Goal: Transaction & Acquisition: Download file/media

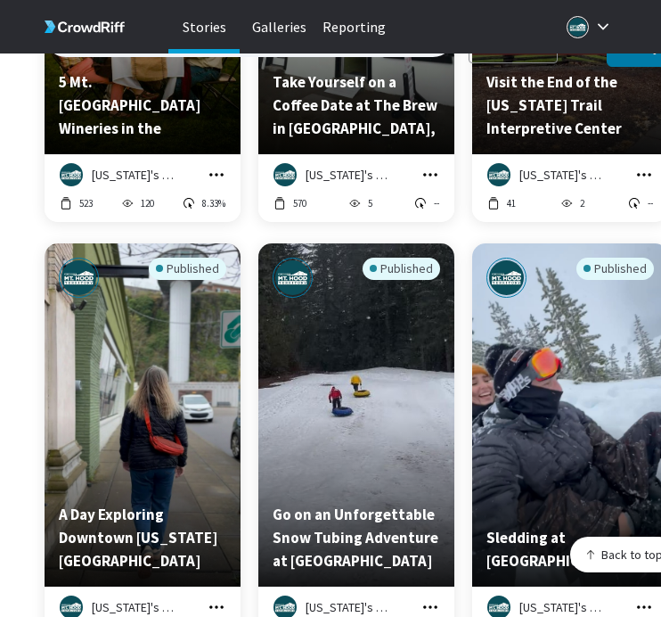
scroll to position [13452, 0]
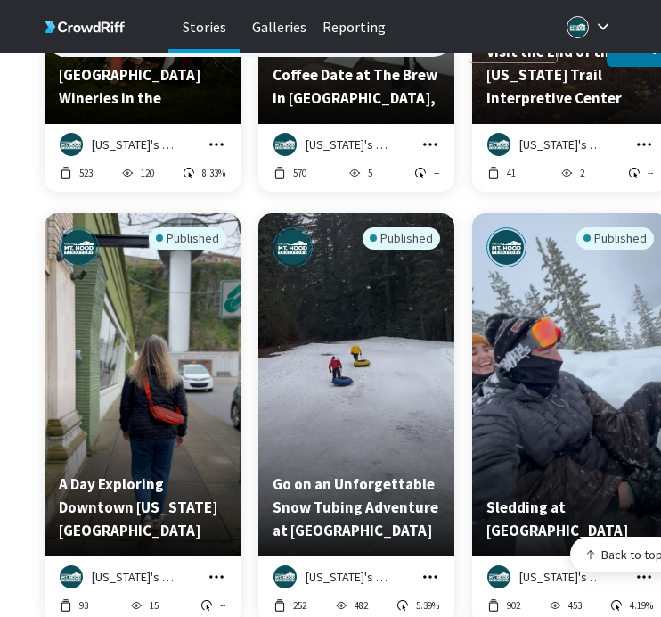
click at [220, 568] on icon "grid" at bounding box center [217, 577] width 18 height 18
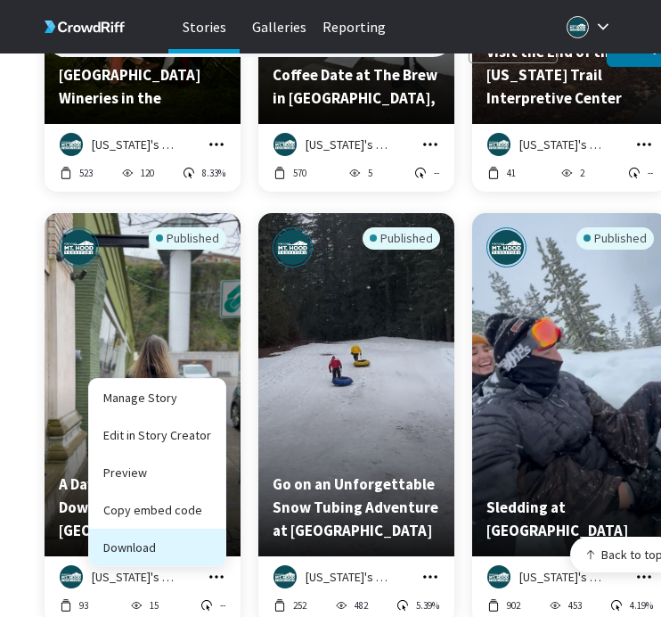
click at [214, 528] on button "Download" at bounding box center [157, 546] width 136 height 37
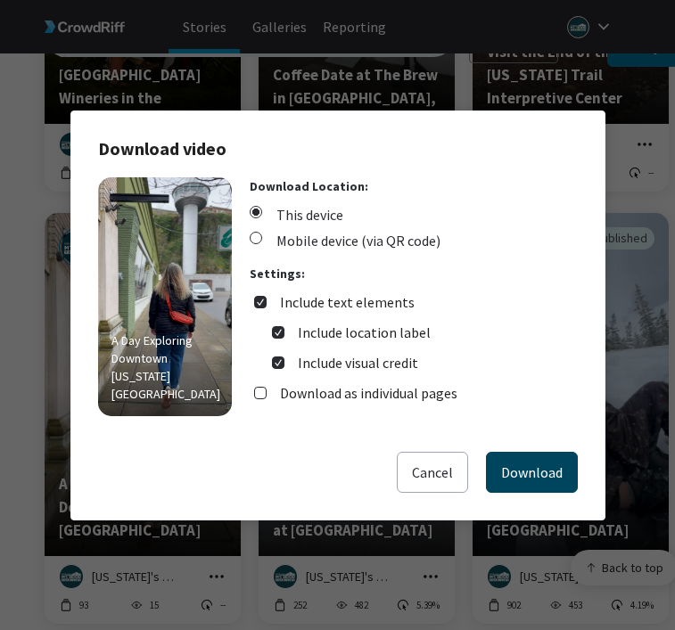
click at [501, 471] on button "Download" at bounding box center [532, 472] width 92 height 41
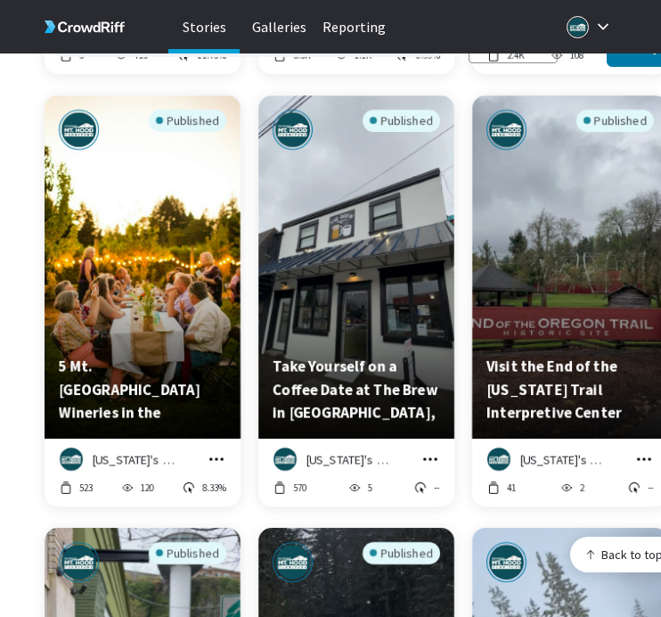
scroll to position [13255, 0]
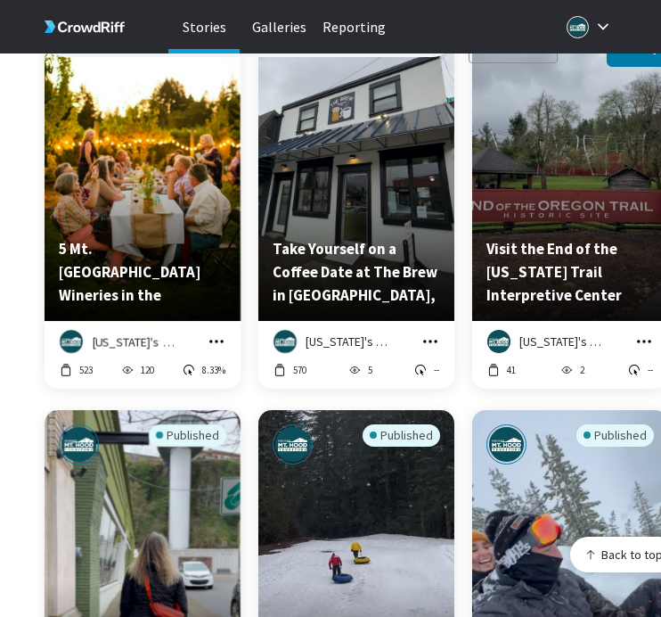
click at [430, 332] on icon "grid" at bounding box center [431, 341] width 18 height 18
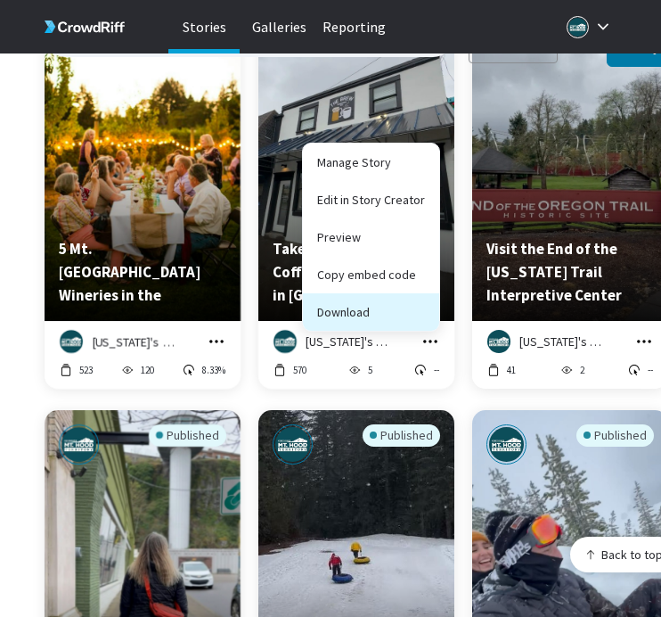
click at [414, 301] on button "Download" at bounding box center [371, 311] width 136 height 37
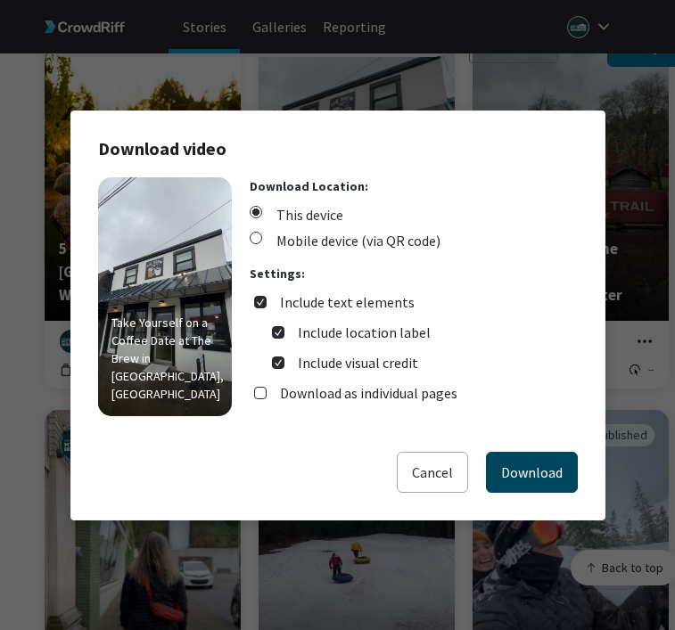
click at [561, 471] on button "Download" at bounding box center [532, 472] width 92 height 41
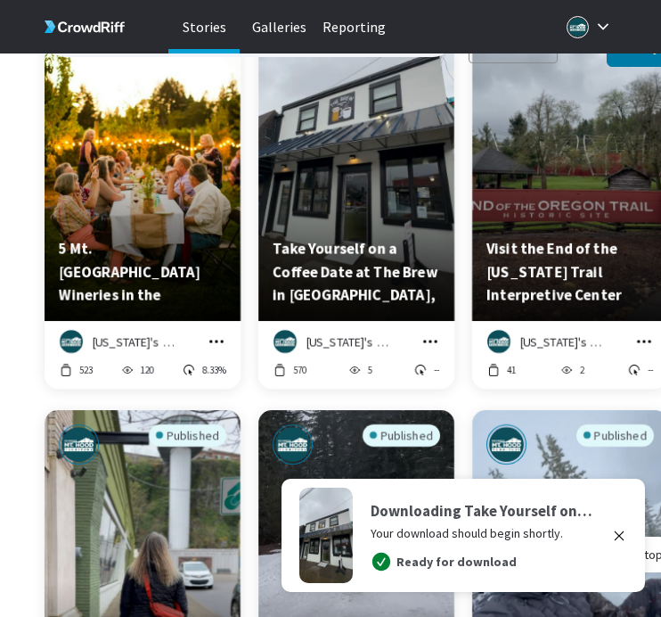
click at [642, 332] on icon "grid" at bounding box center [644, 341] width 18 height 18
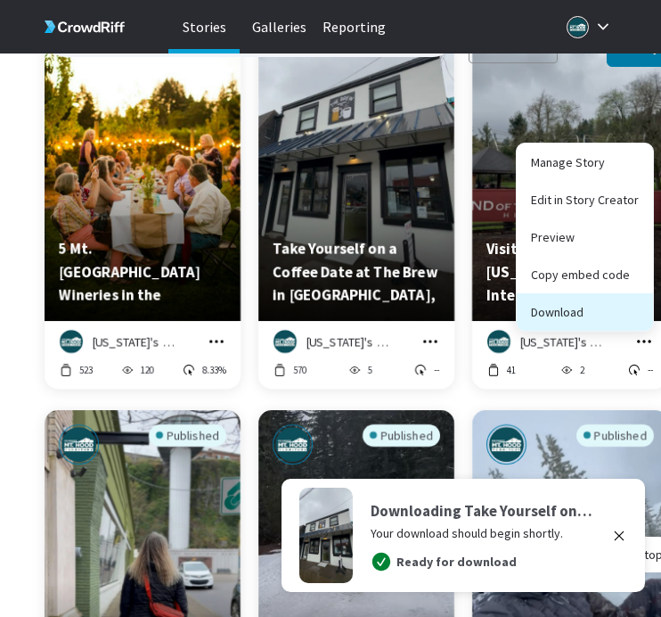
click at [629, 304] on button "Download" at bounding box center [585, 311] width 136 height 37
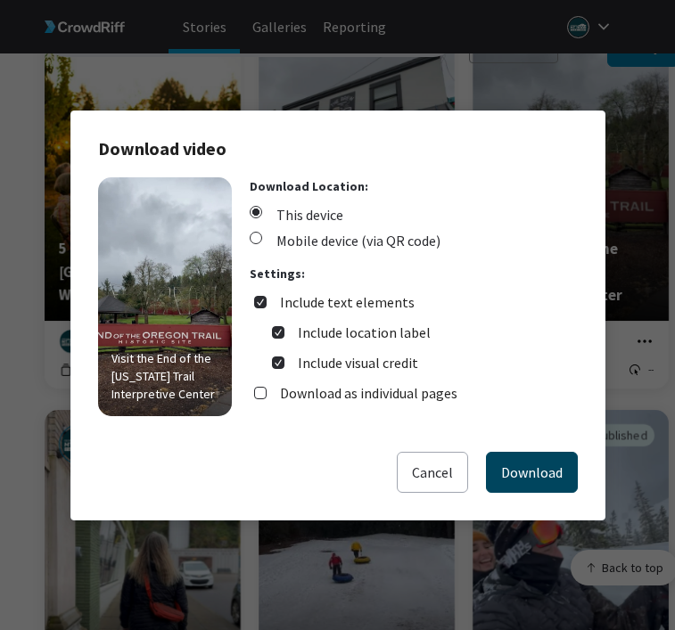
click at [537, 472] on button "Download" at bounding box center [532, 472] width 92 height 41
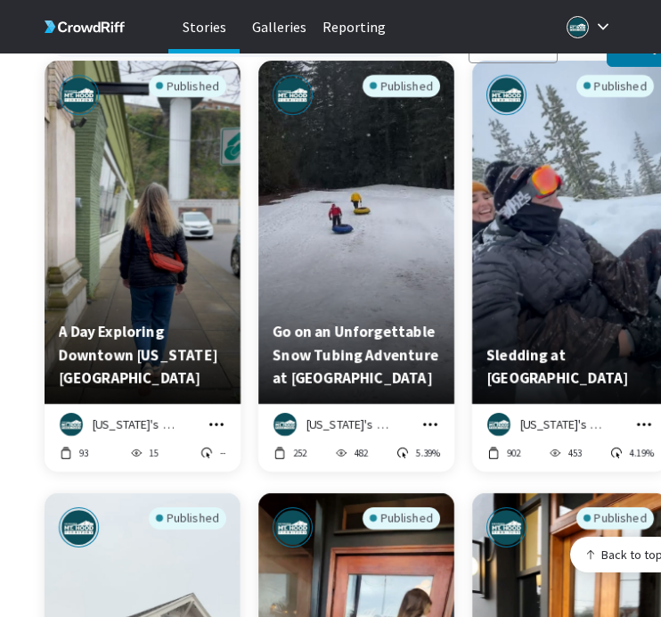
scroll to position [13623, 0]
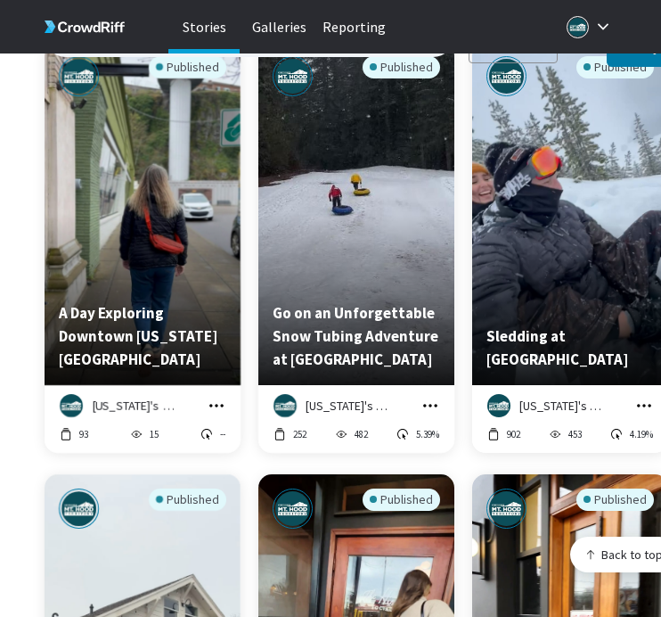
click at [430, 397] on icon "grid" at bounding box center [431, 406] width 18 height 18
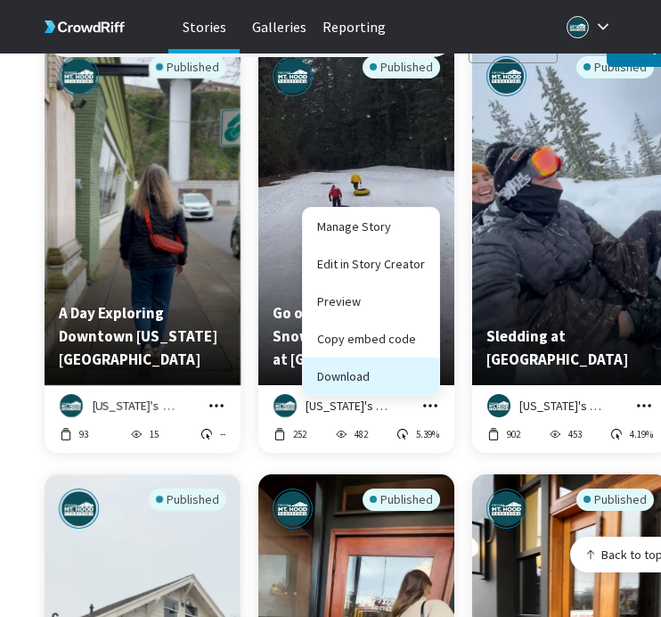
click at [425, 365] on button "Download" at bounding box center [371, 375] width 136 height 37
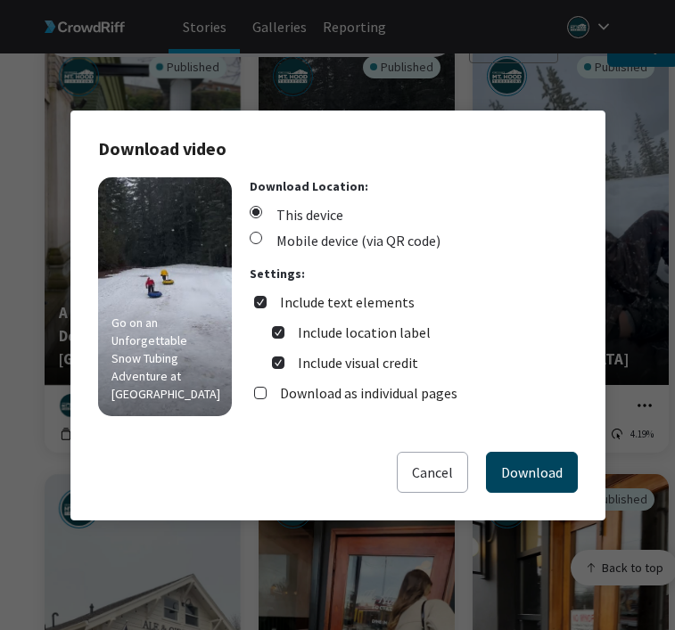
click at [509, 466] on button "Download" at bounding box center [532, 472] width 92 height 41
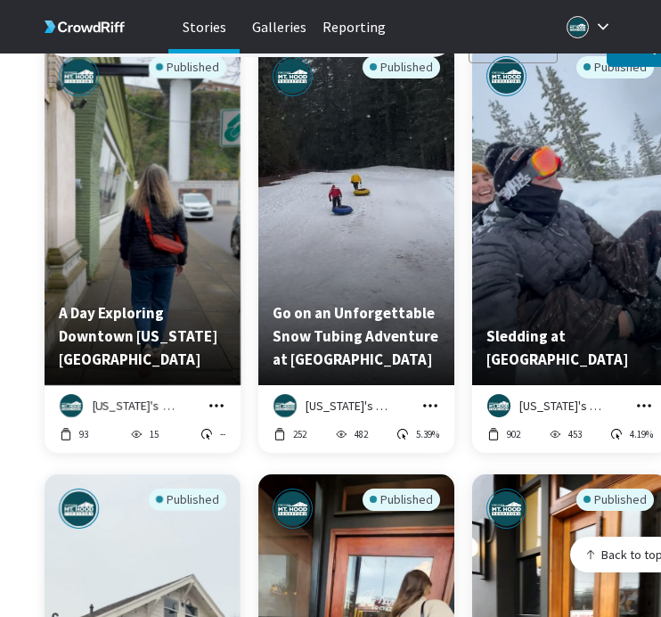
click at [644, 397] on icon "grid" at bounding box center [644, 406] width 18 height 18
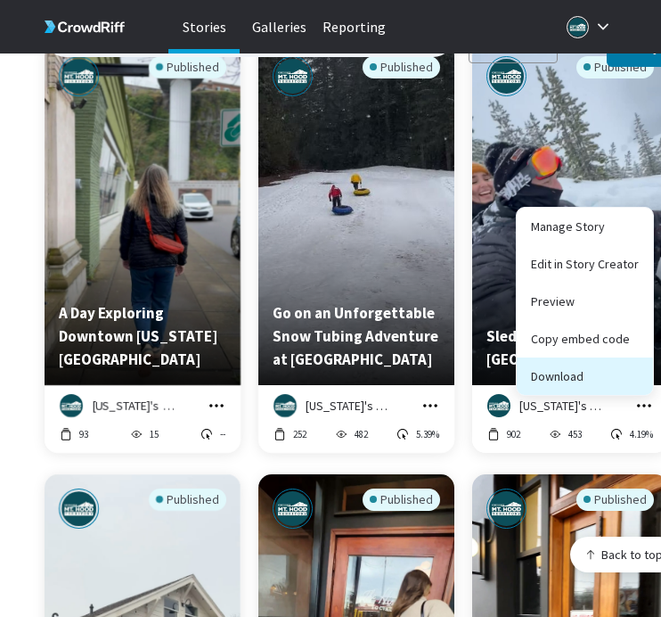
click at [624, 368] on button "Download" at bounding box center [585, 375] width 136 height 37
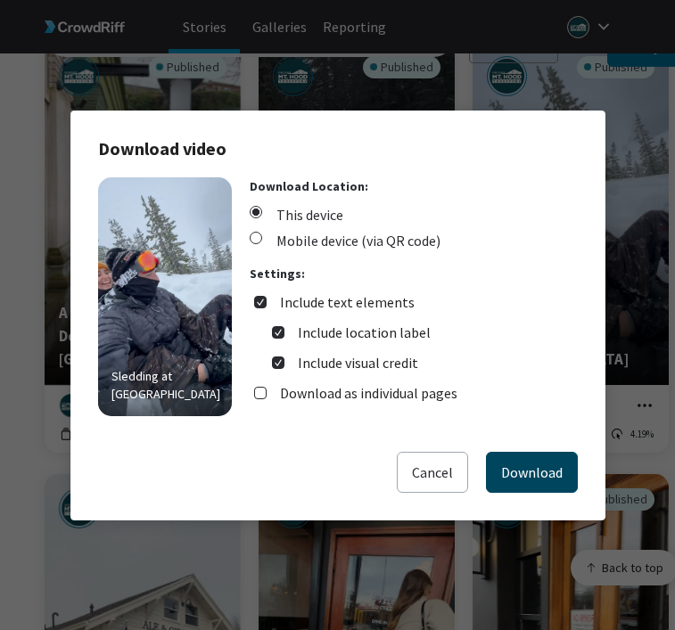
click at [514, 474] on button "Download" at bounding box center [532, 472] width 92 height 41
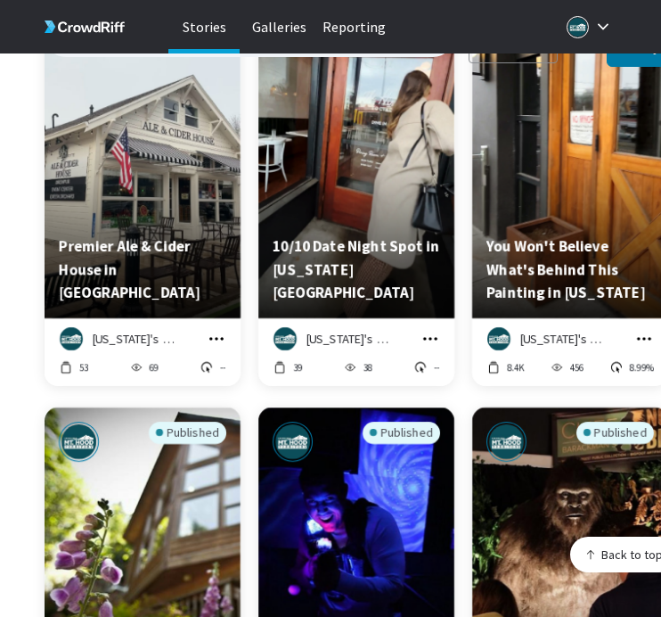
scroll to position [14126, 0]
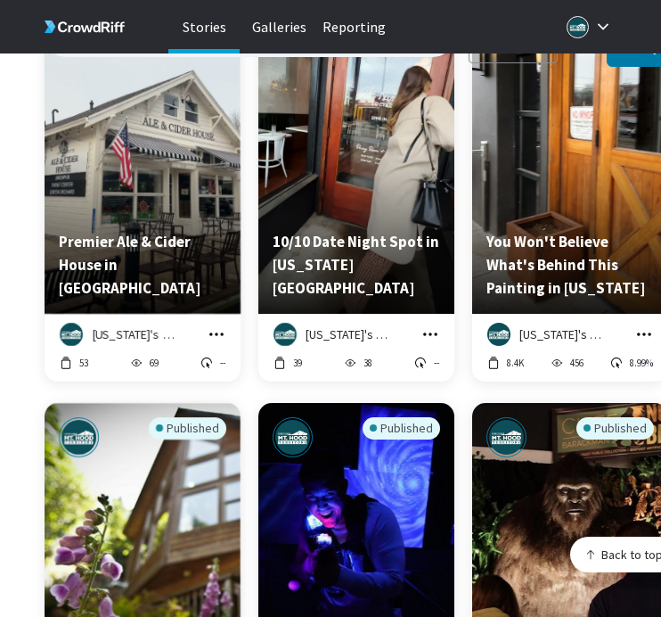
click at [221, 332] on icon "grid" at bounding box center [216, 333] width 14 height 3
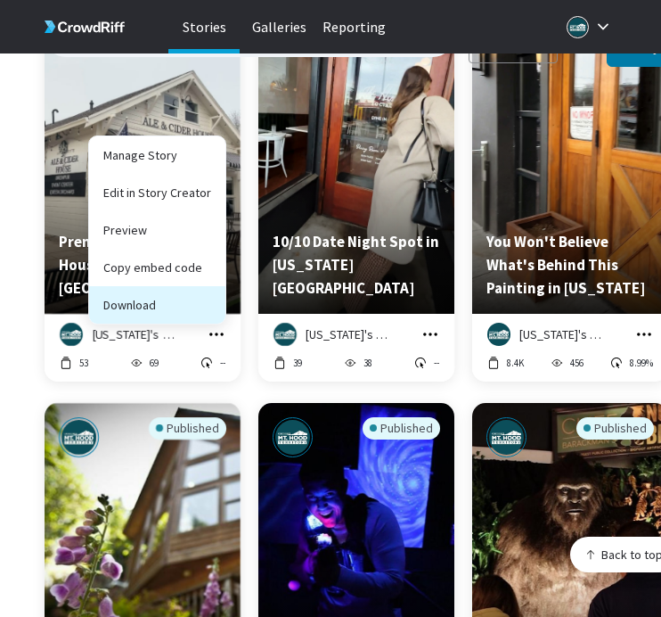
click at [219, 302] on button "Download" at bounding box center [157, 304] width 136 height 37
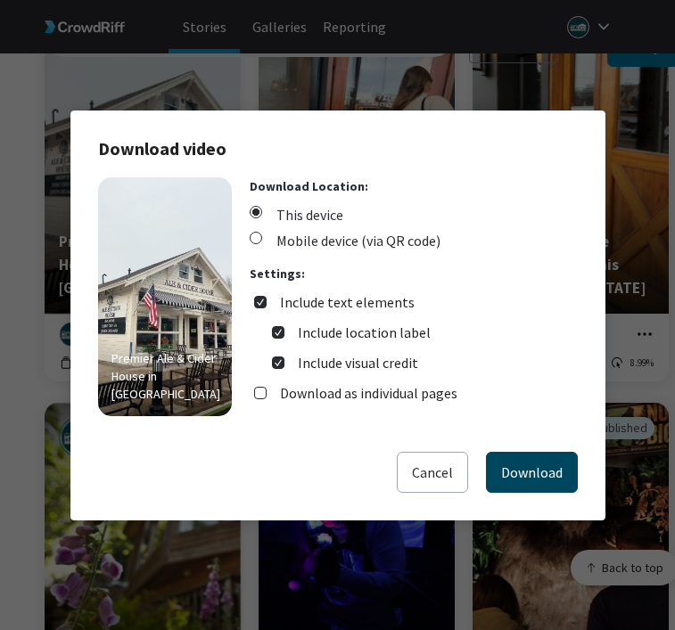
click at [513, 464] on button "Download" at bounding box center [532, 472] width 92 height 41
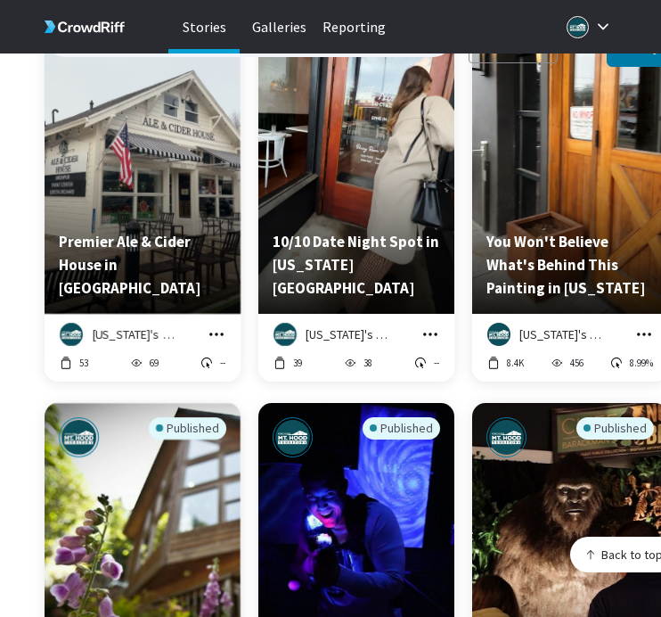
click at [432, 325] on icon "grid" at bounding box center [431, 334] width 18 height 18
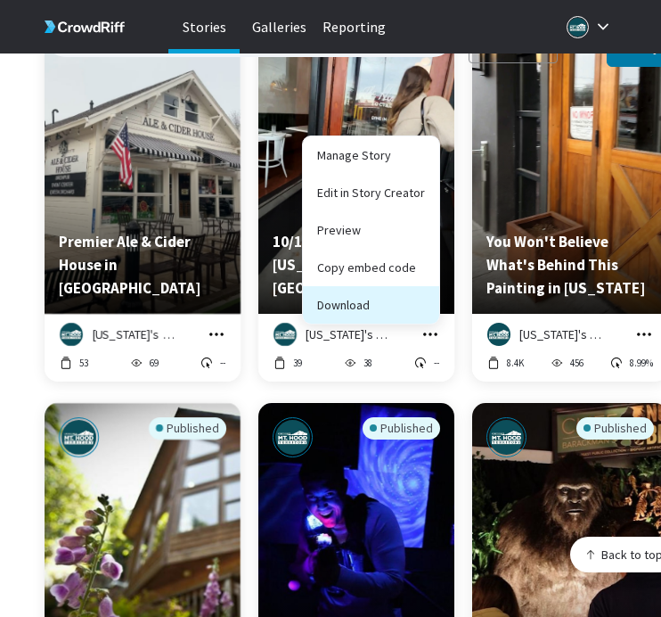
click at [426, 293] on button "Download" at bounding box center [371, 304] width 136 height 37
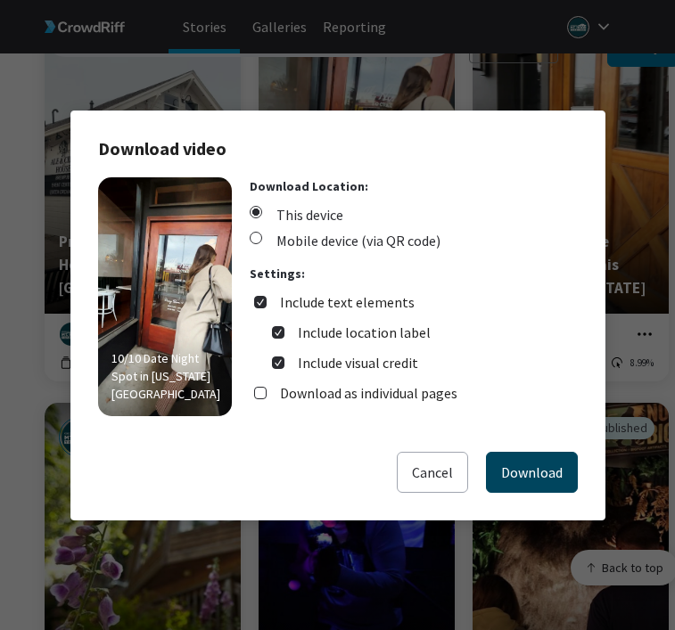
click at [533, 463] on button "Download" at bounding box center [532, 472] width 92 height 41
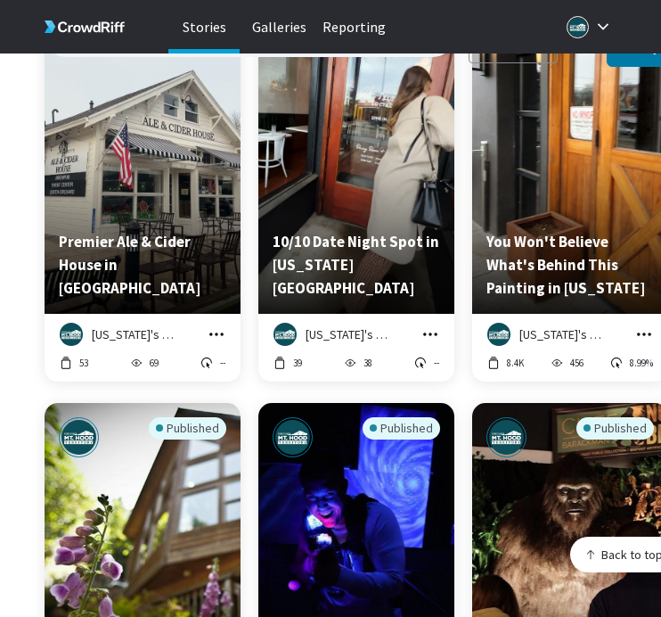
click at [640, 325] on icon "grid" at bounding box center [644, 334] width 18 height 18
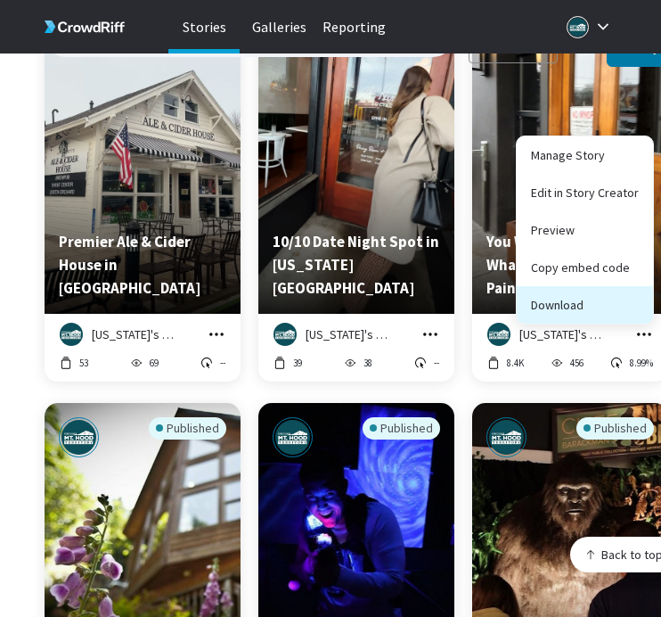
click at [635, 297] on button "Download" at bounding box center [585, 304] width 136 height 37
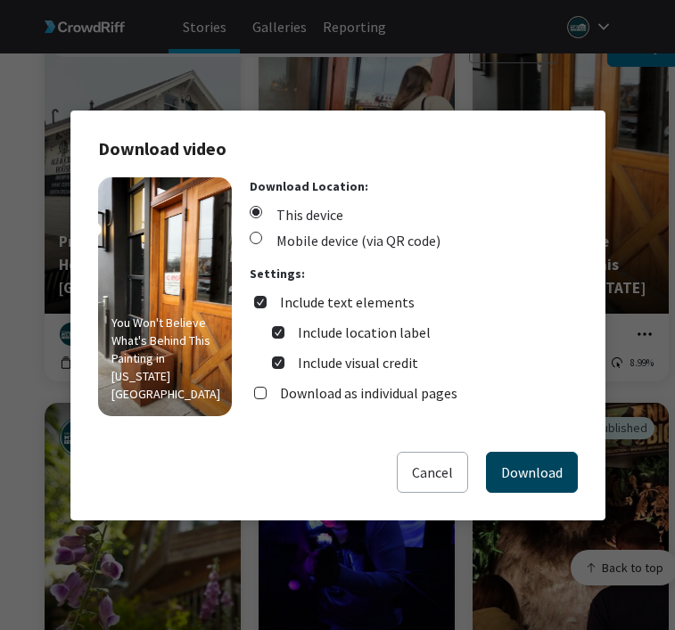
click at [545, 465] on button "Download" at bounding box center [532, 472] width 92 height 41
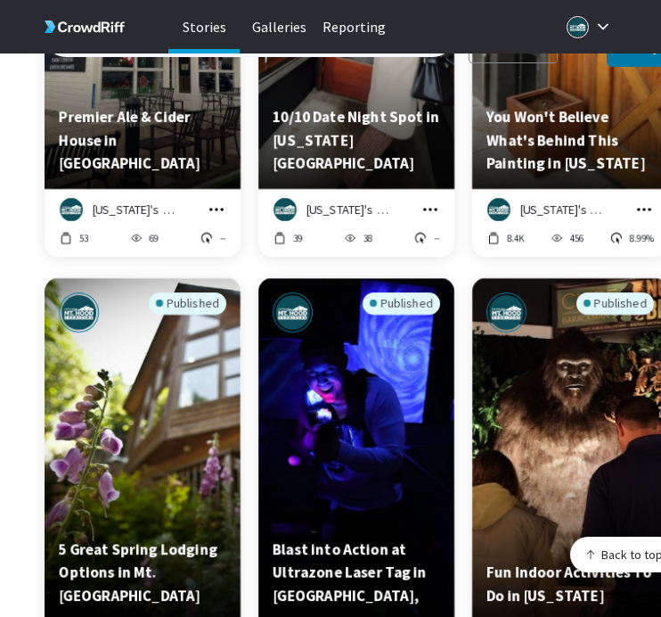
scroll to position [14461, 0]
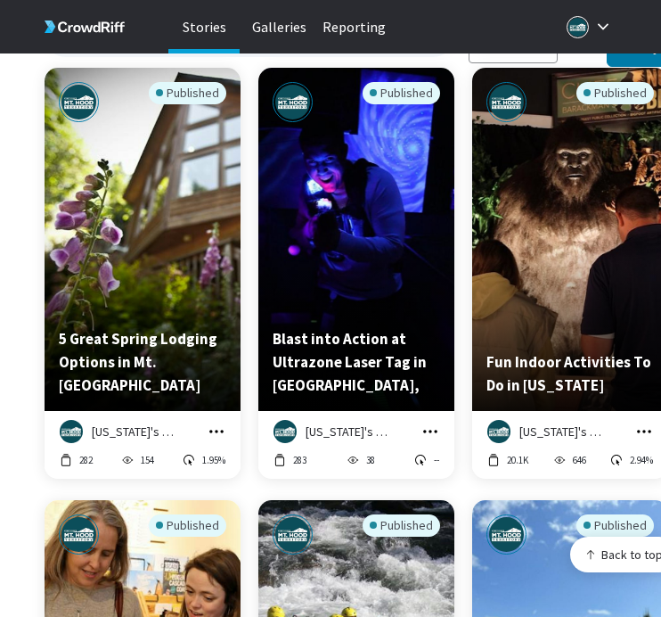
click at [213, 422] on icon "grid" at bounding box center [217, 431] width 18 height 18
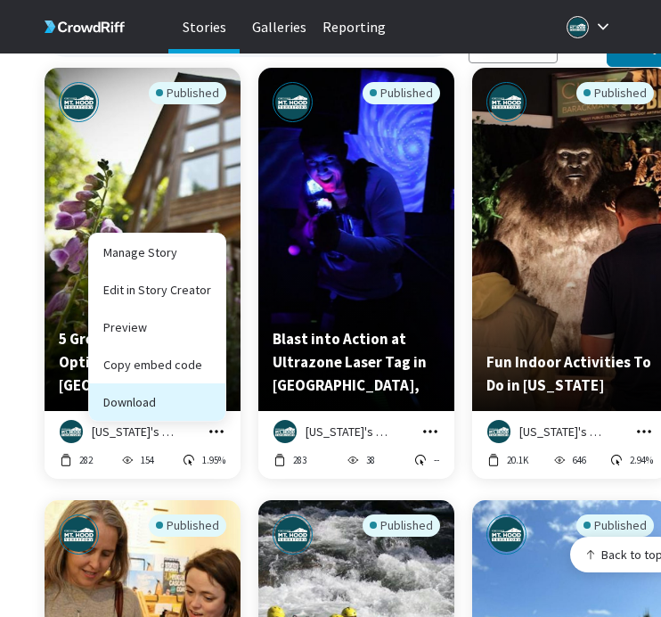
click at [212, 393] on button "Download" at bounding box center [157, 401] width 136 height 37
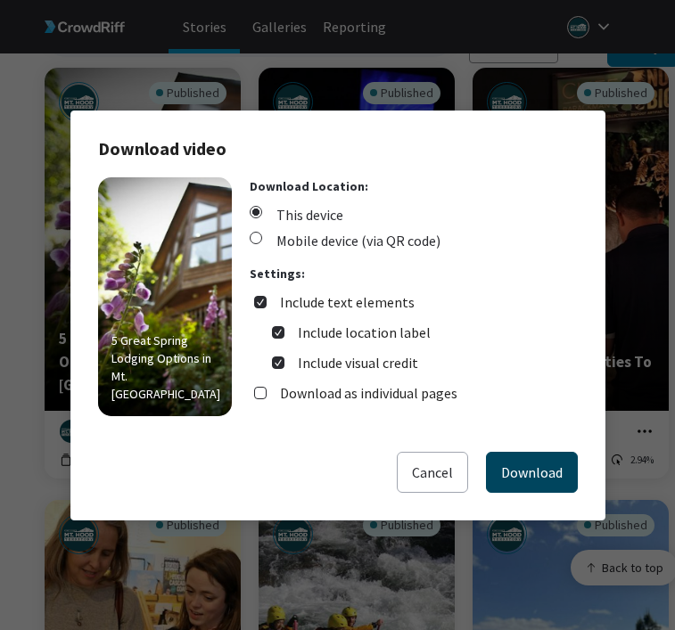
click at [504, 469] on button "Download" at bounding box center [532, 472] width 92 height 41
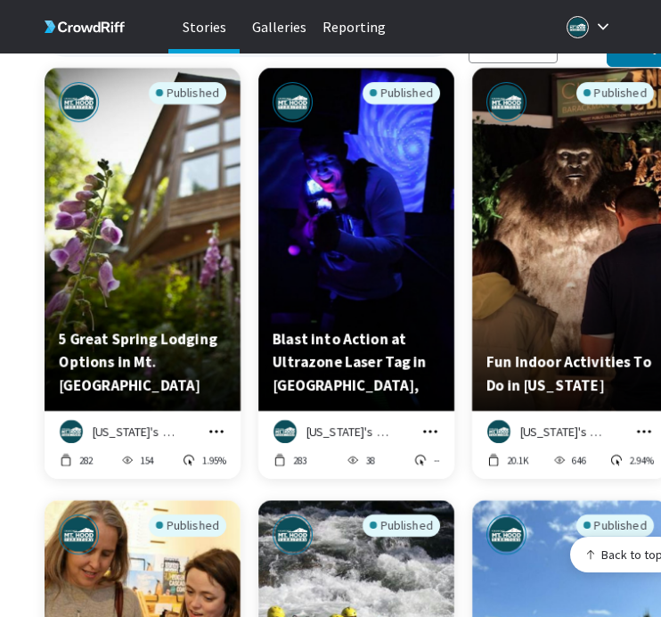
click at [428, 422] on icon "grid" at bounding box center [431, 431] width 18 height 18
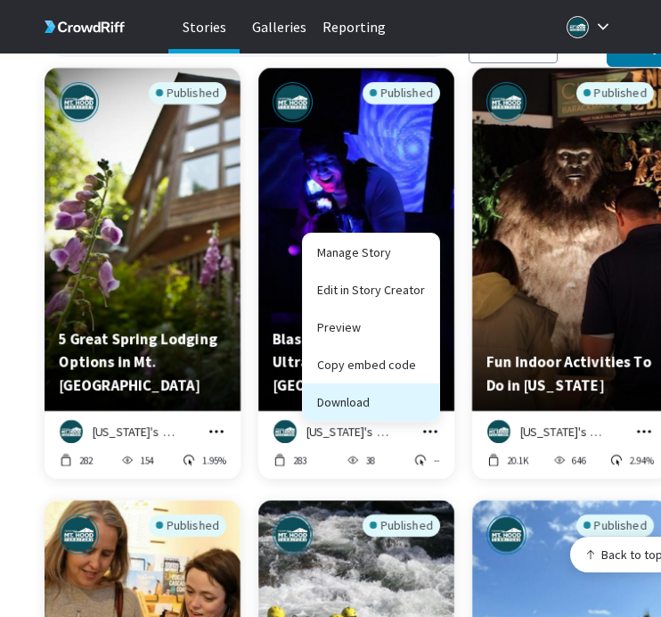
click at [415, 391] on button "Download" at bounding box center [371, 401] width 136 height 37
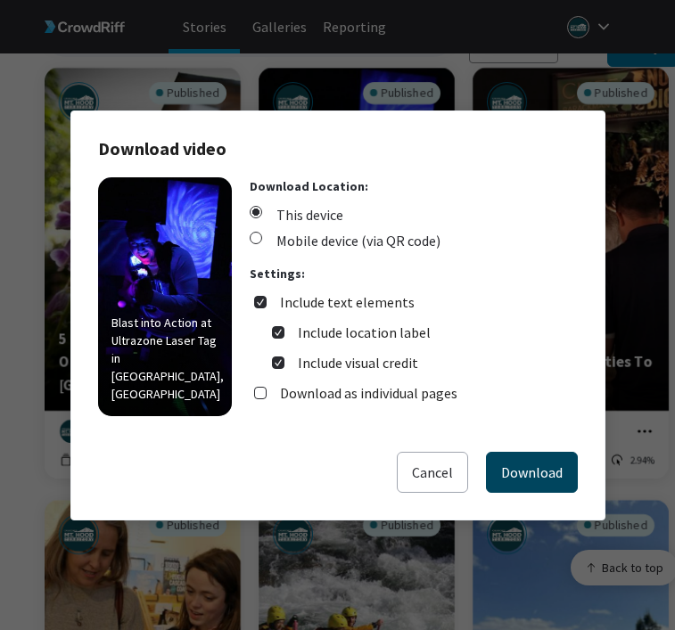
click at [497, 469] on button "Download" at bounding box center [532, 472] width 92 height 41
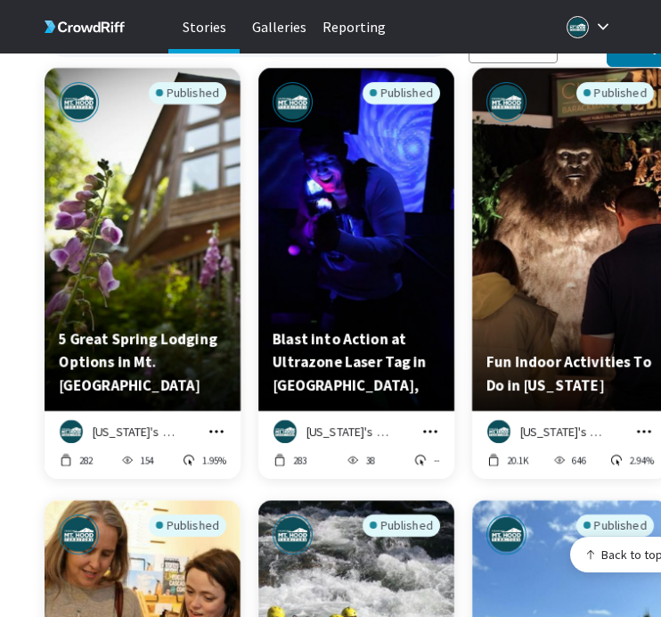
click at [642, 422] on icon "grid" at bounding box center [644, 431] width 18 height 18
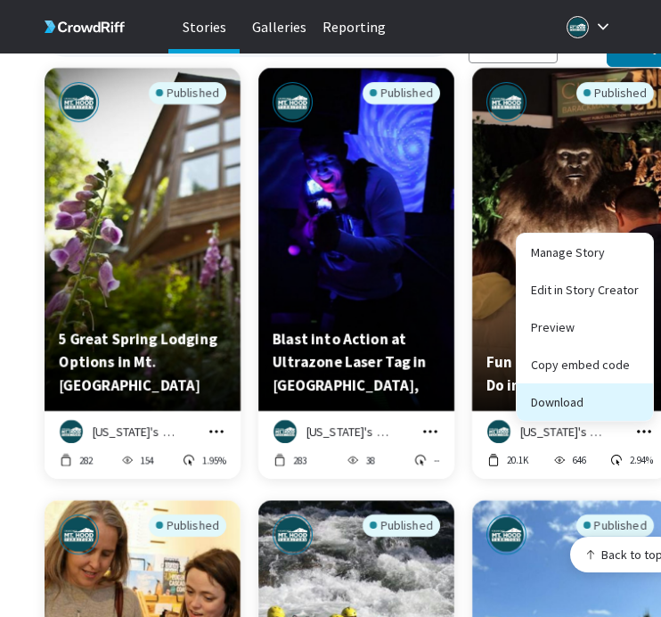
click at [618, 390] on button "Download" at bounding box center [585, 401] width 136 height 37
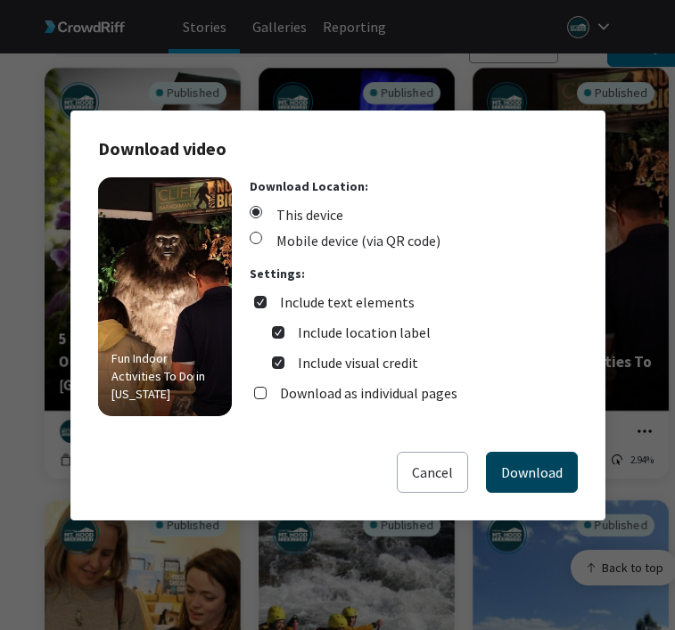
click at [521, 462] on button "Download" at bounding box center [532, 472] width 92 height 41
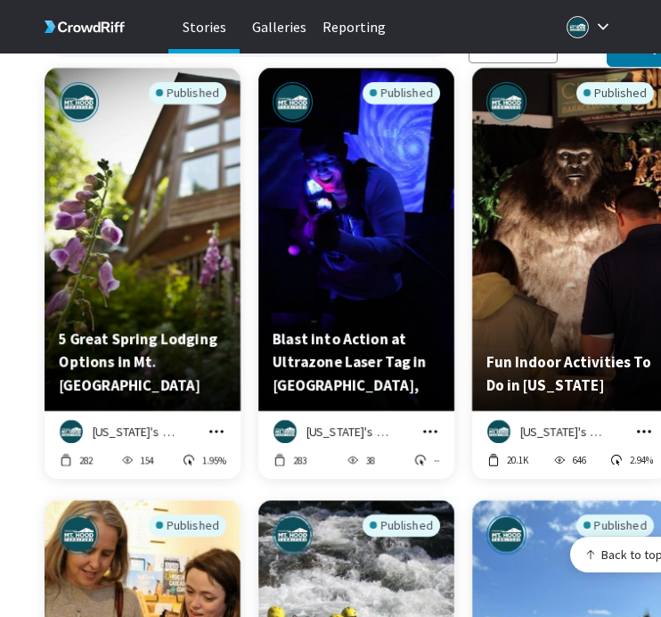
click at [642, 422] on icon "grid" at bounding box center [644, 431] width 18 height 18
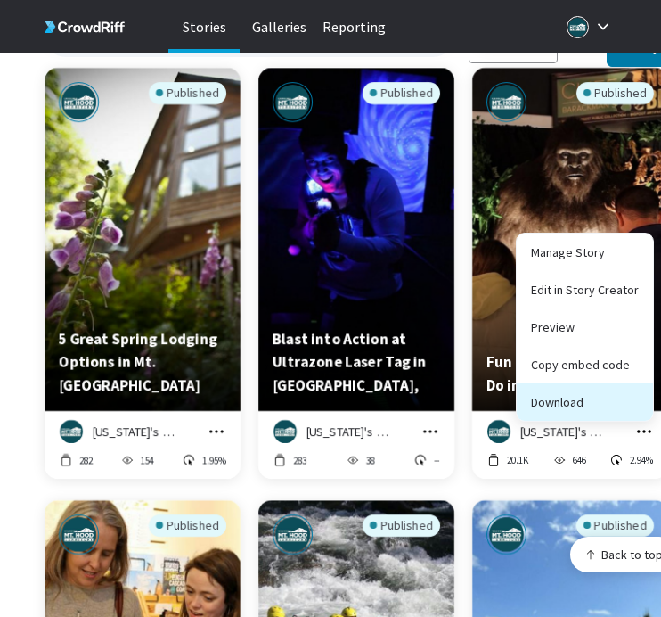
click at [630, 391] on button "Download" at bounding box center [585, 401] width 136 height 37
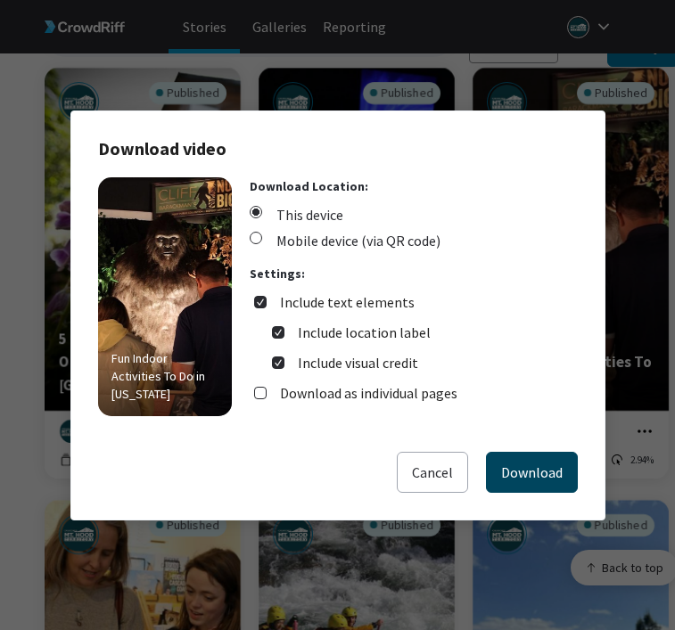
click at [545, 474] on button "Download" at bounding box center [532, 472] width 92 height 41
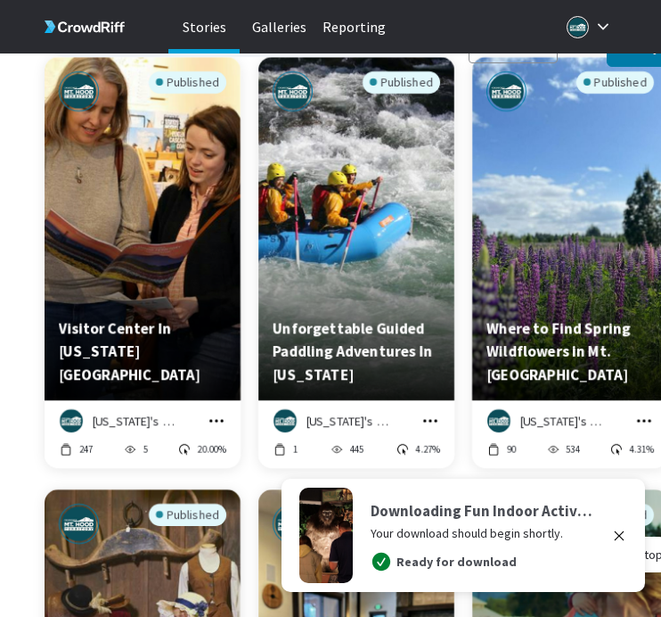
scroll to position [14933, 0]
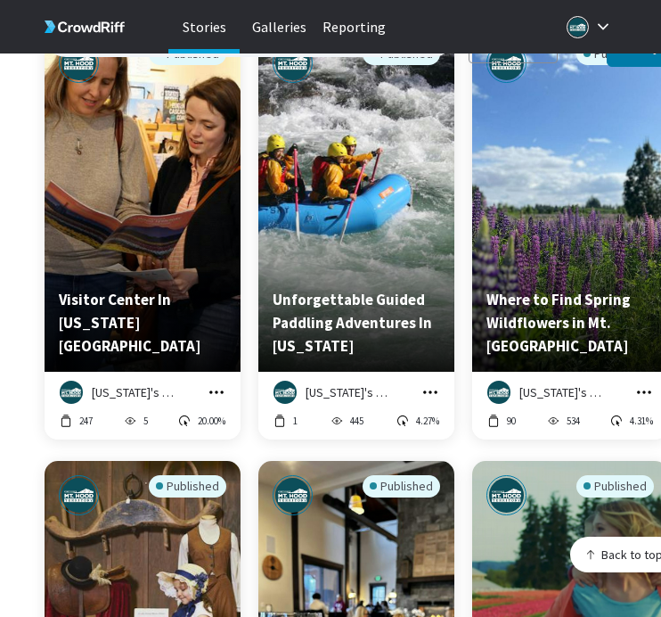
click at [217, 383] on icon "grid" at bounding box center [217, 392] width 18 height 18
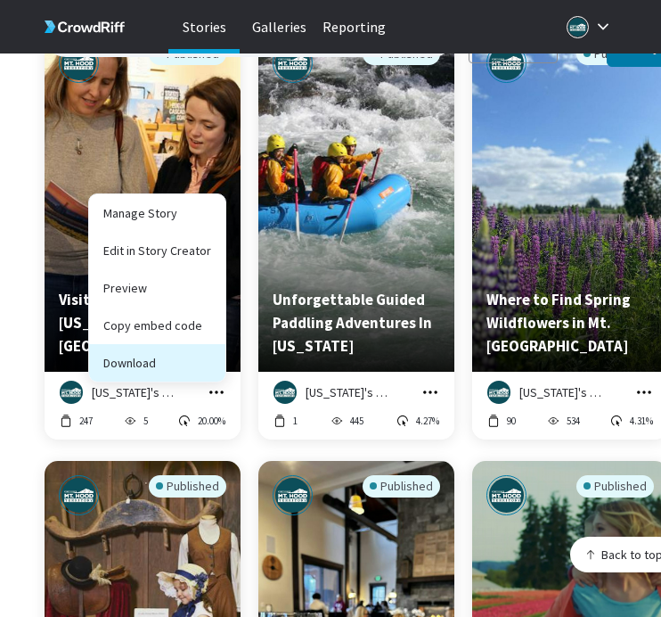
click at [212, 356] on button "Download" at bounding box center [157, 362] width 136 height 37
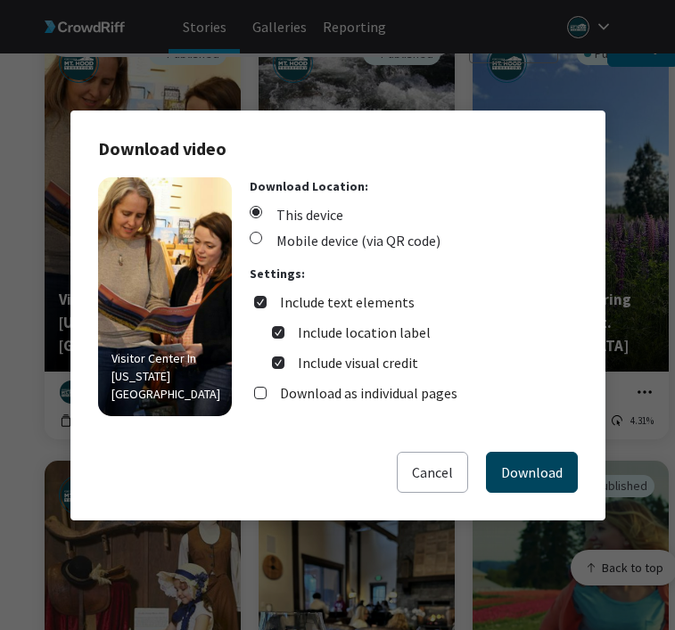
click at [527, 471] on button "Download" at bounding box center [532, 472] width 92 height 41
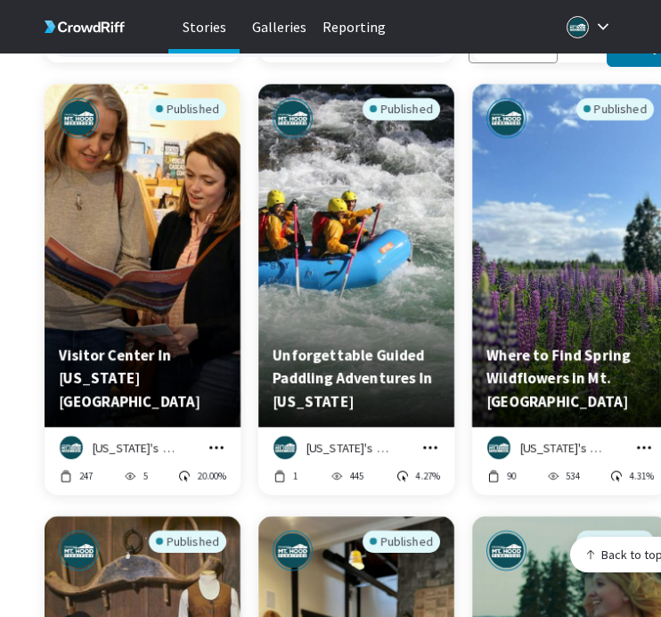
scroll to position [15125, 0]
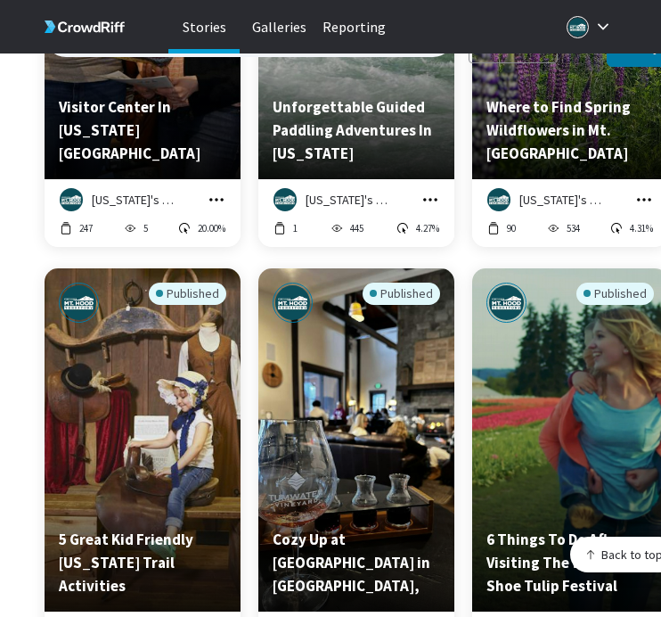
click at [425, 191] on icon "grid" at bounding box center [431, 200] width 18 height 18
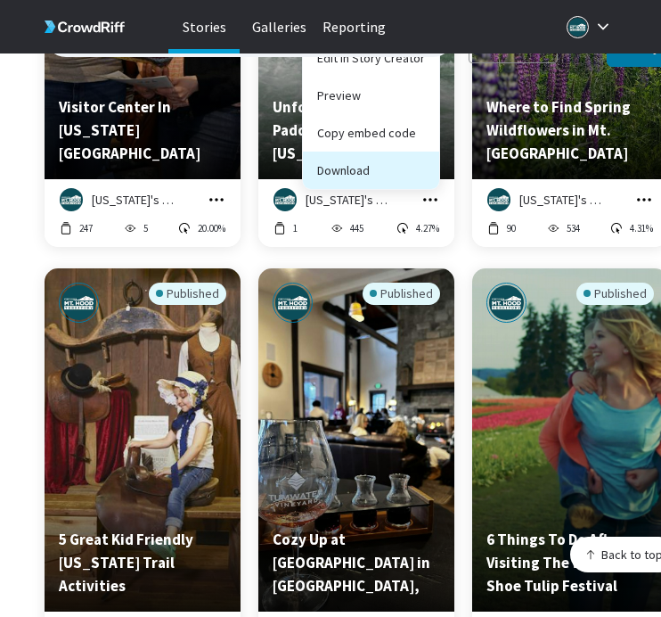
click at [414, 164] on button "Download" at bounding box center [371, 170] width 136 height 37
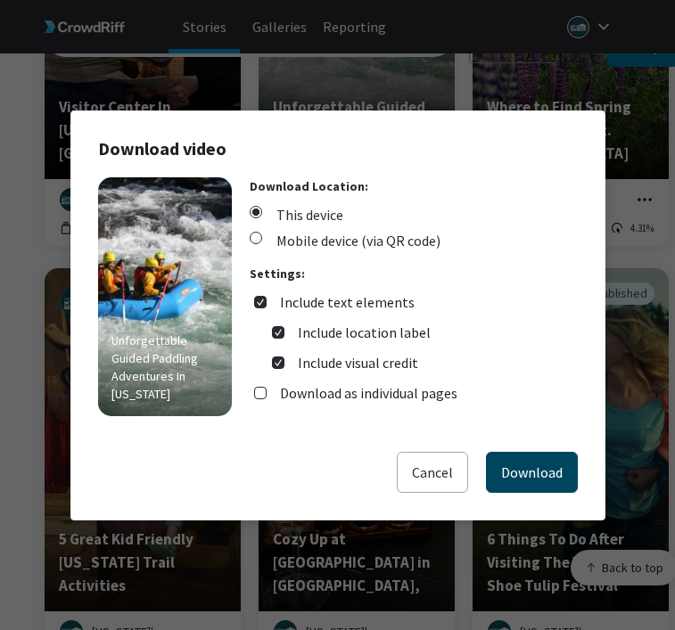
click at [512, 453] on button "Download" at bounding box center [532, 472] width 92 height 41
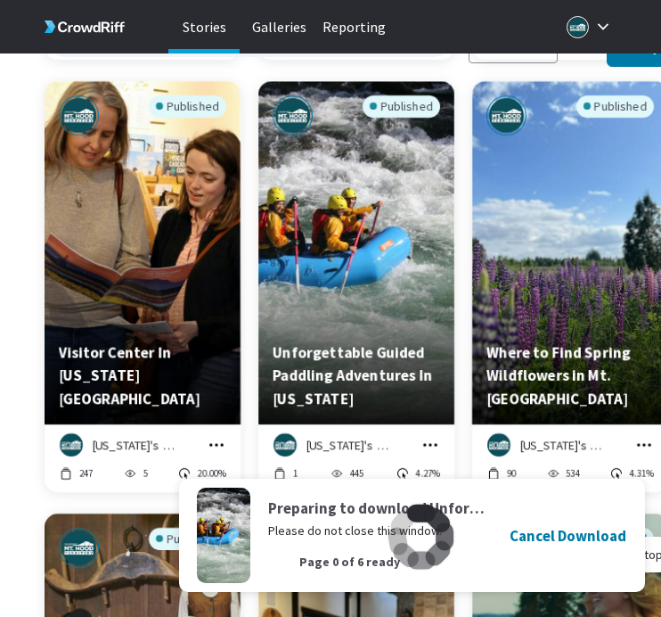
scroll to position [14876, 0]
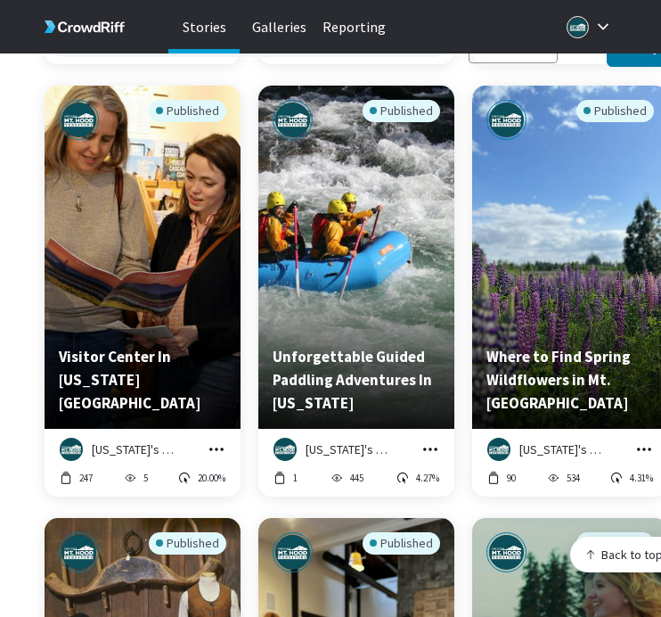
click at [644, 440] on icon "grid" at bounding box center [644, 449] width 18 height 18
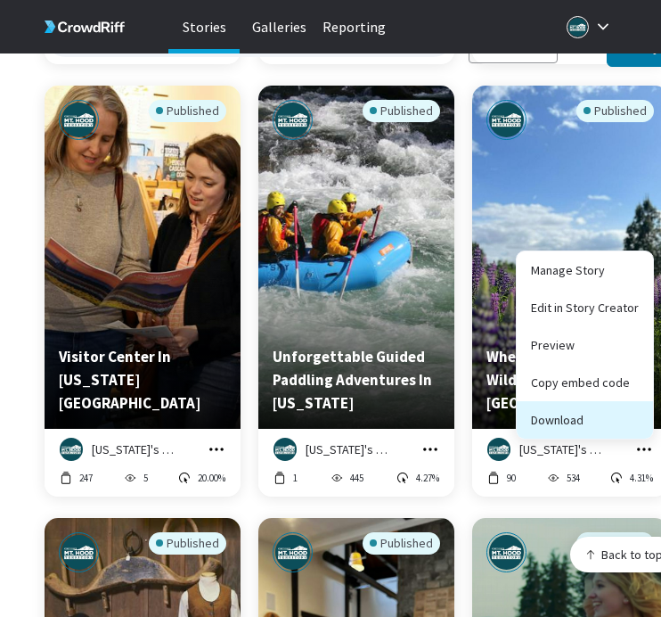
click at [626, 406] on button "Download" at bounding box center [585, 419] width 136 height 37
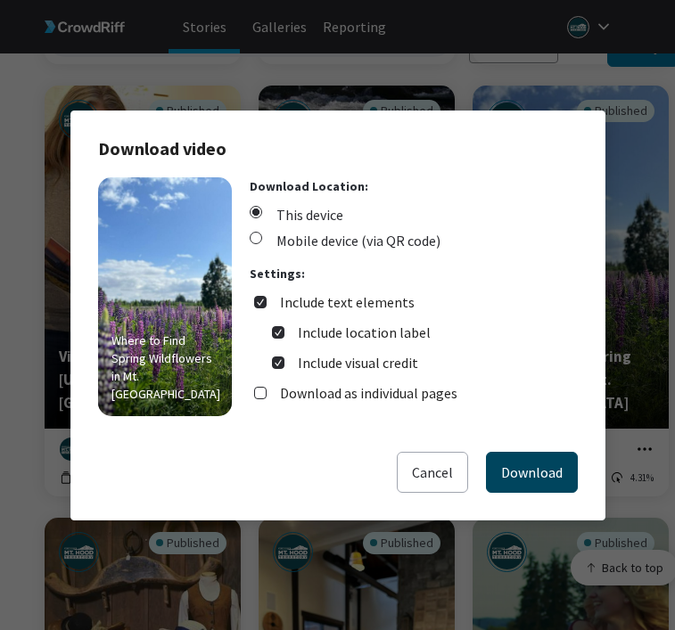
drag, startPoint x: 537, startPoint y: 462, endPoint x: 537, endPoint y: 450, distance: 11.6
click at [537, 462] on button "Download" at bounding box center [532, 472] width 92 height 41
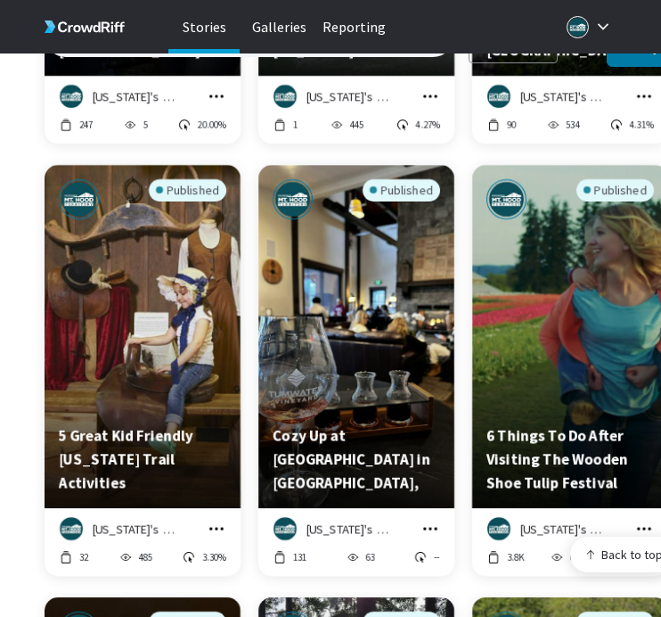
scroll to position [15425, 0]
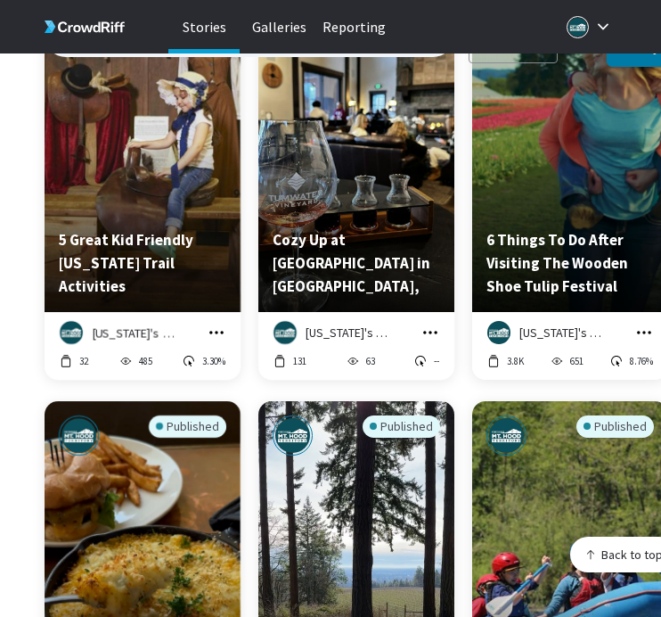
click at [217, 324] on icon "grid" at bounding box center [217, 333] width 18 height 18
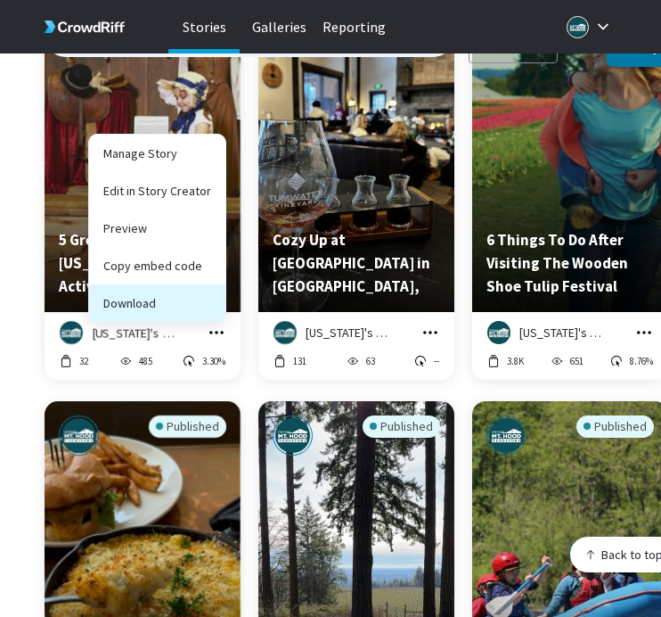
click at [212, 287] on button "Download" at bounding box center [157, 302] width 136 height 37
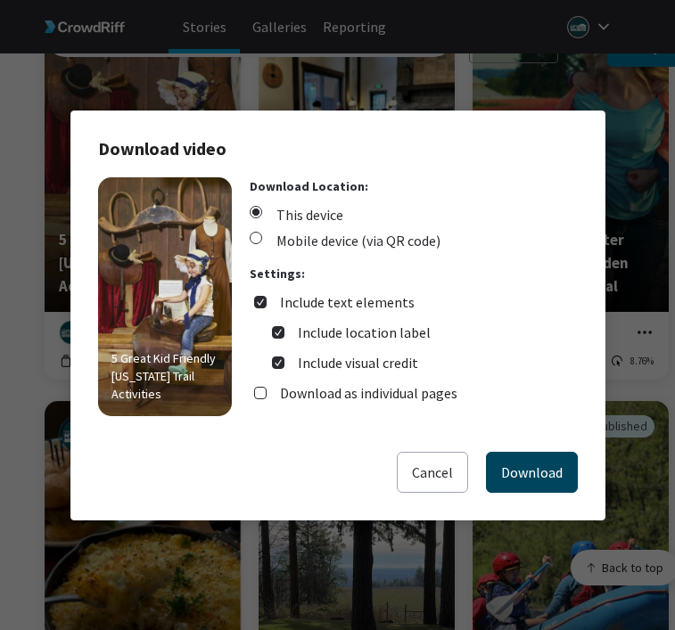
click at [506, 455] on button "Download" at bounding box center [532, 472] width 92 height 41
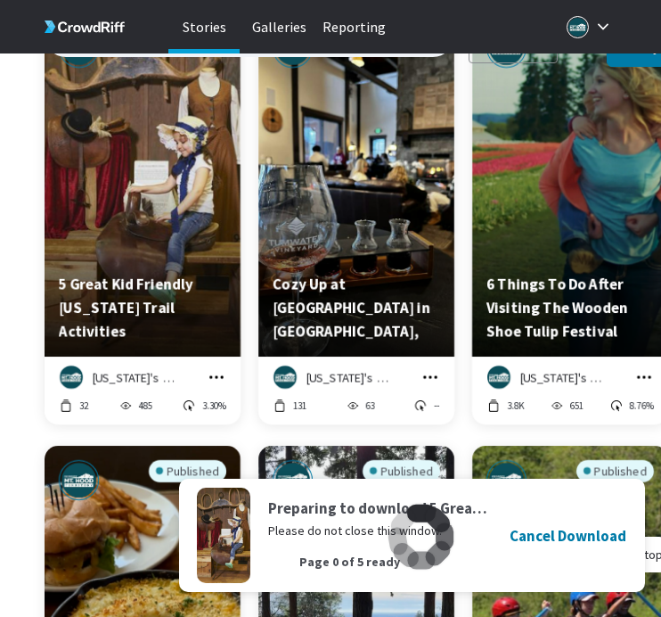
scroll to position [15354, 0]
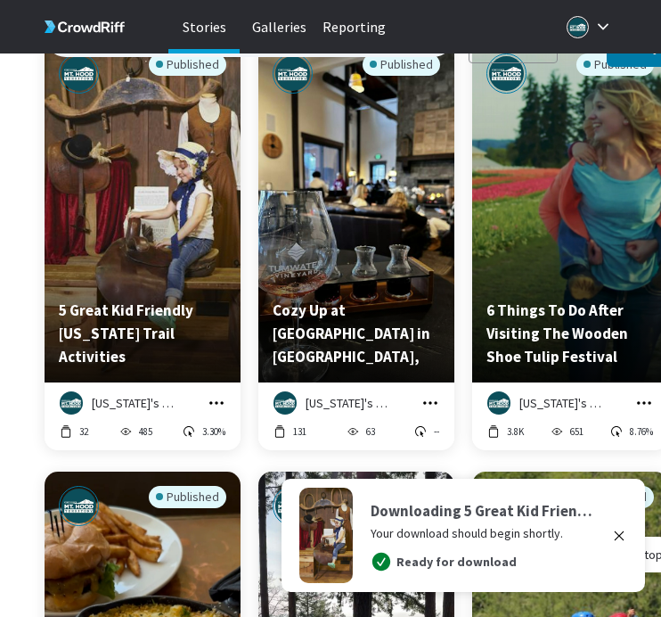
click at [435, 394] on icon "grid" at bounding box center [431, 403] width 18 height 18
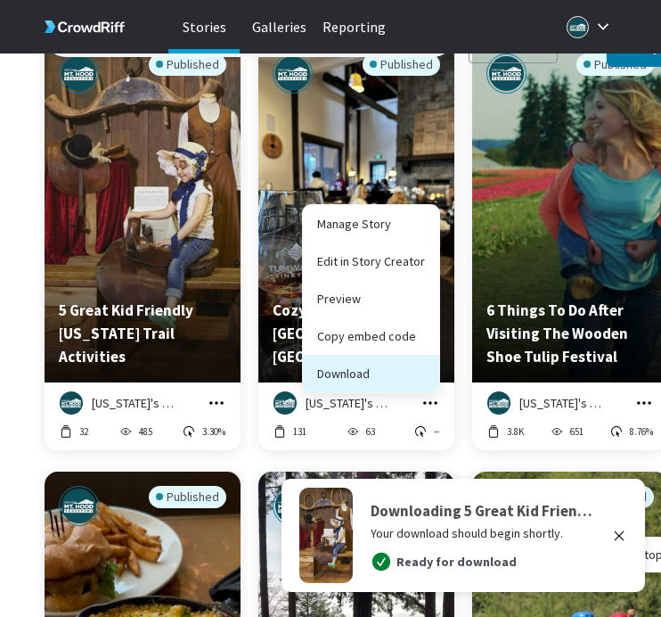
click at [422, 365] on button "Download" at bounding box center [371, 373] width 136 height 37
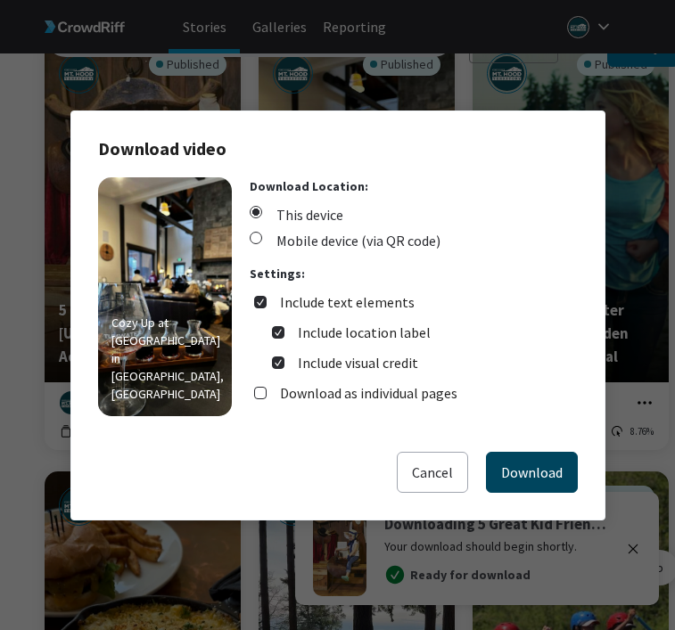
click at [518, 463] on button "Download" at bounding box center [532, 472] width 92 height 41
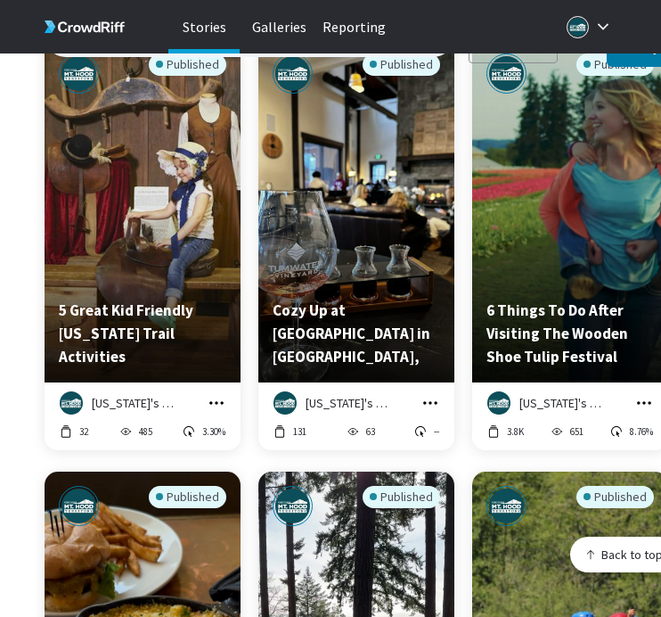
click at [639, 394] on icon "grid" at bounding box center [644, 403] width 18 height 18
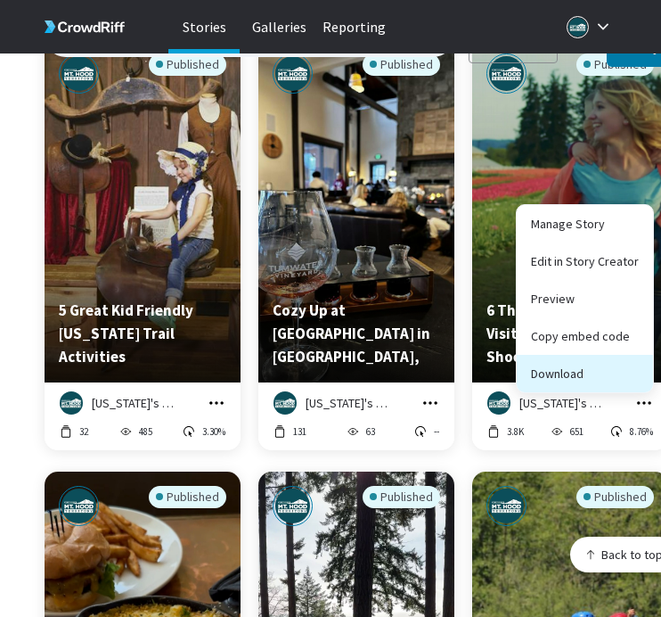
click at [627, 359] on button "Download" at bounding box center [585, 373] width 136 height 37
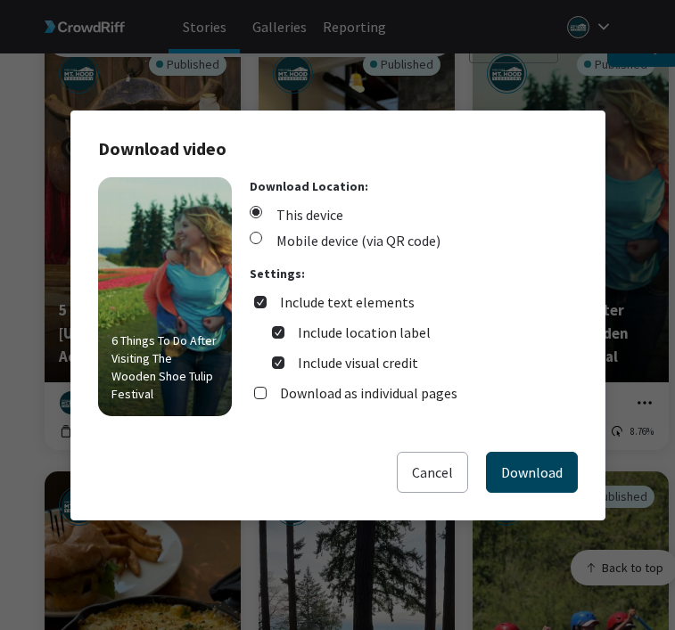
click at [542, 470] on button "Download" at bounding box center [532, 472] width 92 height 41
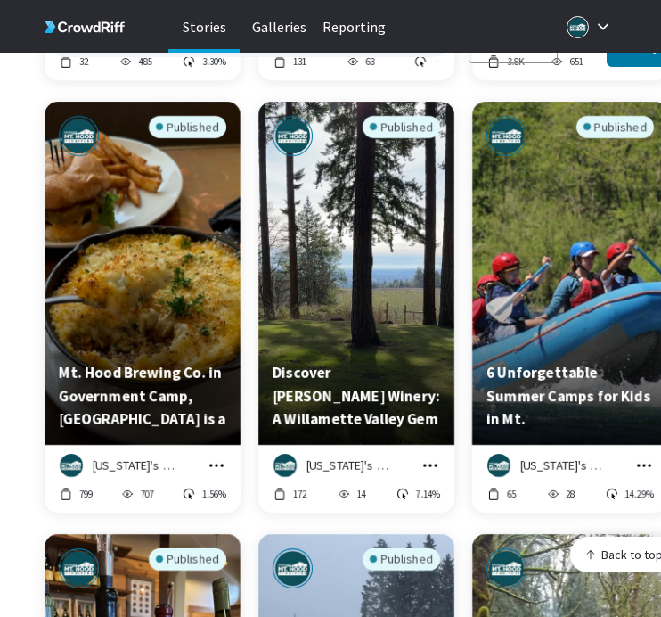
scroll to position [15804, 0]
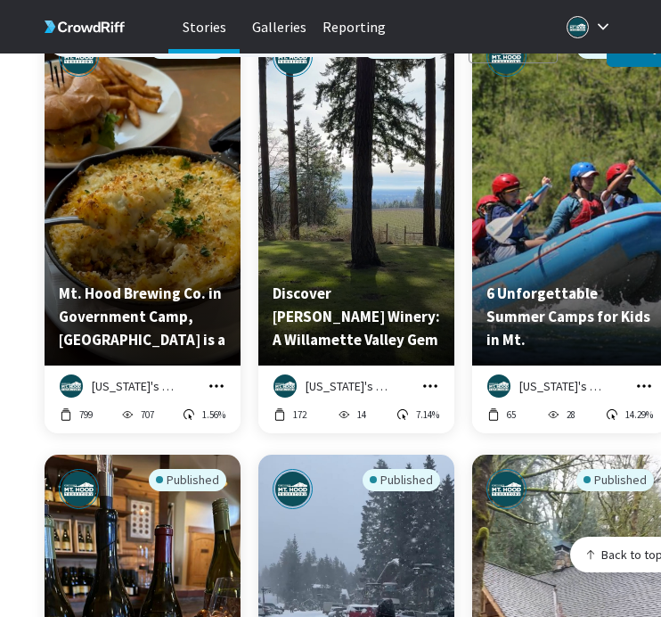
click at [214, 377] on icon "grid" at bounding box center [217, 386] width 18 height 18
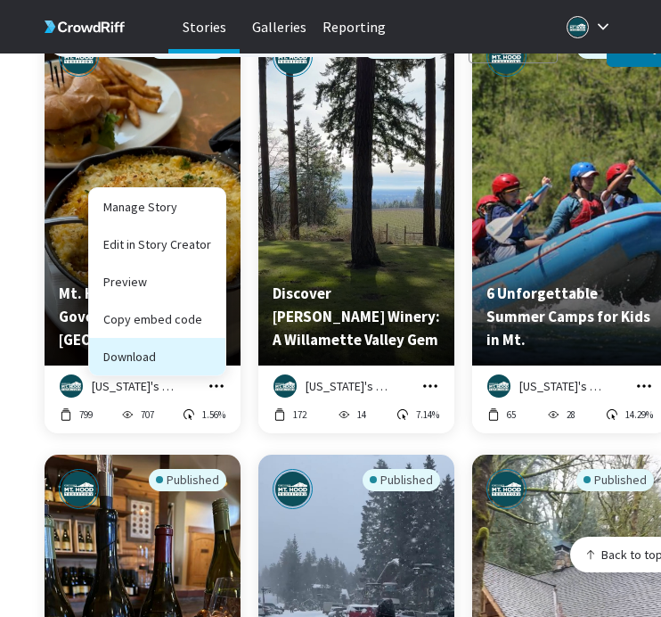
click at [188, 348] on button "Download" at bounding box center [157, 356] width 136 height 37
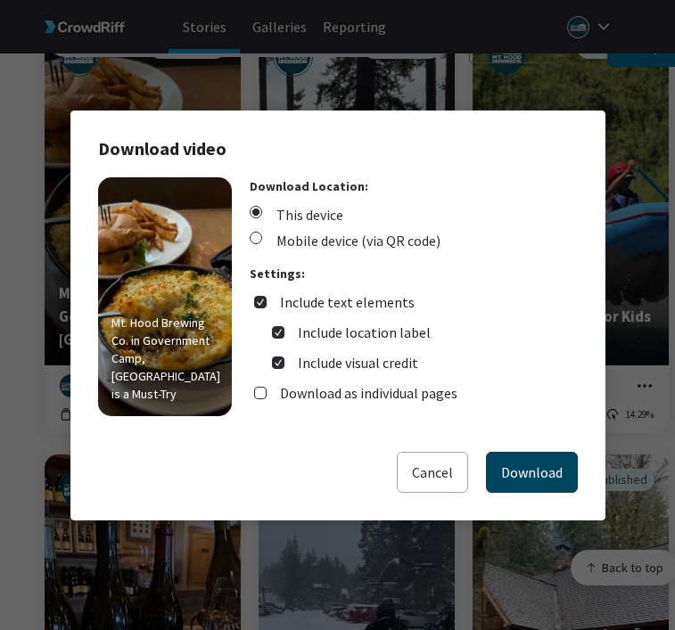
click at [502, 463] on button "Download" at bounding box center [532, 472] width 92 height 41
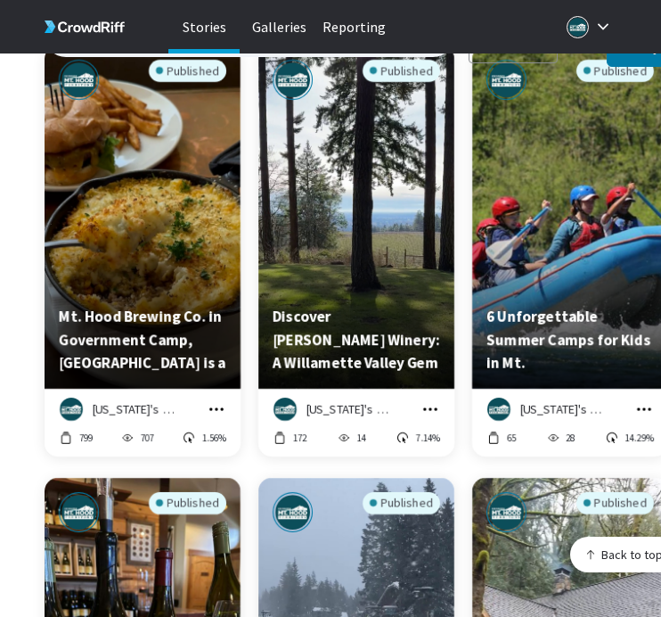
scroll to position [15788, 0]
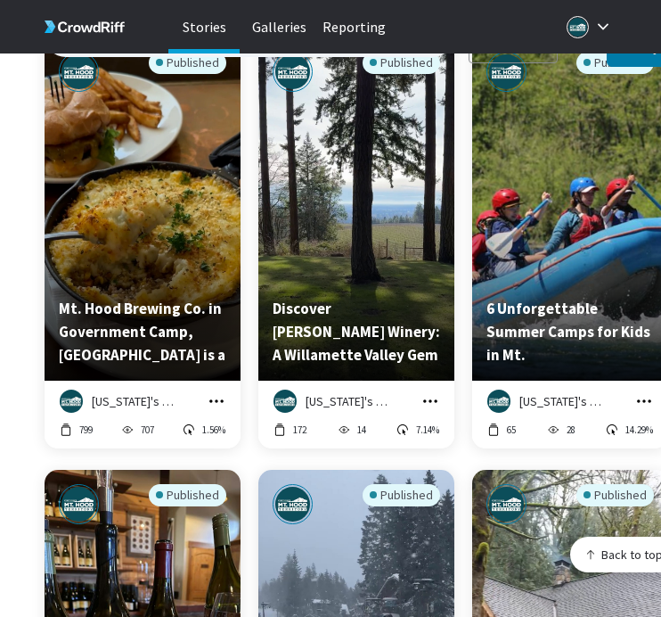
click at [428, 392] on icon "grid" at bounding box center [431, 401] width 18 height 18
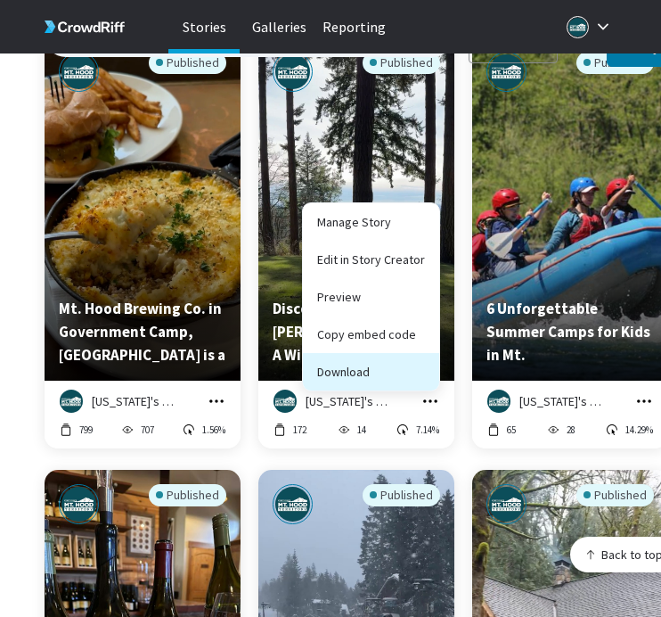
click at [421, 360] on button "Download" at bounding box center [371, 371] width 136 height 37
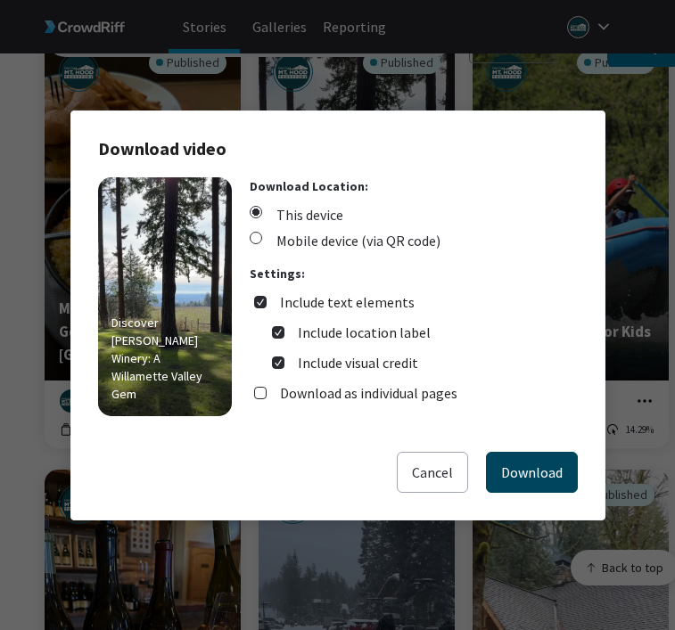
click at [531, 458] on button "Download" at bounding box center [532, 472] width 92 height 41
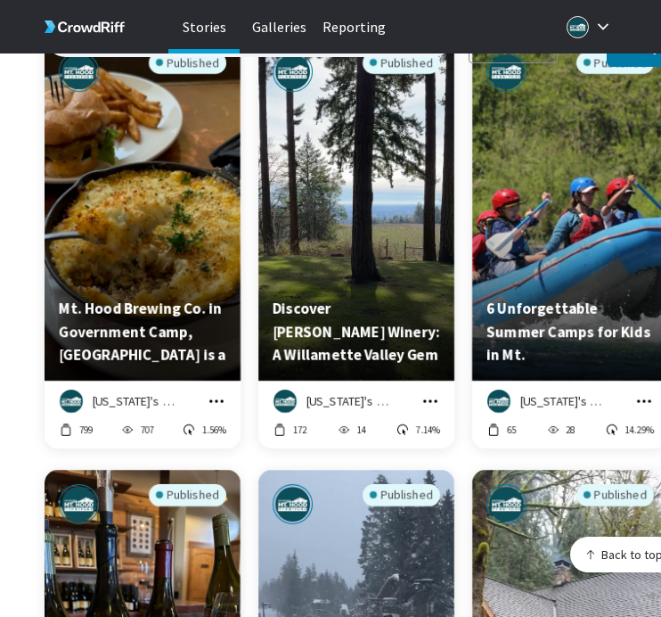
click at [637, 399] on icon "grid" at bounding box center [644, 400] width 14 height 3
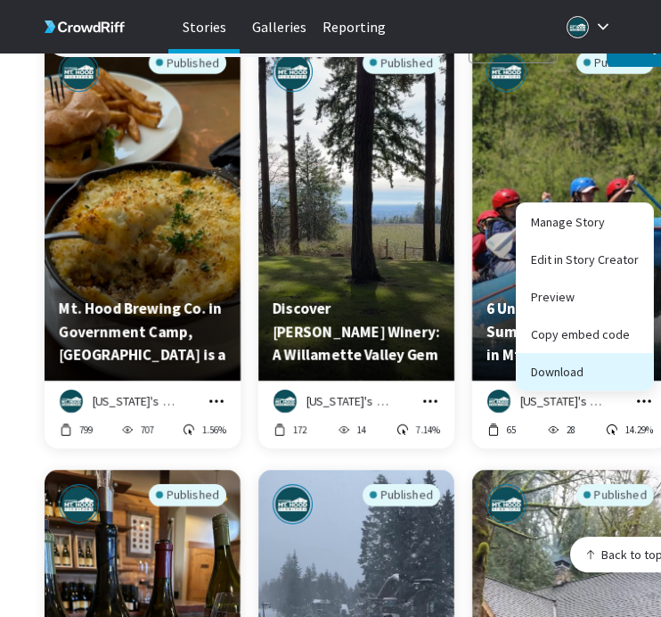
click at [636, 354] on button "Download" at bounding box center [585, 371] width 136 height 37
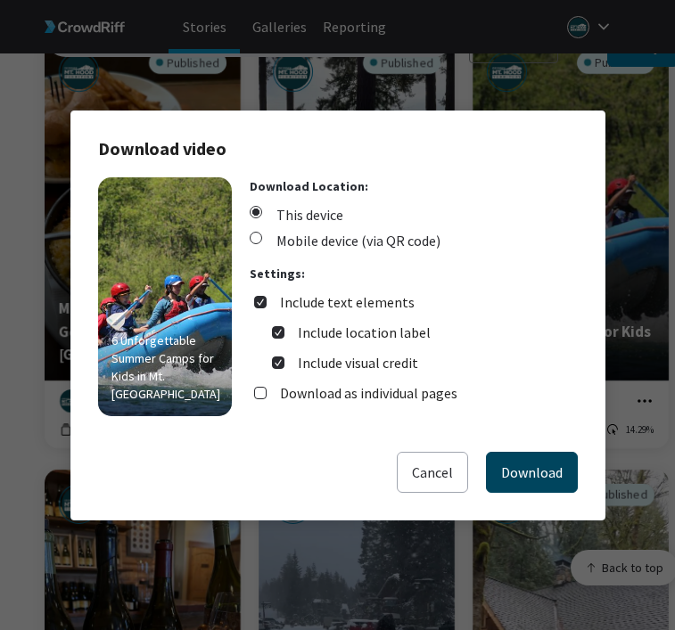
click at [542, 469] on button "Download" at bounding box center [532, 472] width 92 height 41
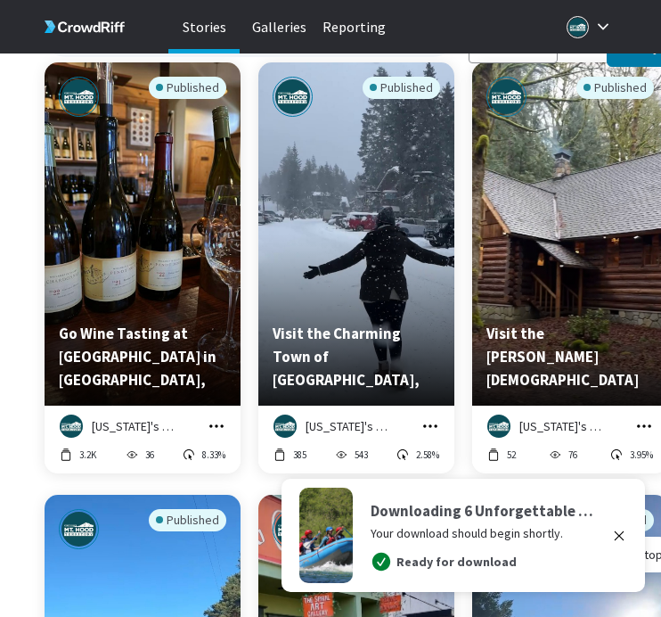
scroll to position [16204, 0]
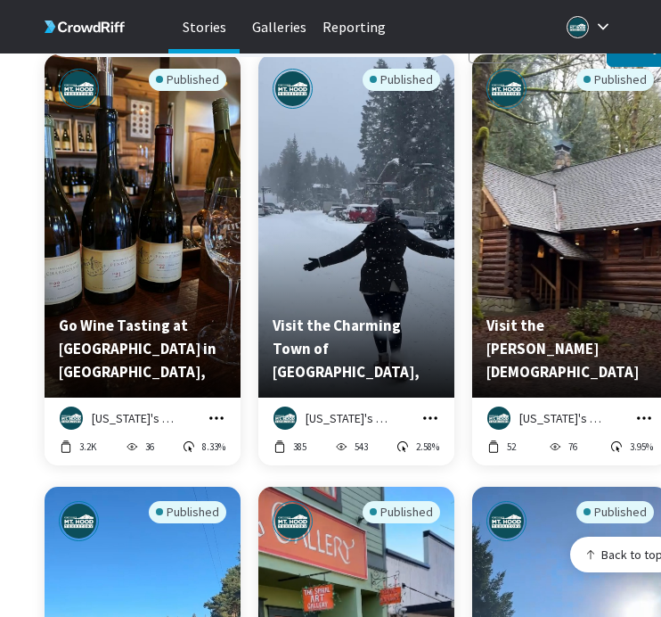
click at [216, 409] on icon "grid" at bounding box center [217, 418] width 18 height 18
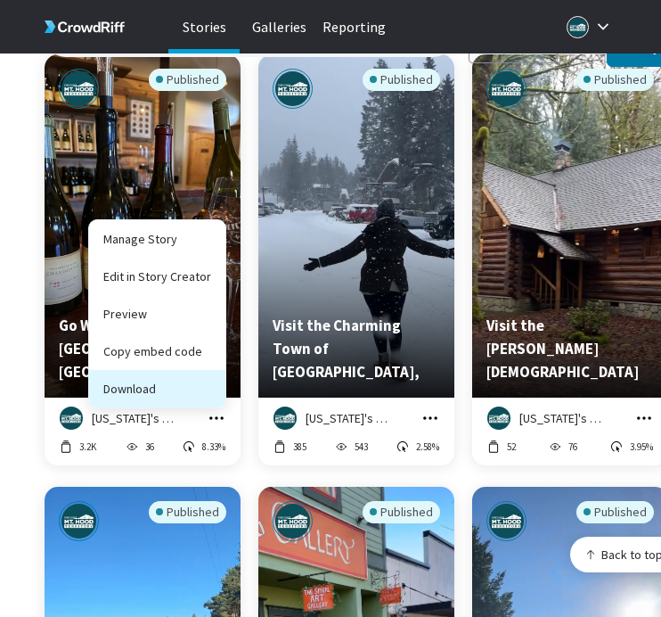
click at [205, 378] on button "Download" at bounding box center [157, 388] width 136 height 37
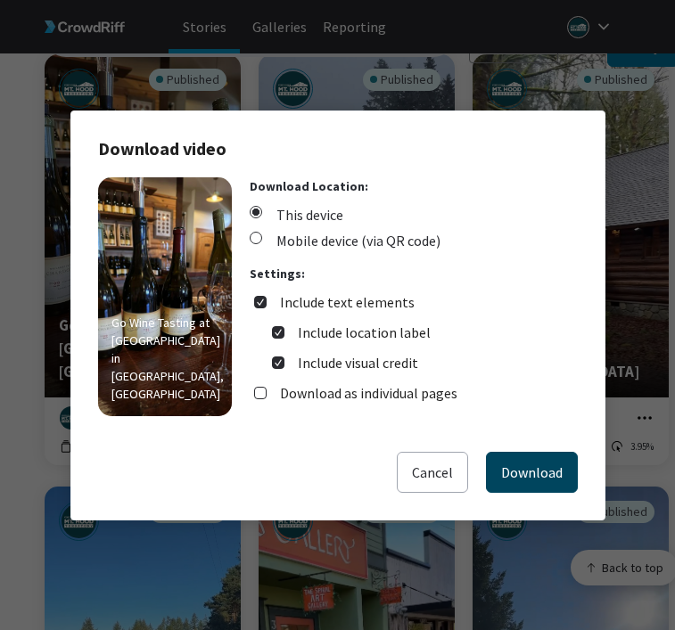
click at [534, 471] on button "Download" at bounding box center [532, 472] width 92 height 41
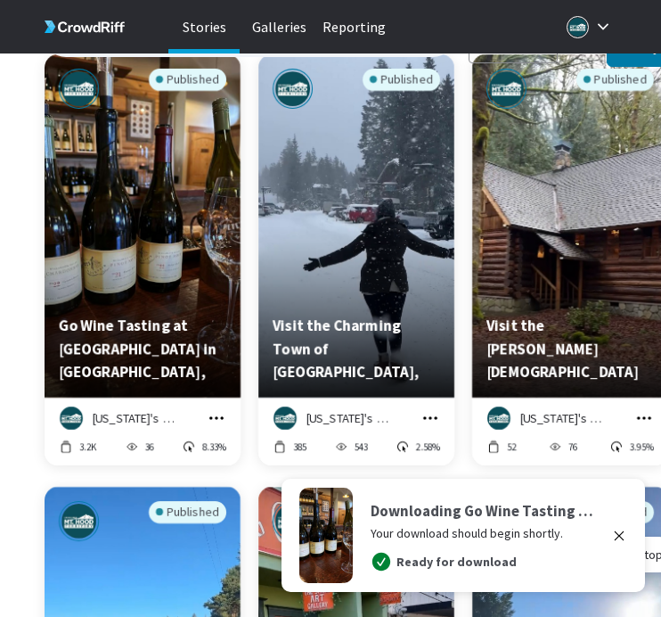
click at [430, 409] on icon "grid" at bounding box center [431, 418] width 18 height 18
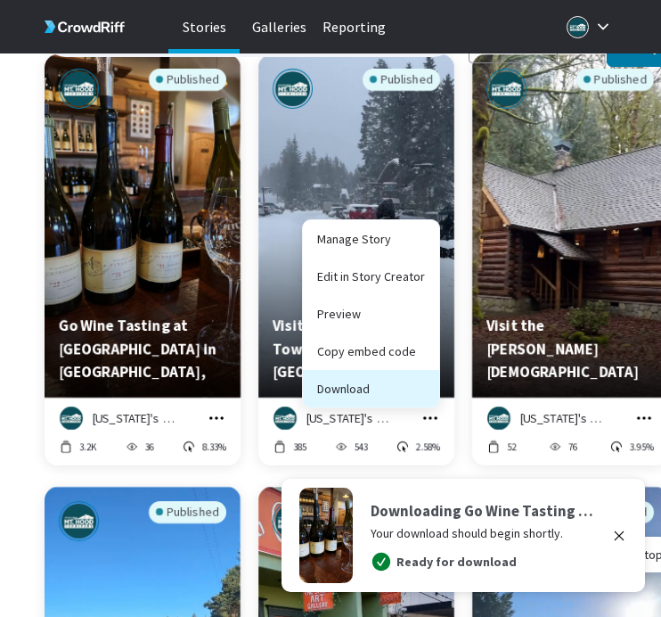
click at [414, 372] on button "Download" at bounding box center [371, 388] width 136 height 37
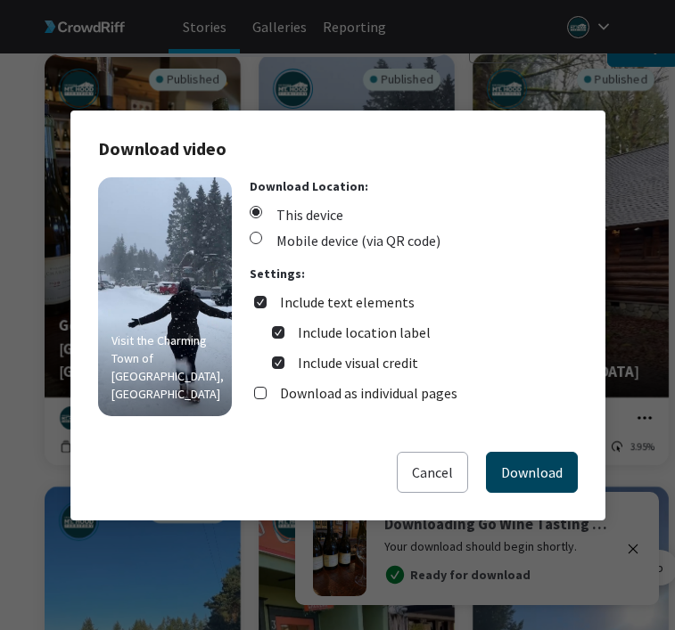
click at [504, 463] on button "Download" at bounding box center [532, 472] width 92 height 41
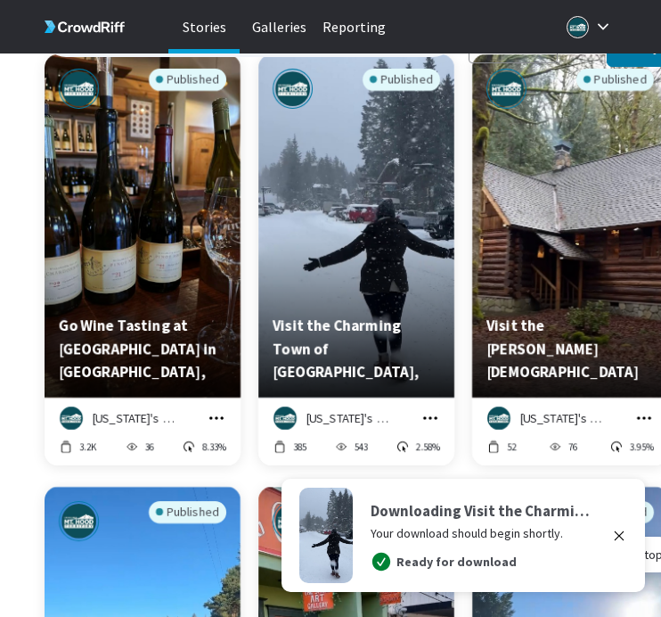
click at [637, 409] on icon "grid" at bounding box center [644, 418] width 18 height 18
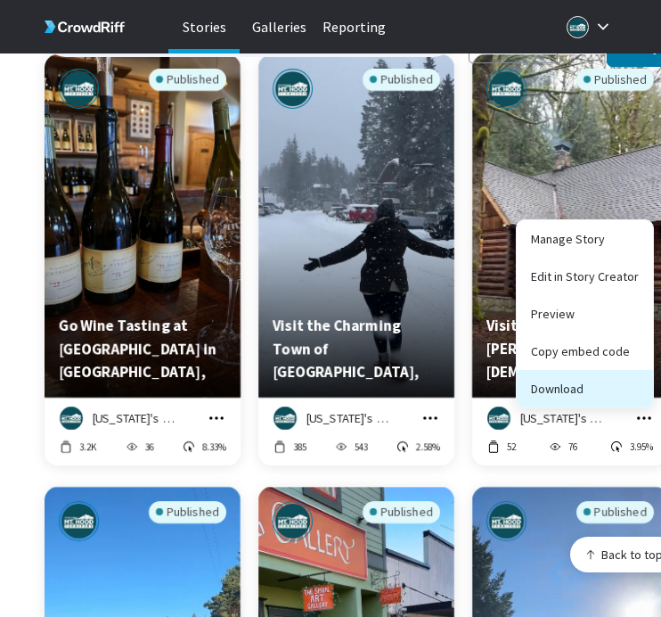
click at [631, 379] on button "Download" at bounding box center [585, 388] width 136 height 37
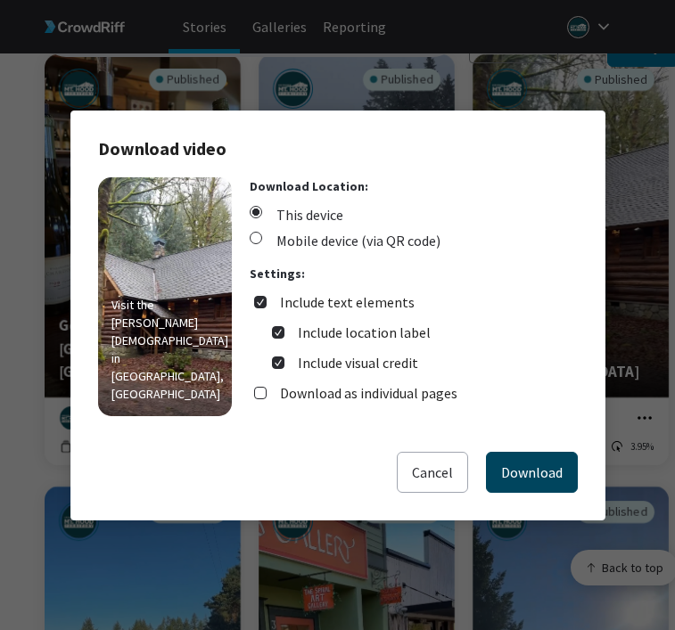
click at [558, 467] on button "Download" at bounding box center [532, 472] width 92 height 41
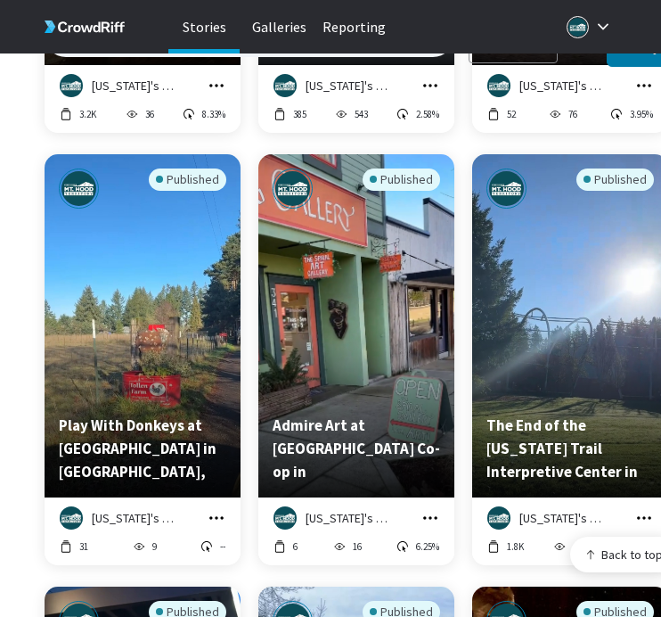
scroll to position [16554, 0]
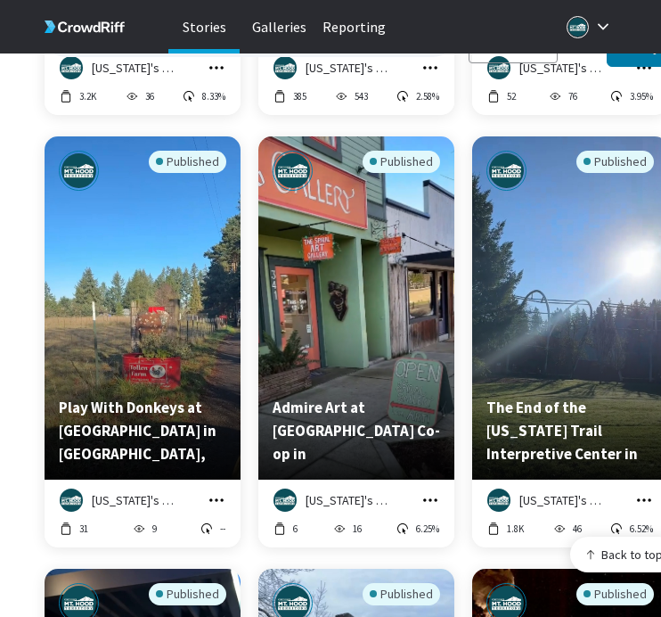
click at [216, 498] on icon "grid" at bounding box center [216, 499] width 14 height 3
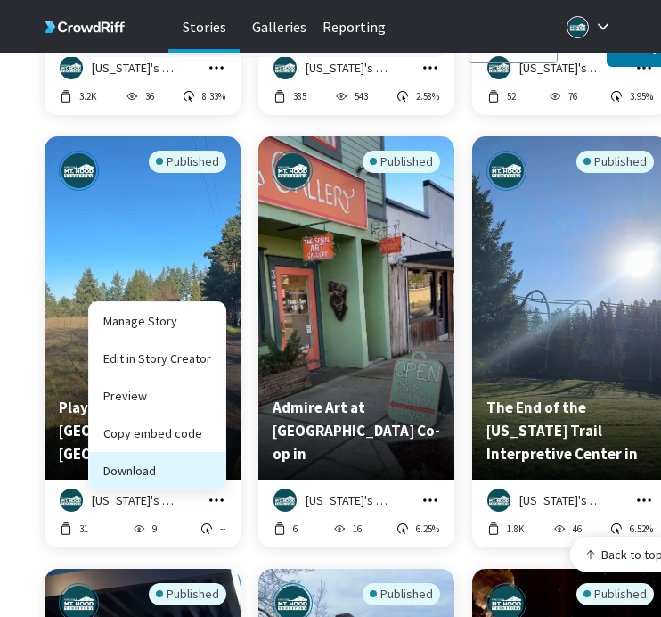
click at [217, 467] on button "Download" at bounding box center [157, 470] width 136 height 37
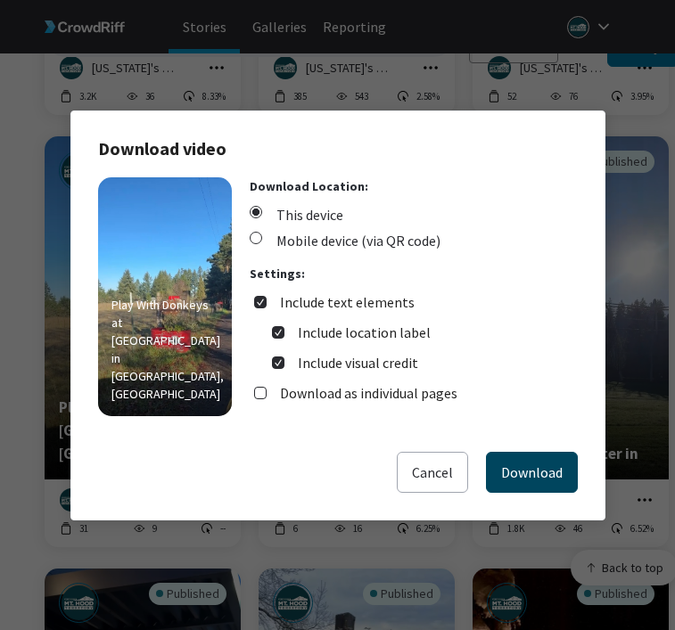
click at [503, 461] on button "Download" at bounding box center [532, 472] width 92 height 41
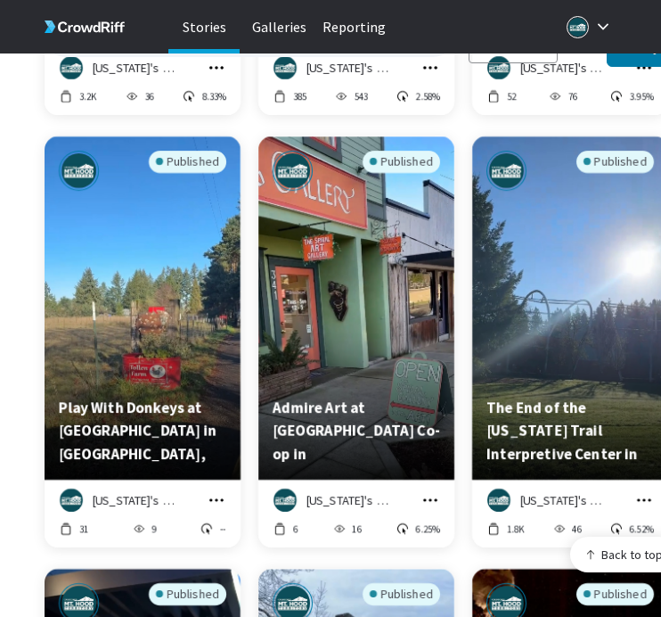
scroll to position [16584, 0]
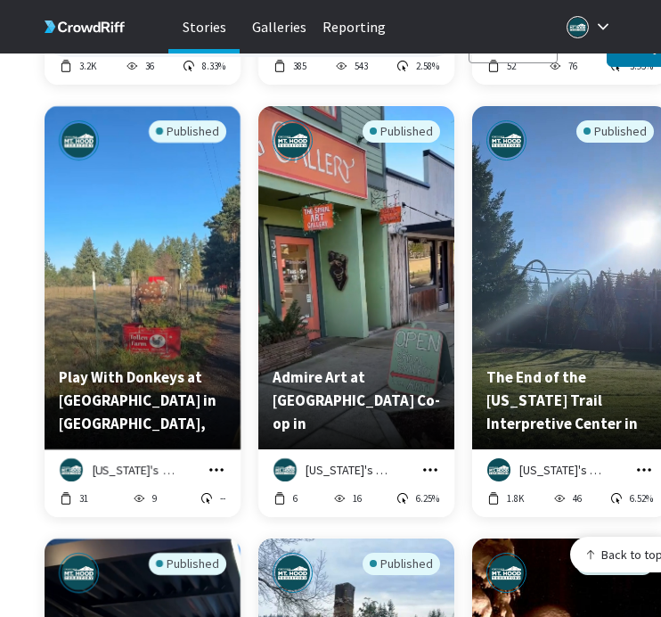
click at [439, 460] on button "grid" at bounding box center [431, 470] width 20 height 20
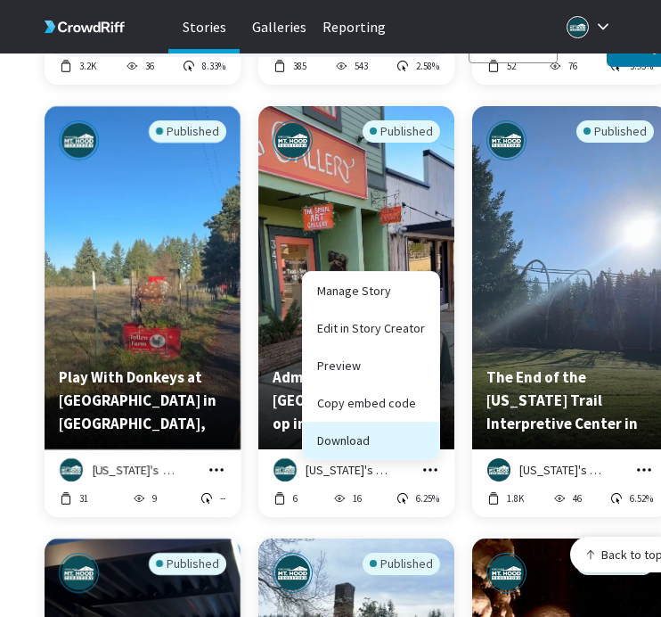
click at [432, 429] on button "Download" at bounding box center [371, 440] width 136 height 37
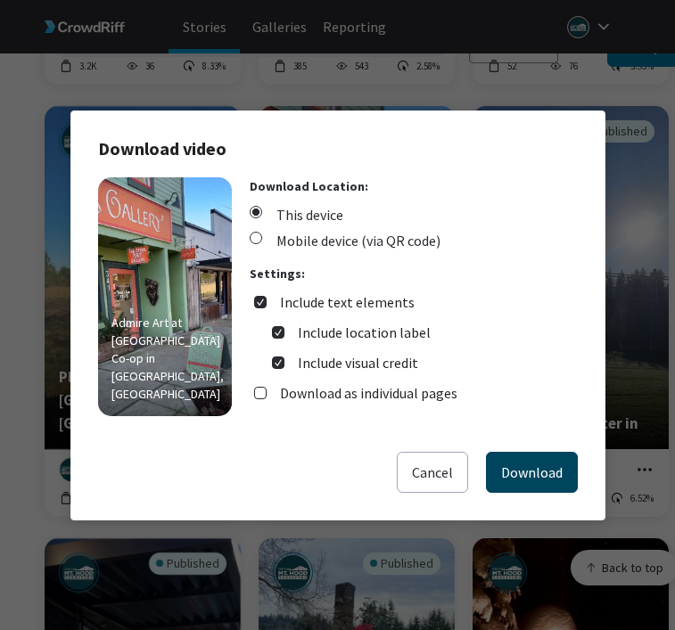
click at [527, 470] on button "Download" at bounding box center [532, 472] width 92 height 41
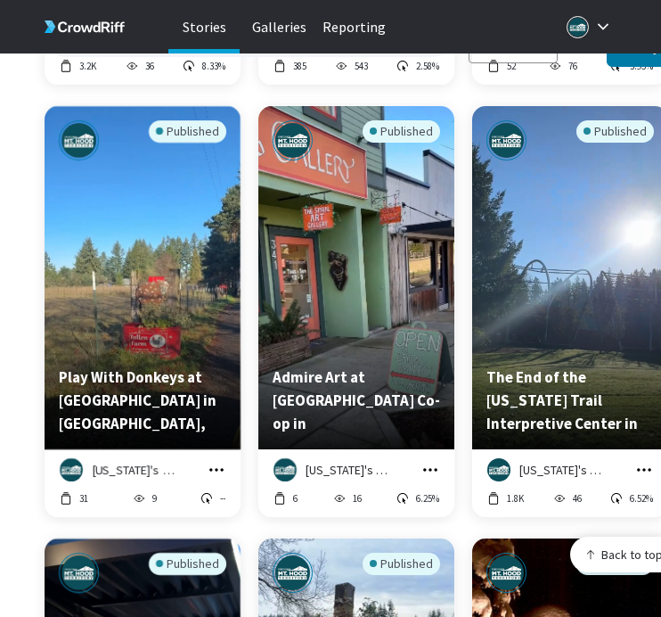
click at [642, 461] on icon "grid" at bounding box center [644, 470] width 18 height 18
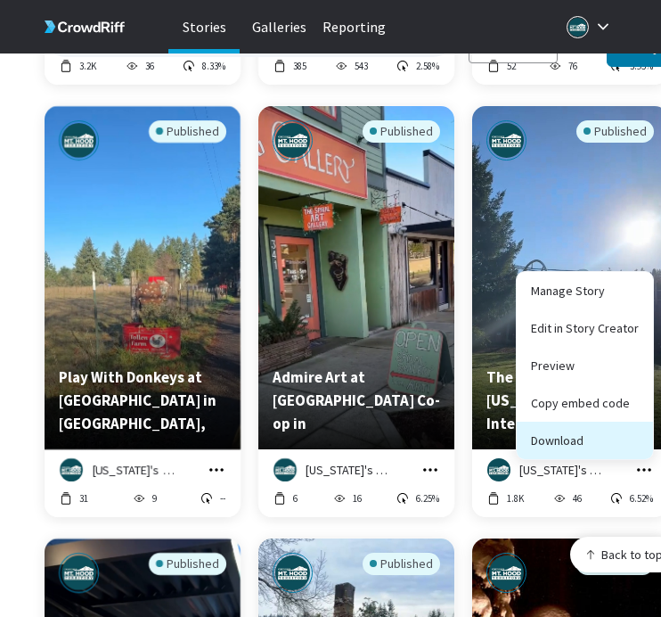
click at [632, 432] on button "Download" at bounding box center [585, 440] width 136 height 37
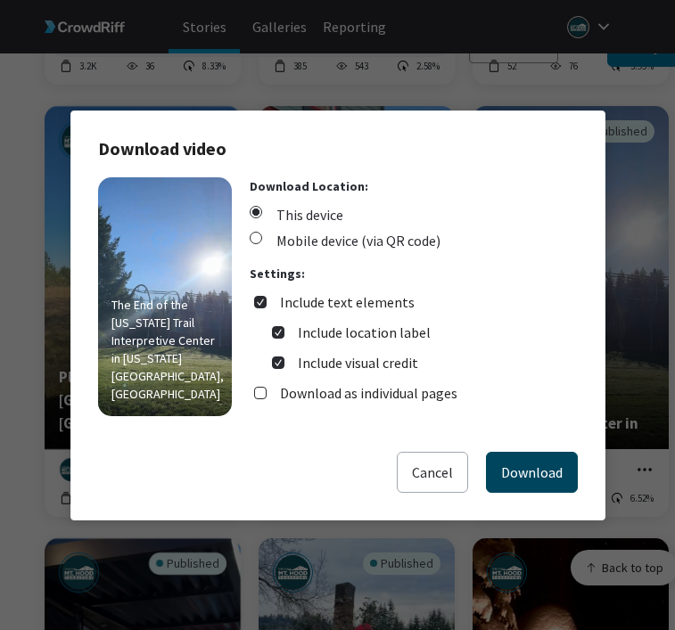
click at [561, 463] on button "Download" at bounding box center [532, 472] width 92 height 41
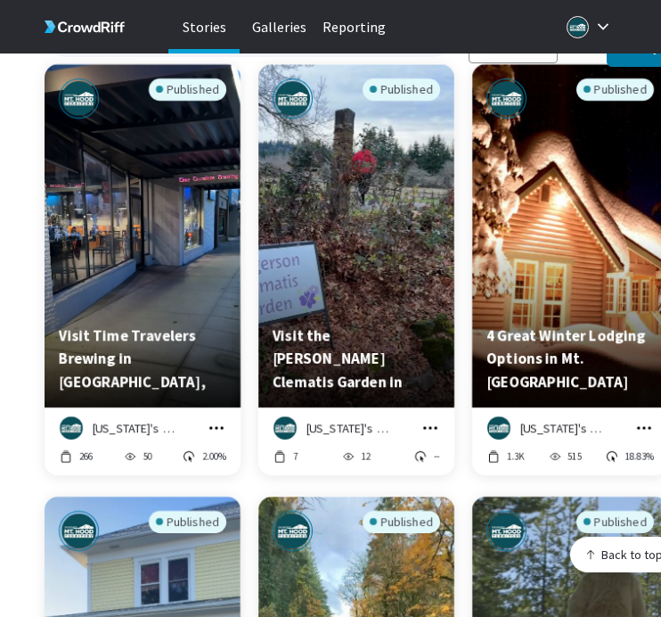
scroll to position [17140, 0]
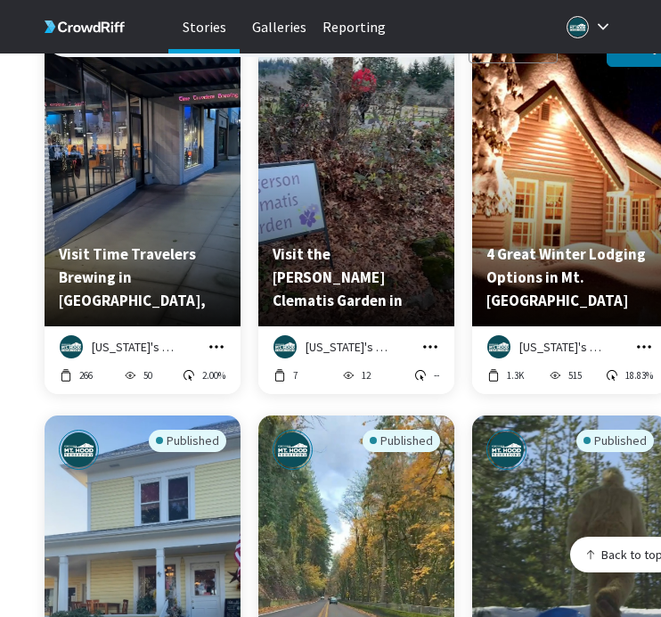
click at [215, 338] on icon "grid" at bounding box center [217, 347] width 18 height 18
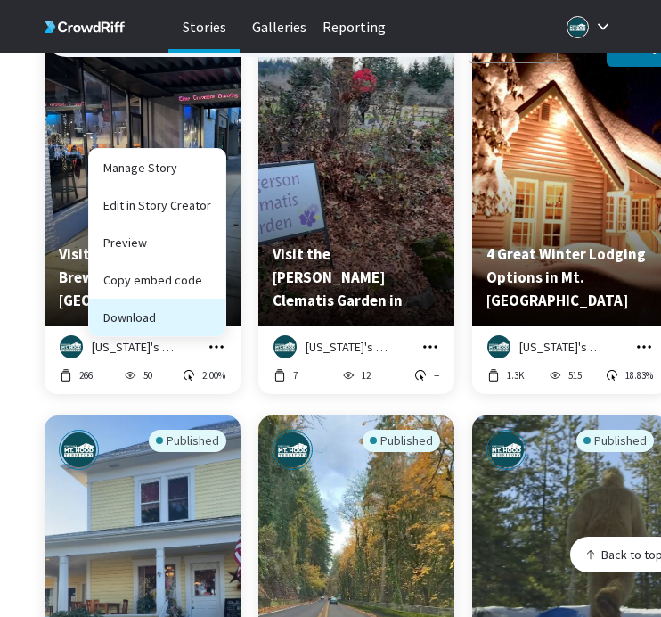
click at [212, 305] on button "Download" at bounding box center [157, 317] width 136 height 37
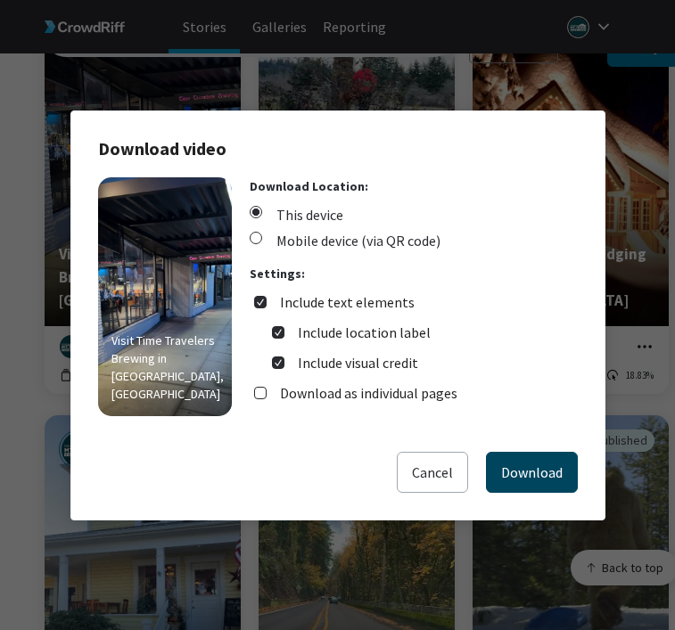
click at [496, 460] on button "Download" at bounding box center [532, 472] width 92 height 41
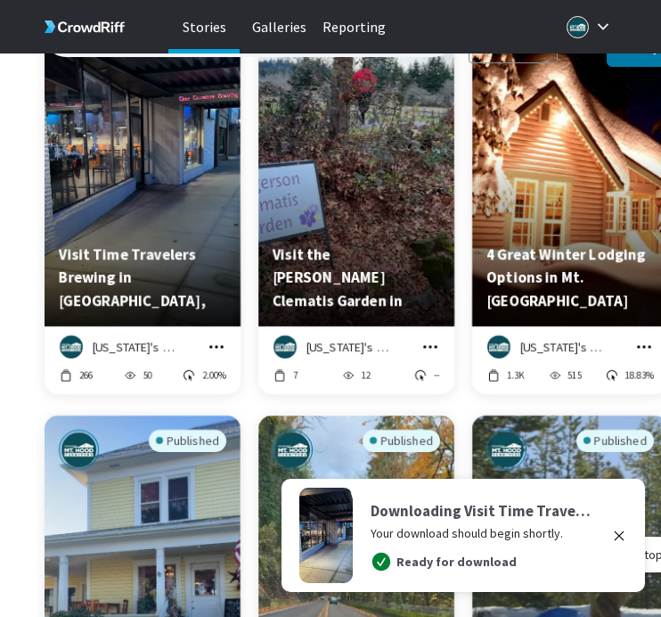
click at [430, 338] on icon "grid" at bounding box center [431, 347] width 18 height 18
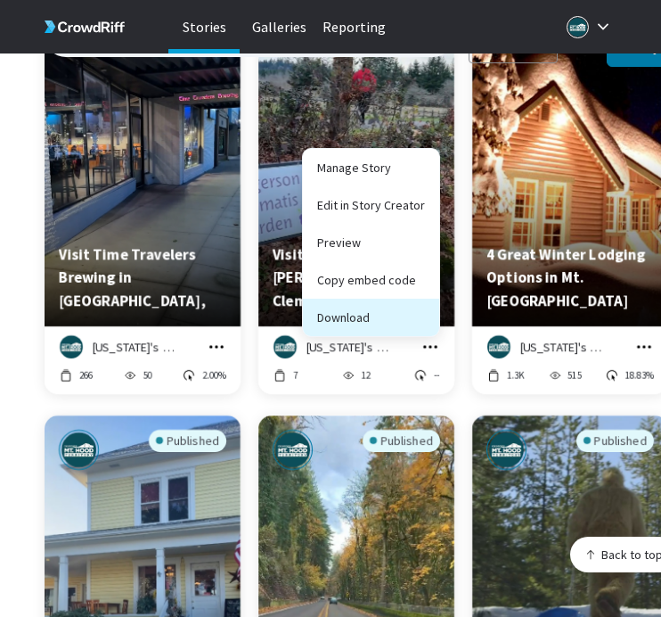
click at [424, 306] on button "Download" at bounding box center [371, 317] width 136 height 37
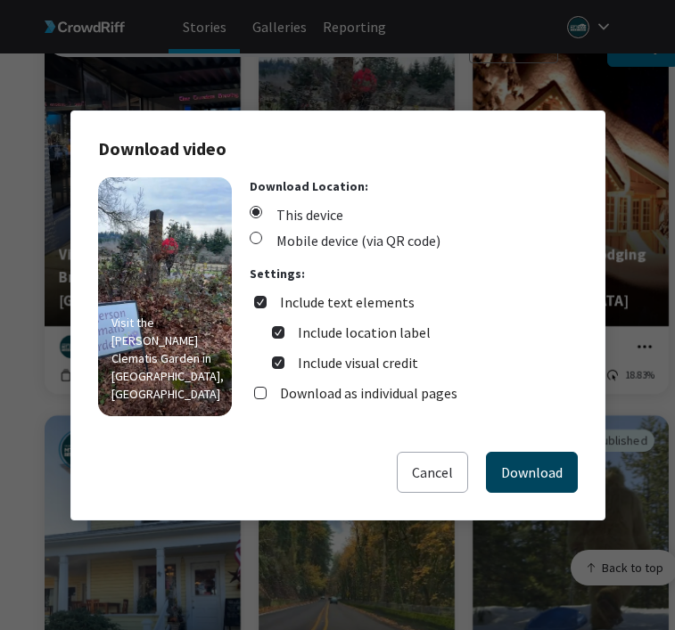
click at [541, 463] on button "Download" at bounding box center [532, 472] width 92 height 41
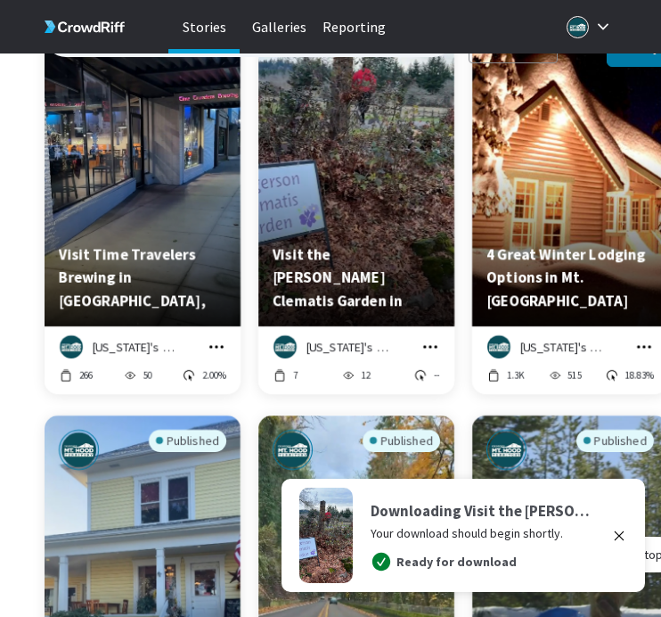
click at [643, 338] on icon "grid" at bounding box center [644, 347] width 18 height 18
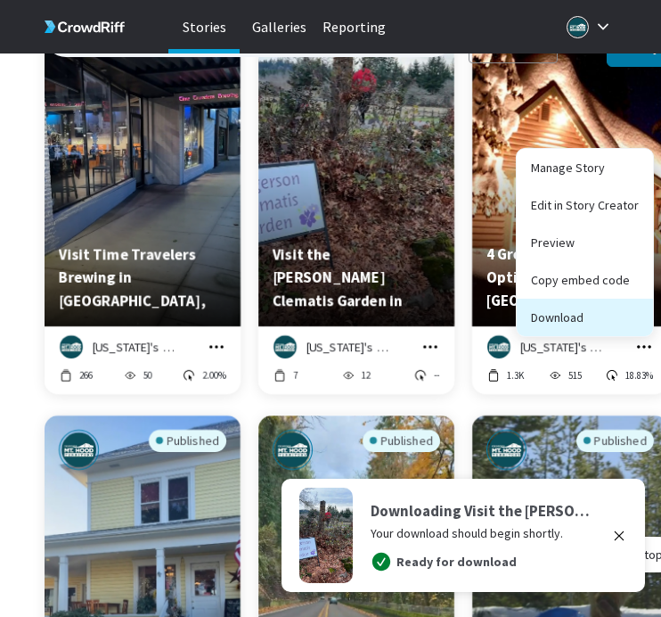
click at [636, 304] on button "Download" at bounding box center [585, 317] width 136 height 37
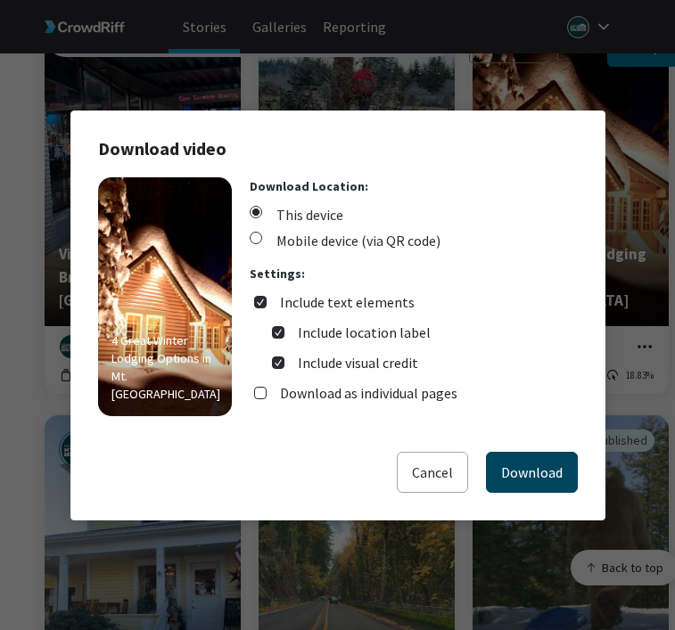
click at [559, 452] on button "Download" at bounding box center [532, 472] width 92 height 41
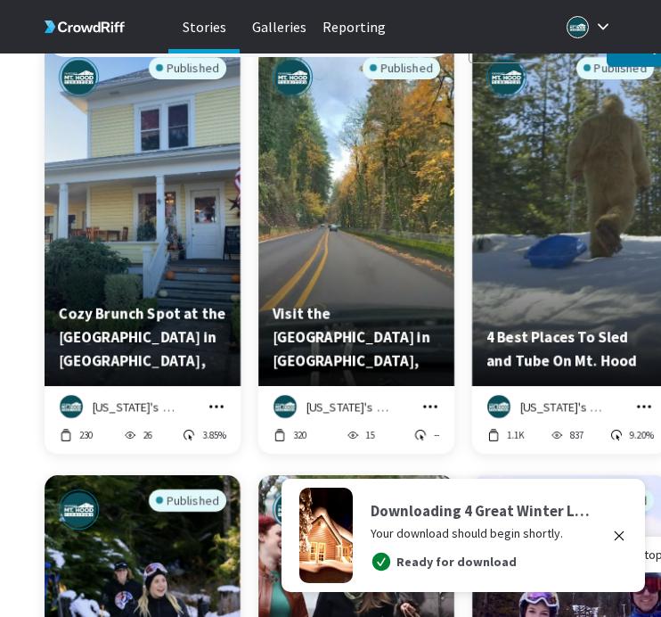
scroll to position [17533, 0]
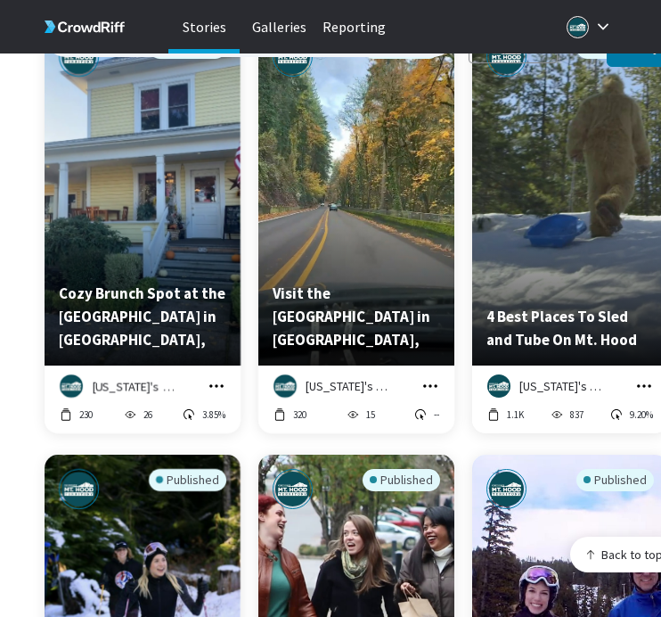
click at [219, 377] on icon "grid" at bounding box center [217, 386] width 18 height 18
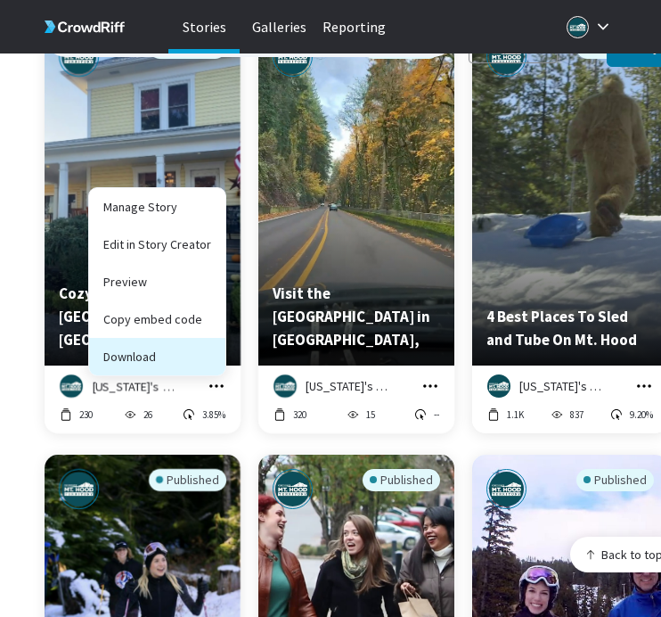
click at [211, 339] on button "Download" at bounding box center [157, 356] width 136 height 37
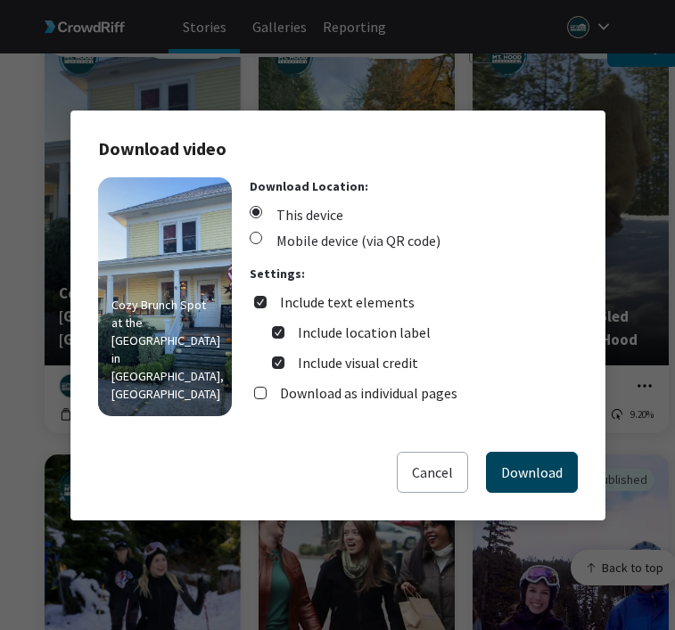
click at [503, 466] on button "Download" at bounding box center [532, 472] width 92 height 41
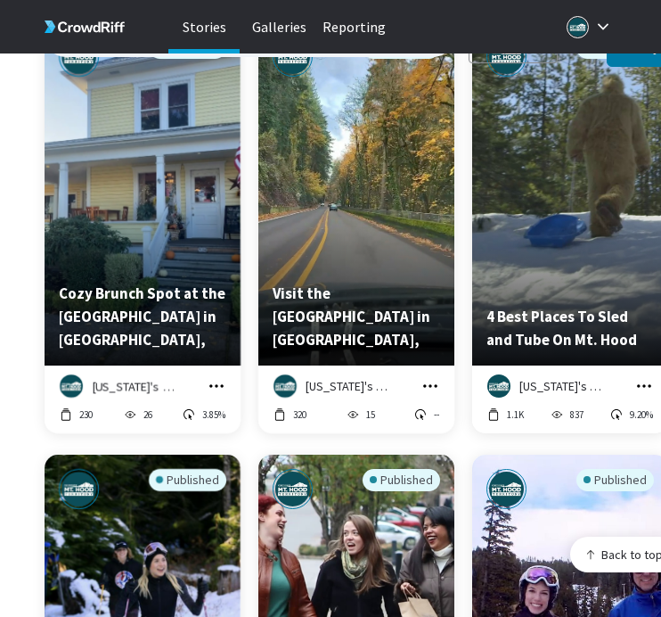
click at [425, 377] on icon "grid" at bounding box center [431, 386] width 18 height 18
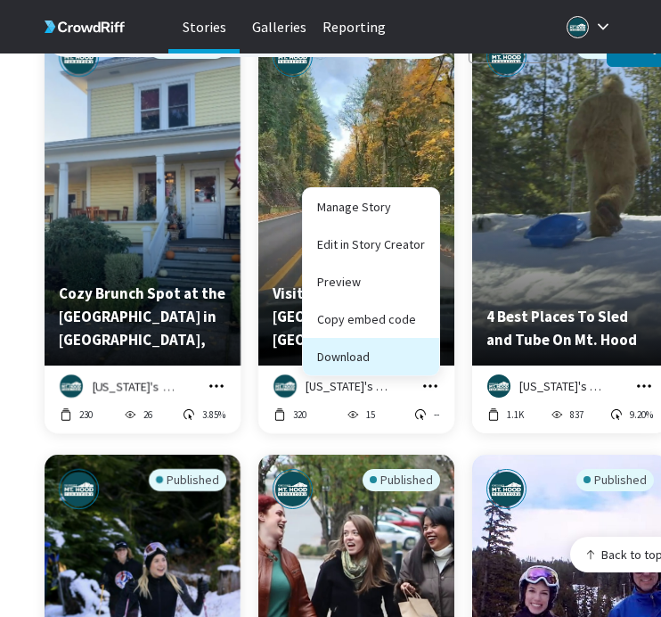
click at [422, 347] on button "Download" at bounding box center [371, 356] width 136 height 37
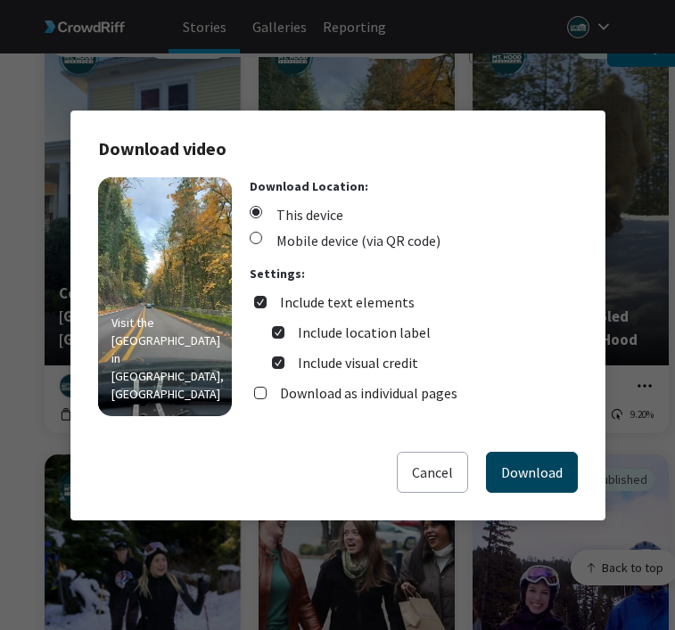
click at [528, 457] on button "Download" at bounding box center [532, 472] width 92 height 41
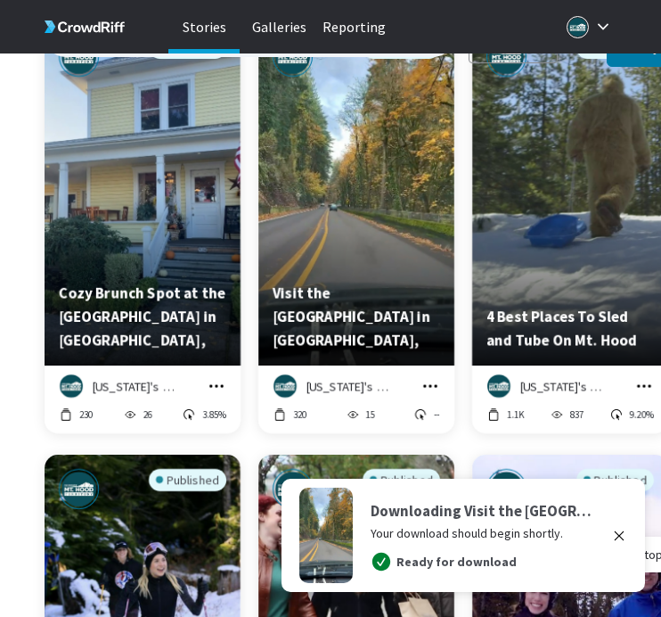
click at [651, 377] on icon "grid" at bounding box center [644, 386] width 18 height 18
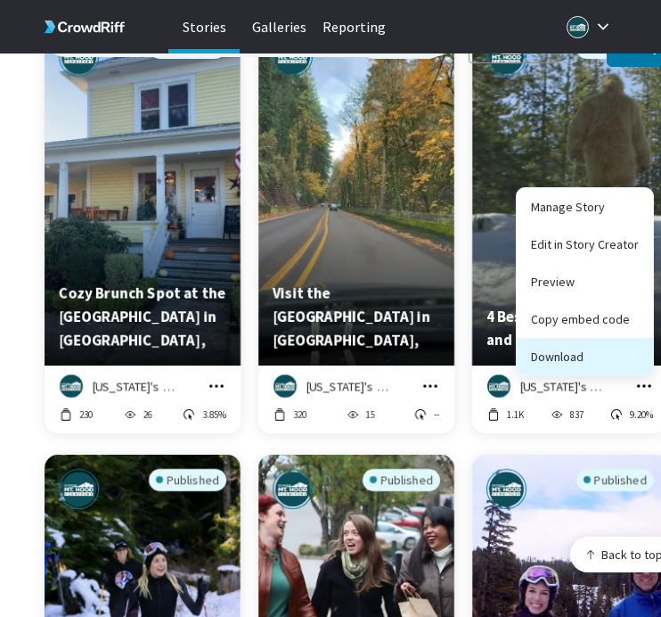
click at [620, 351] on button "Download" at bounding box center [585, 356] width 136 height 37
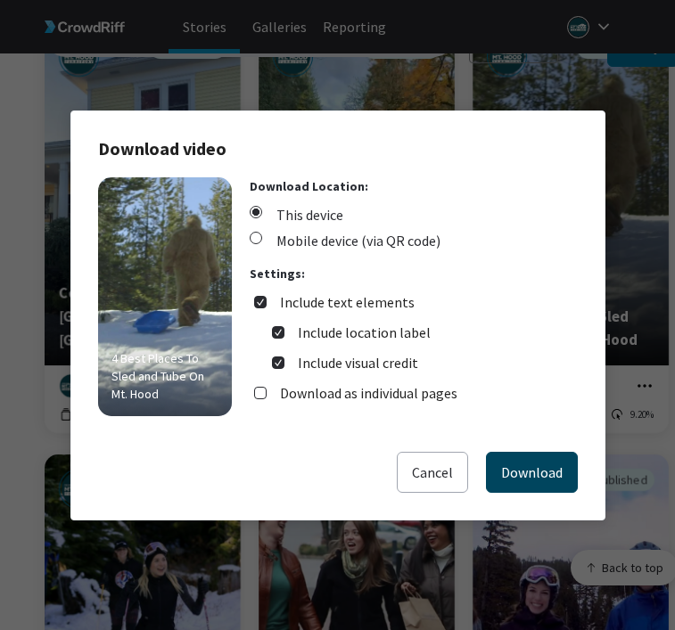
click at [547, 463] on button "Download" at bounding box center [532, 472] width 92 height 41
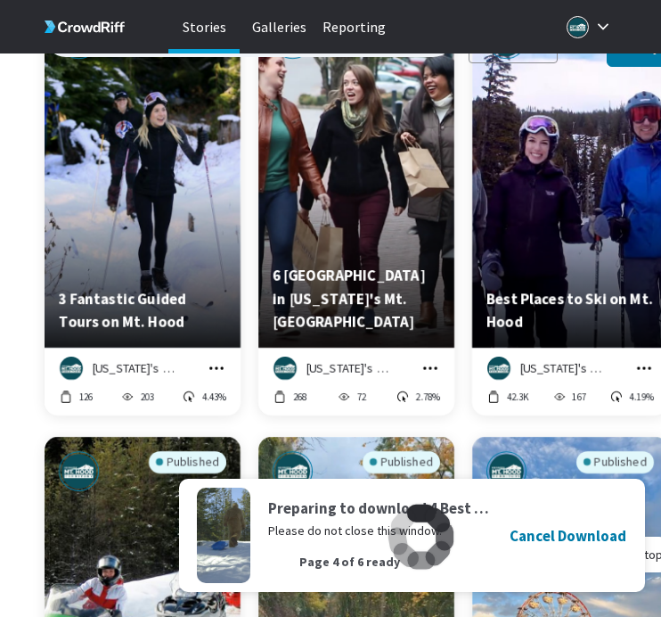
scroll to position [17979, 0]
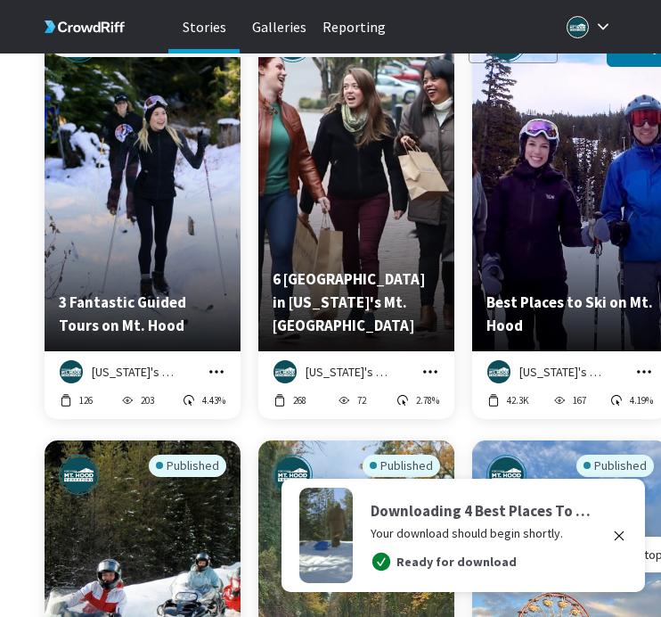
click at [223, 363] on icon "grid" at bounding box center [217, 372] width 18 height 18
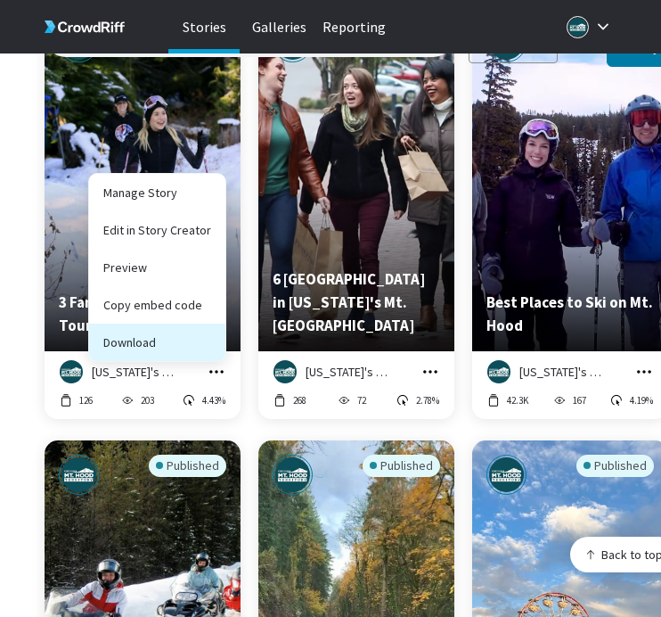
click at [210, 325] on button "Download" at bounding box center [157, 342] width 136 height 37
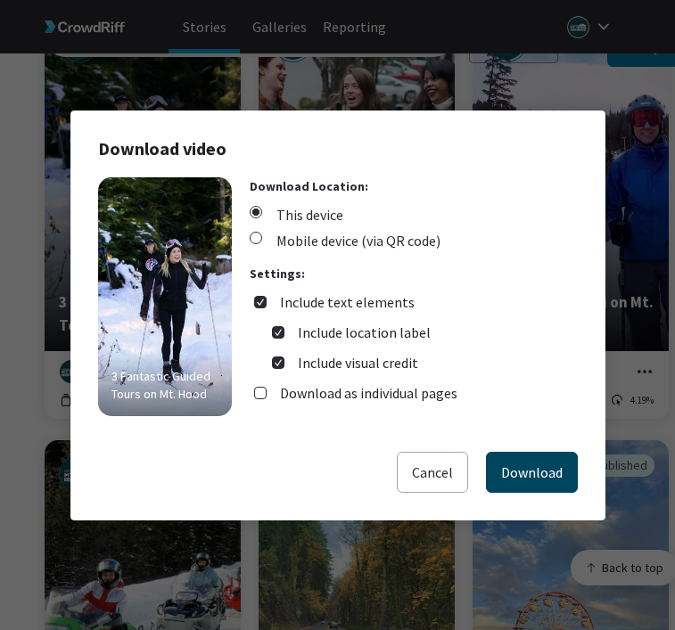
click at [510, 471] on button "Download" at bounding box center [532, 472] width 92 height 41
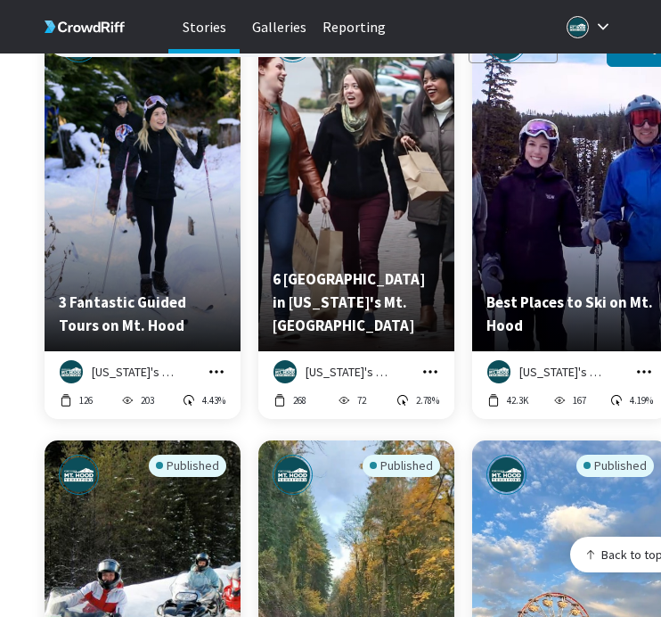
click at [431, 363] on icon "grid" at bounding box center [431, 372] width 18 height 18
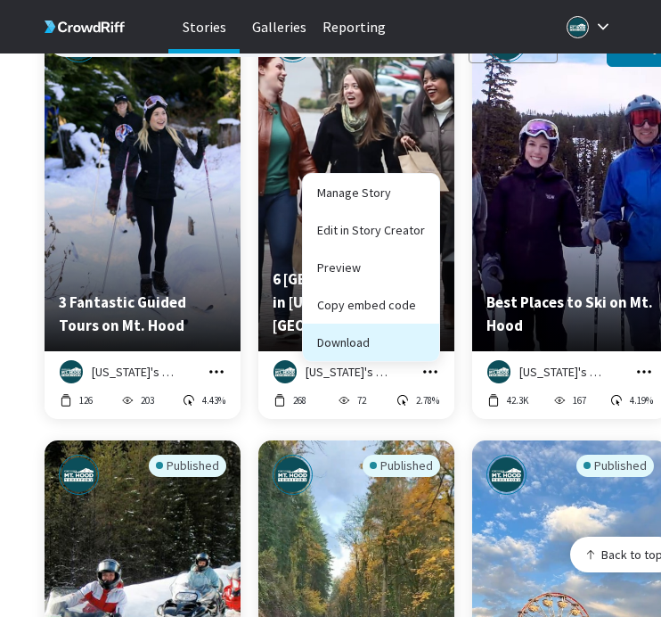
click at [408, 340] on button "Download" at bounding box center [371, 342] width 136 height 37
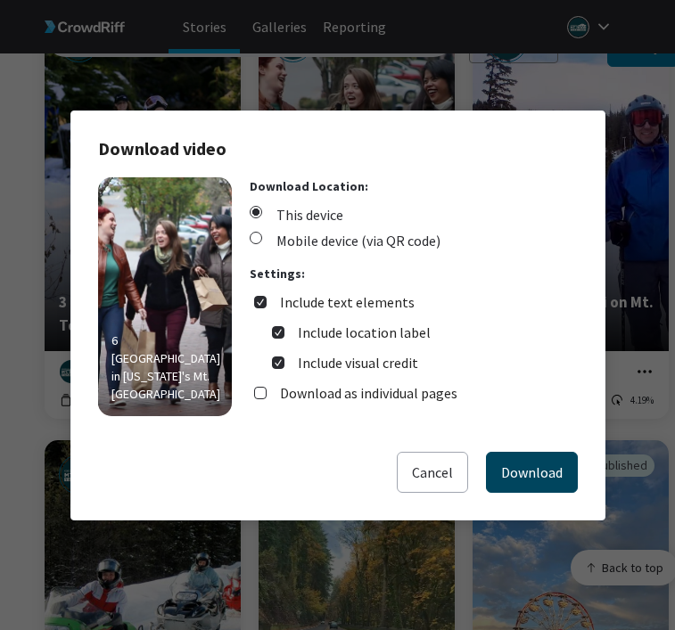
click at [505, 461] on button "Download" at bounding box center [532, 472] width 92 height 41
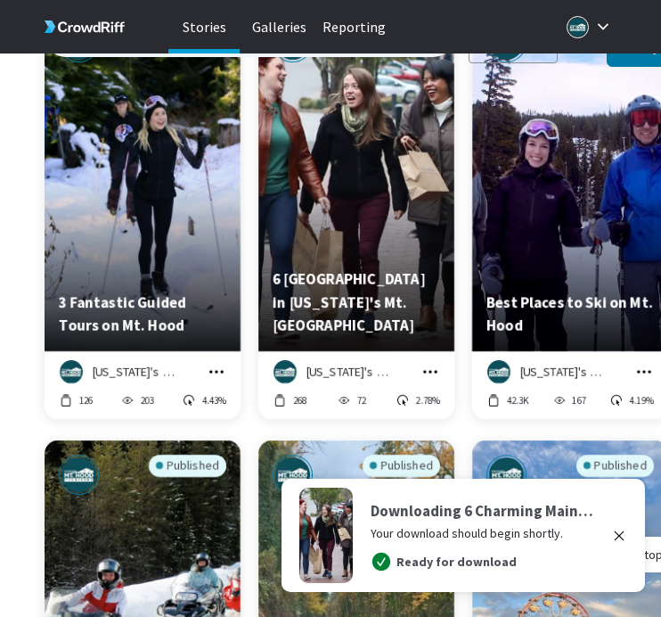
click at [586, 409] on div "Published Best Places to Ski on Mt. [GEOGRAPHIC_DATA][US_STATE]'s Mt. Hood Terr…" at bounding box center [570, 224] width 196 height 432
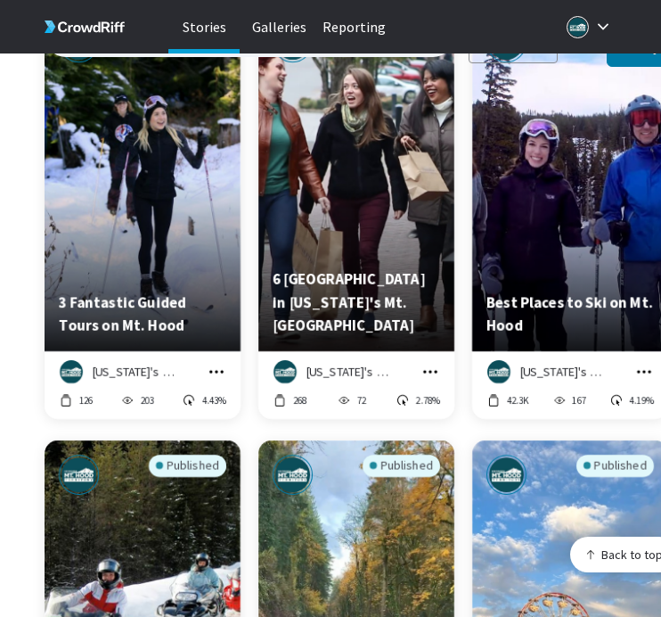
click at [641, 363] on icon "grid" at bounding box center [644, 372] width 18 height 18
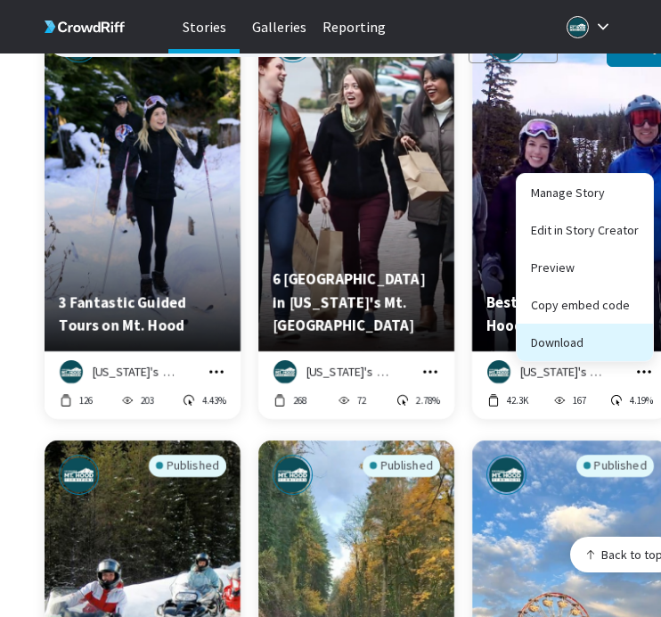
click at [621, 332] on button "Download" at bounding box center [585, 342] width 136 height 37
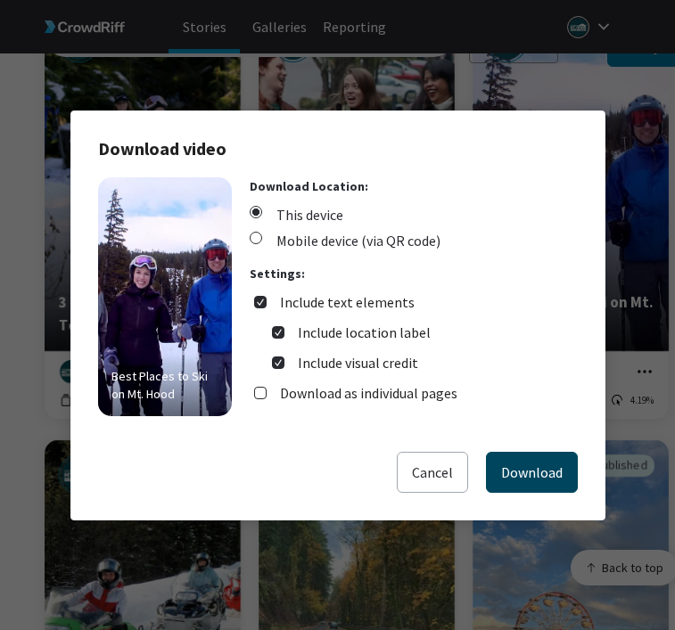
click at [533, 453] on button "Download" at bounding box center [532, 472] width 92 height 41
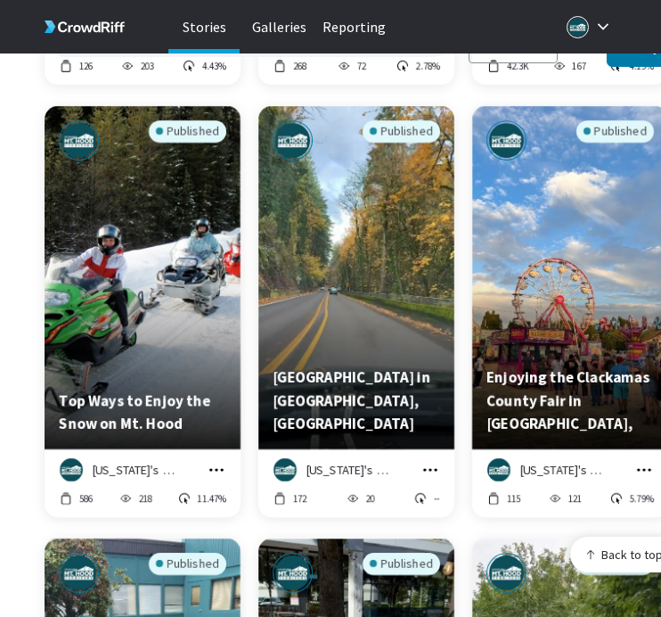
scroll to position [18334, 0]
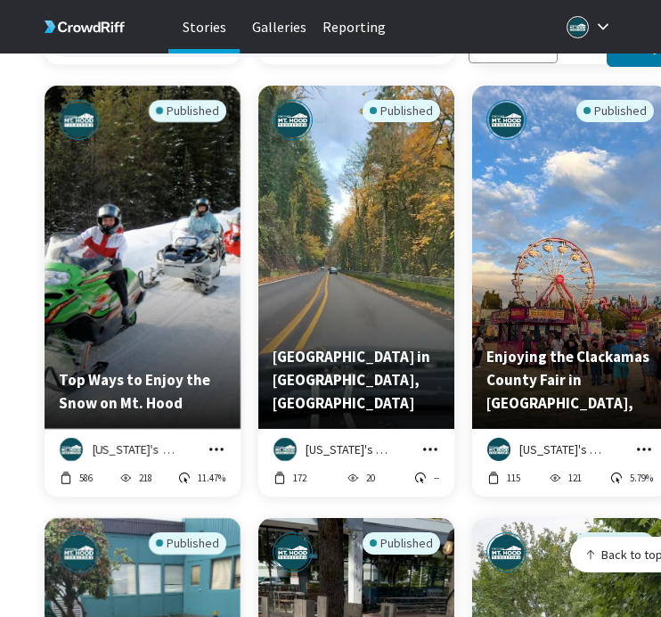
click at [222, 447] on icon "grid" at bounding box center [216, 448] width 14 height 3
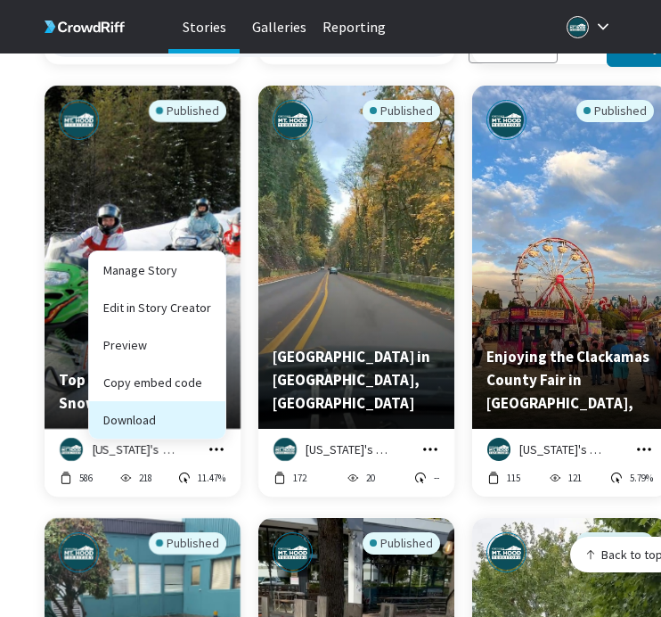
click at [201, 408] on button "Download" at bounding box center [157, 419] width 136 height 37
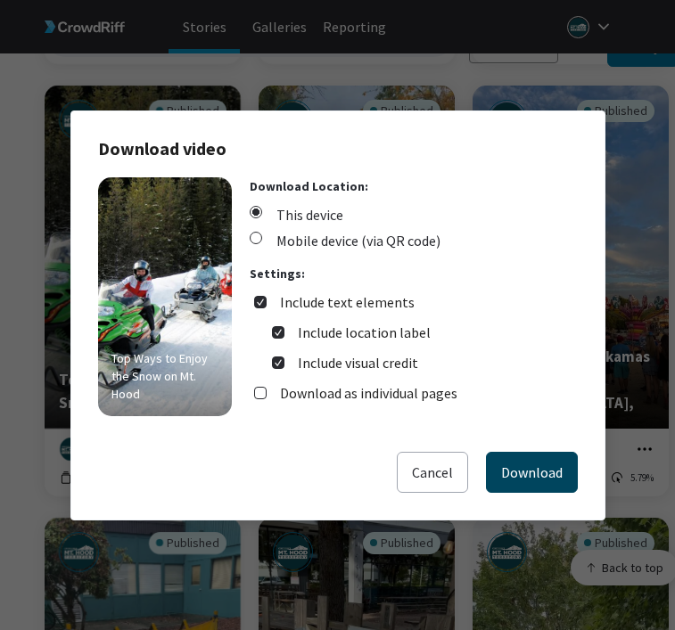
click at [515, 464] on button "Download" at bounding box center [532, 472] width 92 height 41
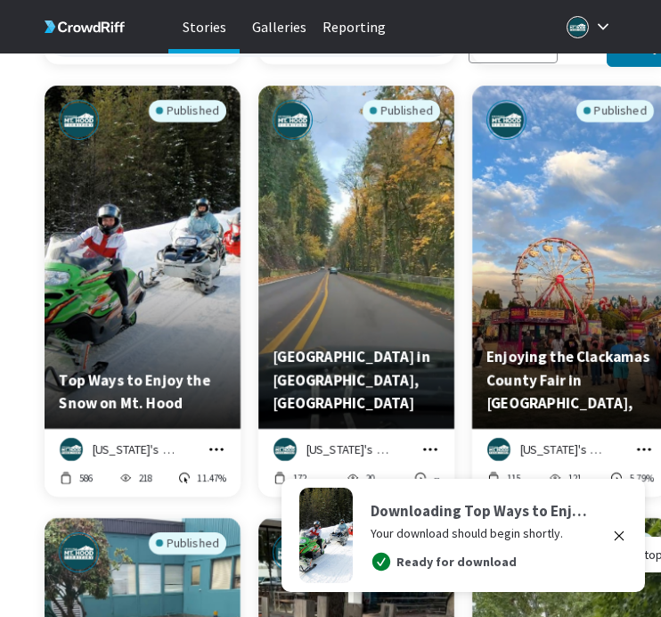
click at [432, 440] on icon "grid" at bounding box center [431, 449] width 18 height 18
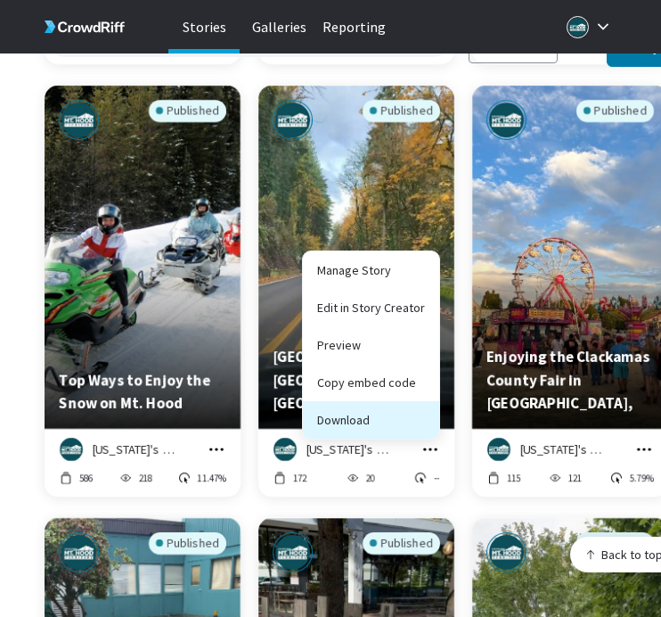
click at [412, 403] on button "Download" at bounding box center [371, 419] width 136 height 37
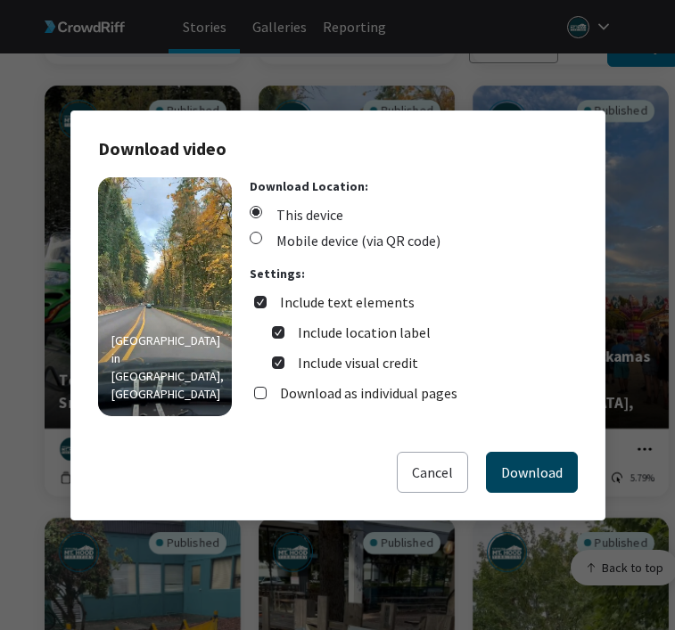
click at [514, 467] on button "Download" at bounding box center [532, 472] width 92 height 41
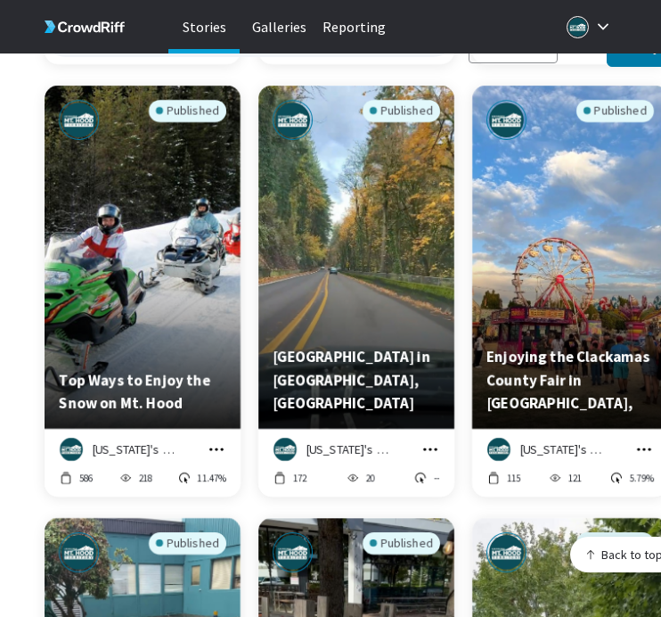
click at [643, 447] on icon "grid" at bounding box center [644, 448] width 14 height 3
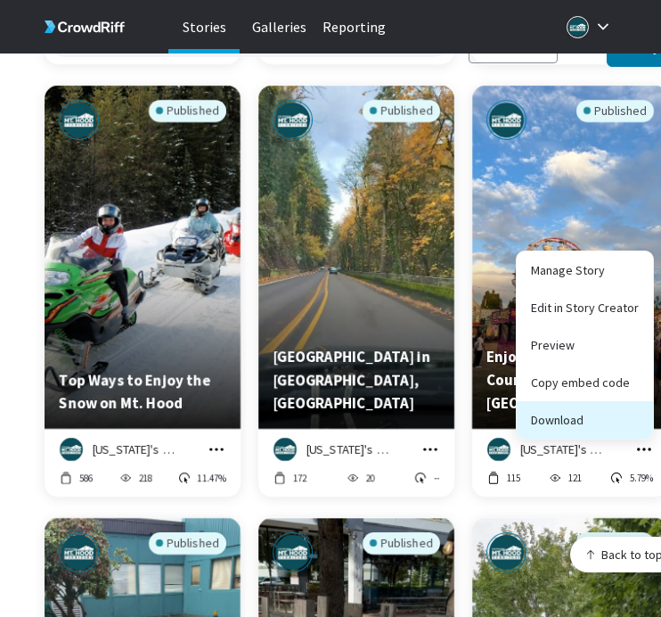
click at [637, 415] on button "Download" at bounding box center [585, 419] width 136 height 37
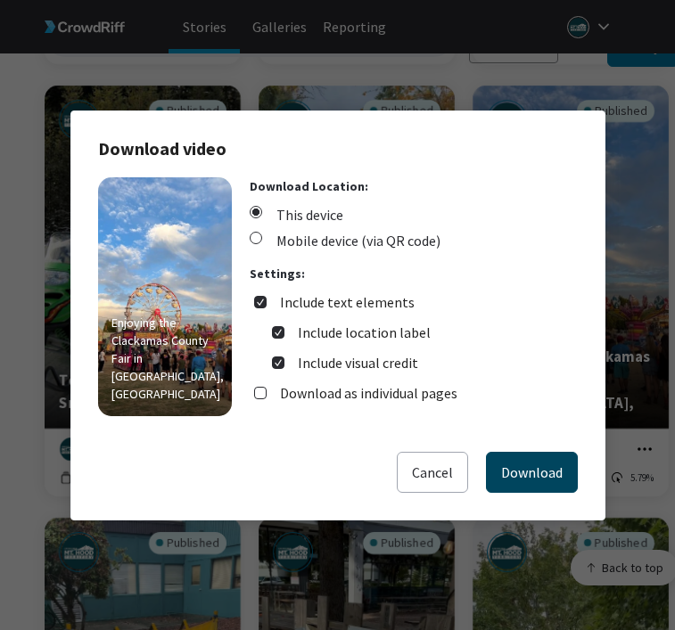
click at [552, 471] on button "Download" at bounding box center [532, 472] width 92 height 41
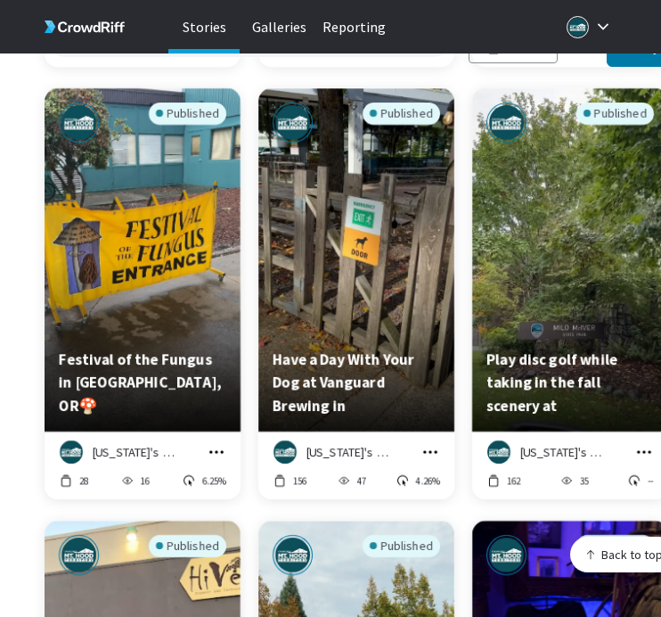
scroll to position [18776, 0]
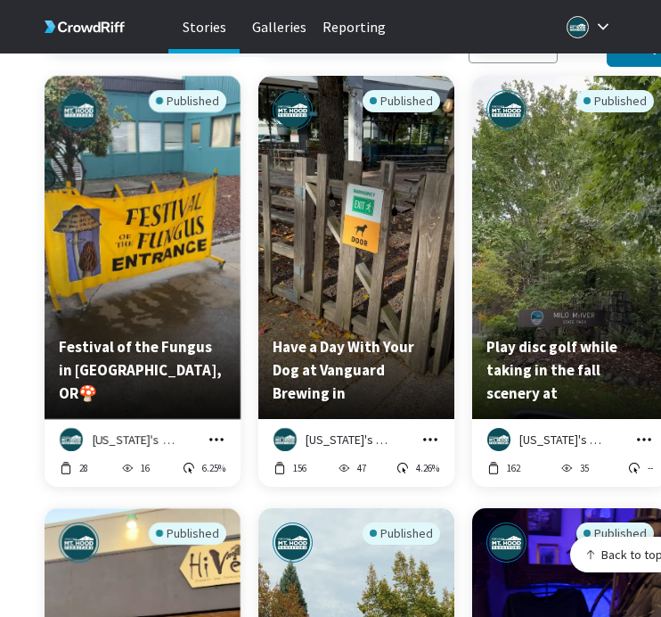
click at [213, 430] on icon "grid" at bounding box center [217, 439] width 18 height 18
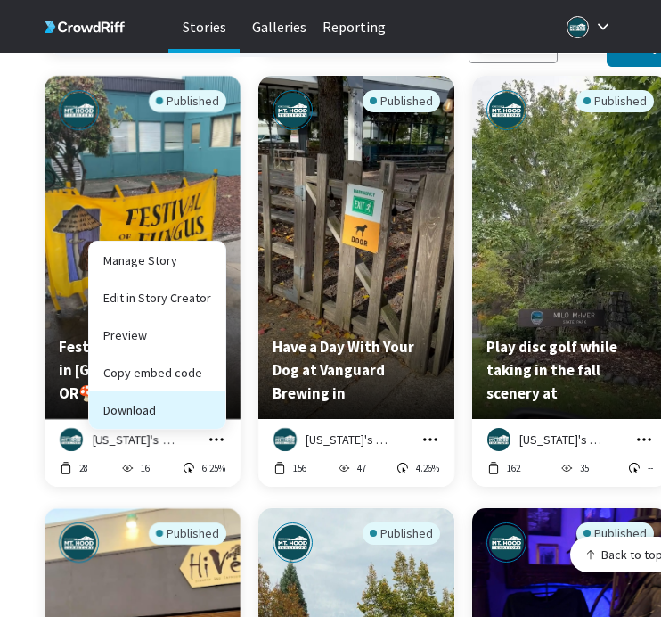
click at [215, 403] on button "Download" at bounding box center [157, 409] width 136 height 37
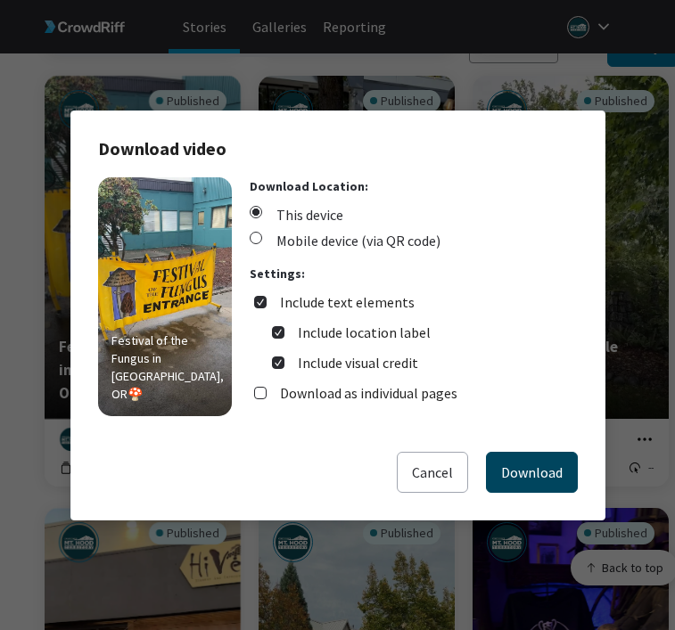
click at [507, 462] on button "Download" at bounding box center [532, 472] width 92 height 41
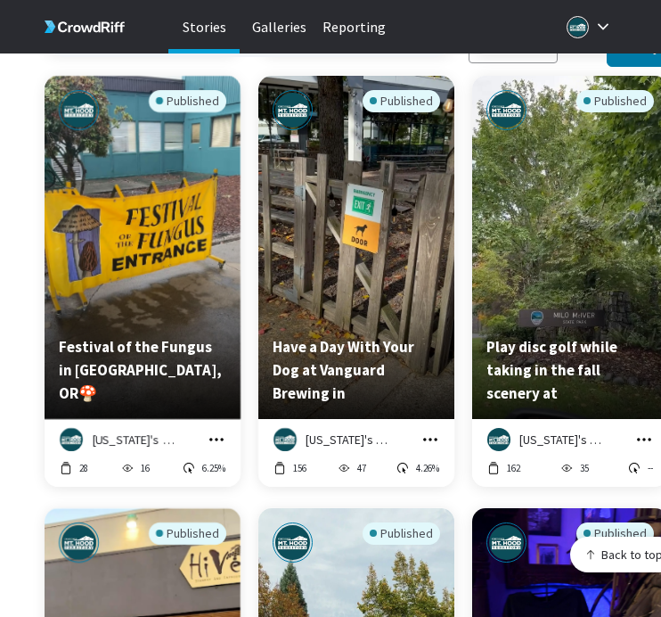
click at [438, 430] on icon "grid" at bounding box center [431, 439] width 18 height 18
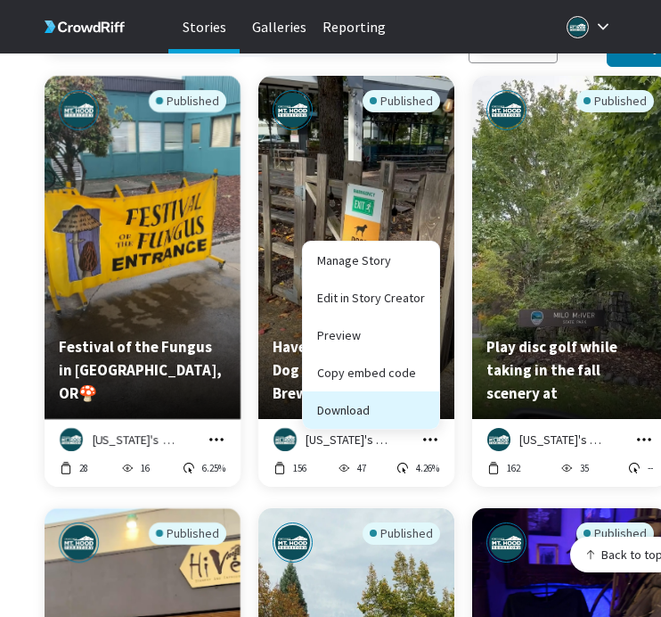
click at [430, 395] on button "Download" at bounding box center [371, 409] width 136 height 37
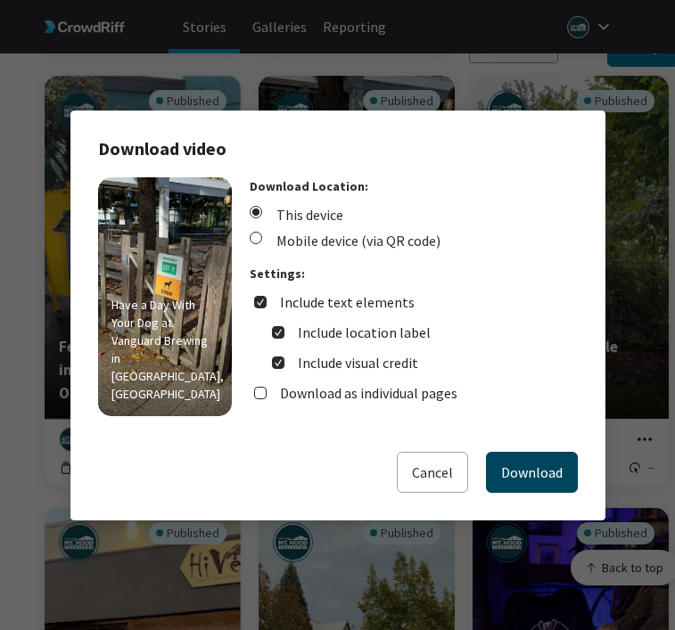
click at [500, 452] on button "Download" at bounding box center [532, 472] width 92 height 41
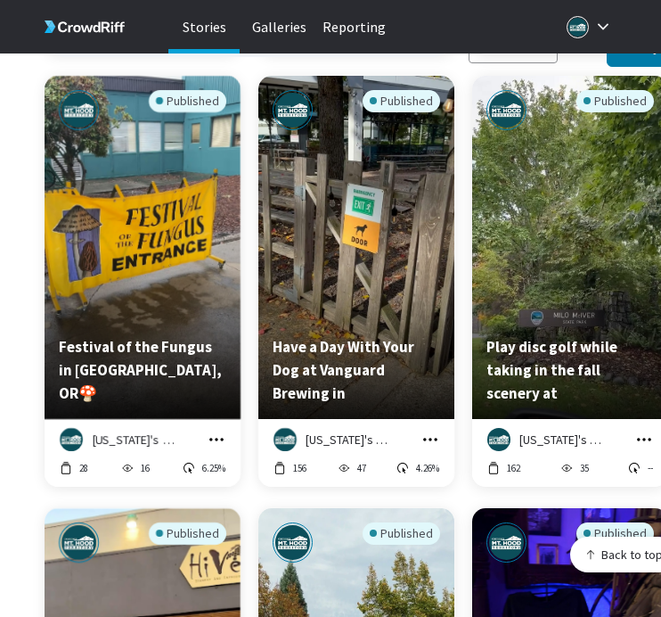
click at [642, 430] on icon "grid" at bounding box center [644, 439] width 18 height 18
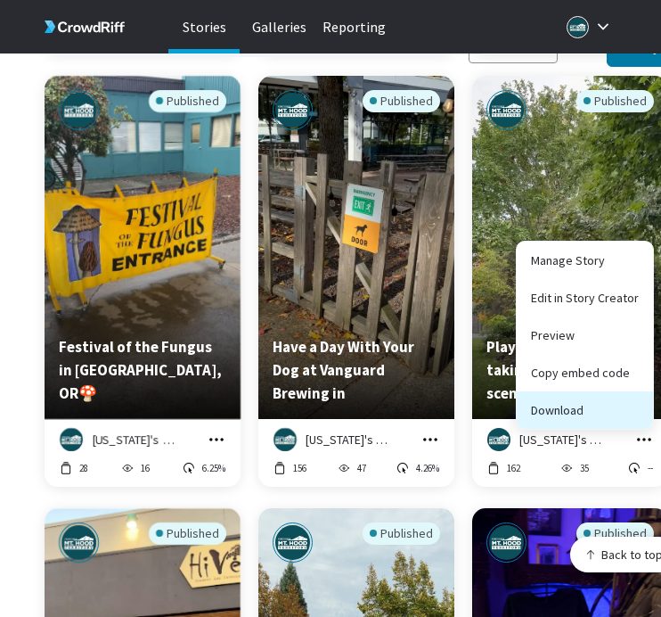
click at [627, 404] on button "Download" at bounding box center [585, 409] width 136 height 37
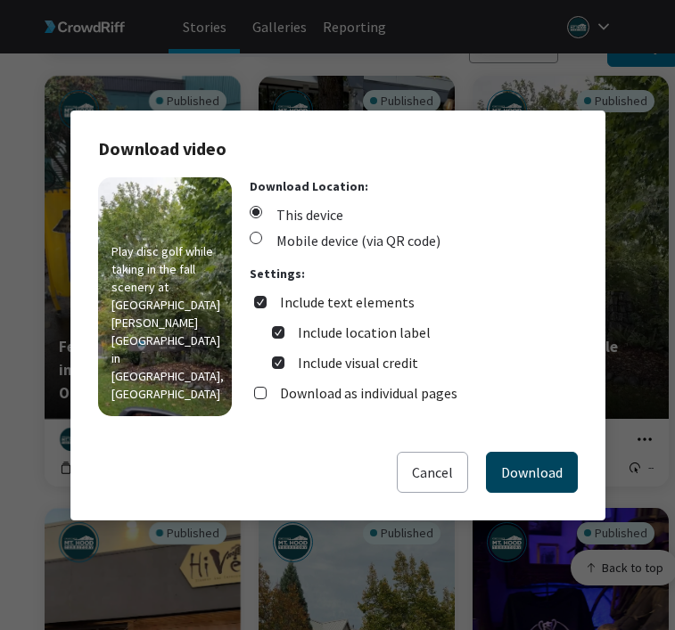
click at [555, 465] on button "Download" at bounding box center [532, 472] width 92 height 41
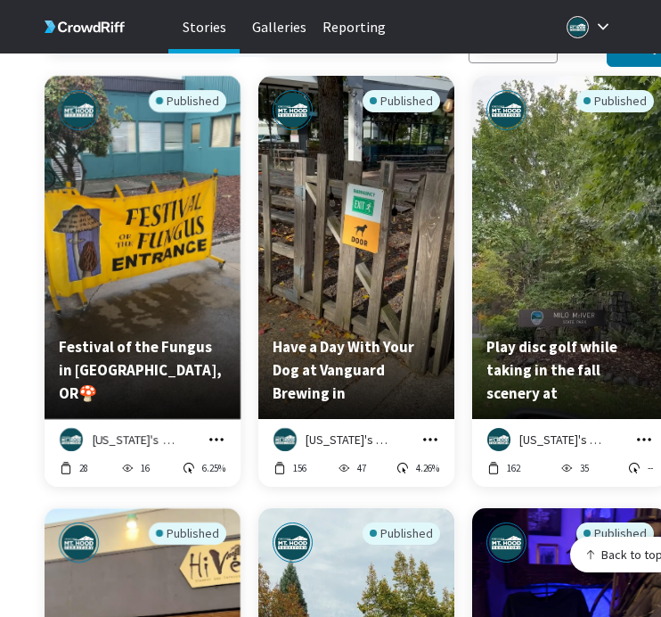
scroll to position [19345, 0]
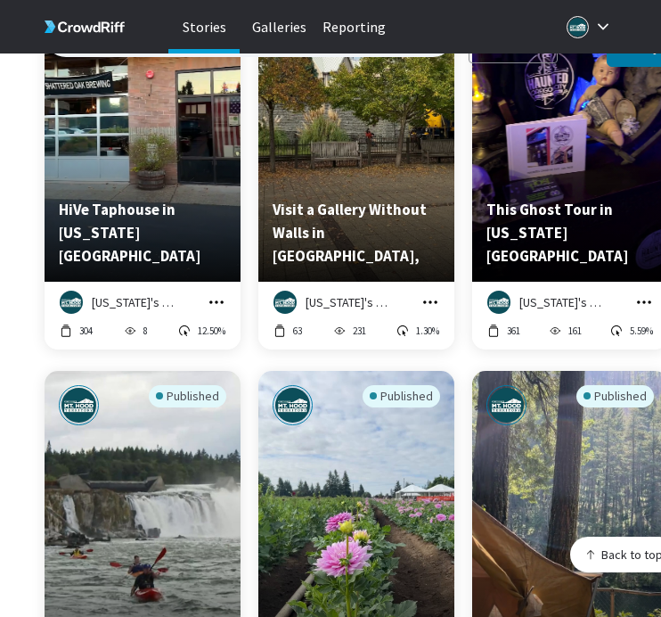
click at [212, 293] on icon "grid" at bounding box center [217, 302] width 18 height 18
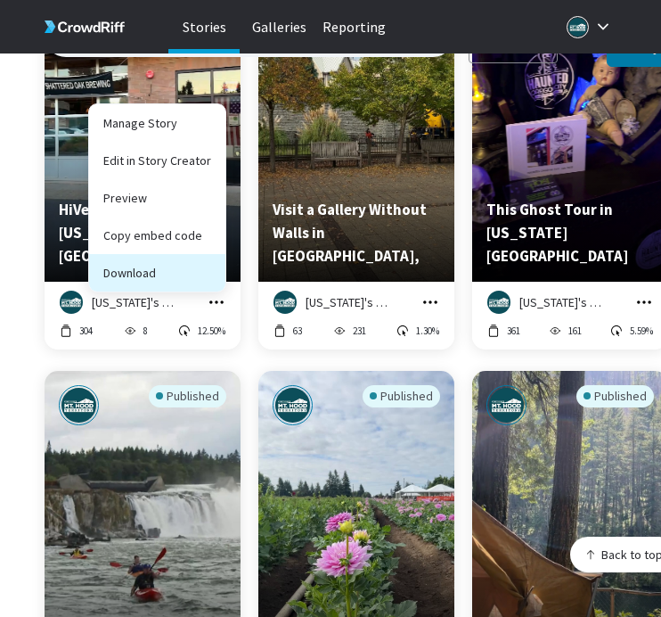
click at [205, 263] on button "Download" at bounding box center [157, 272] width 136 height 37
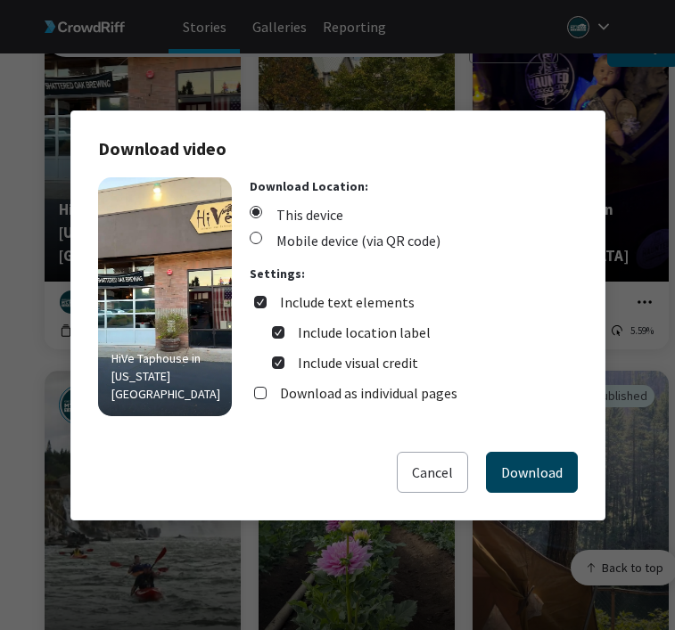
click at [528, 467] on button "Download" at bounding box center [532, 472] width 92 height 41
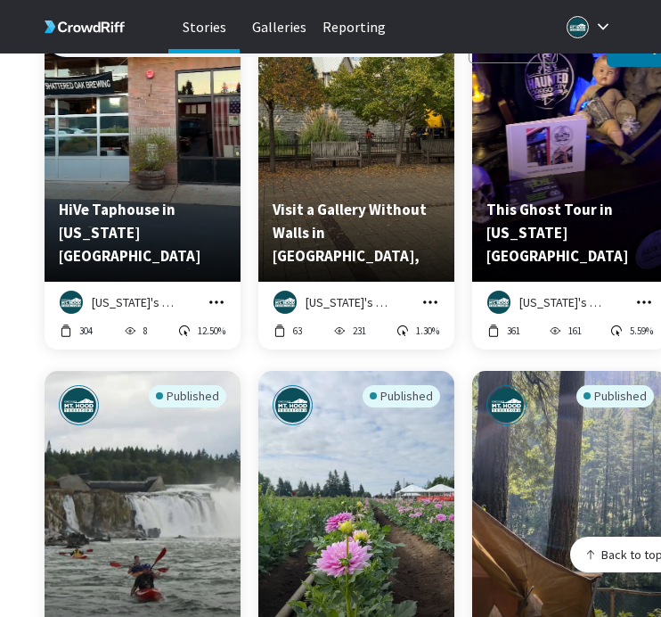
click at [427, 293] on icon "grid" at bounding box center [431, 302] width 18 height 18
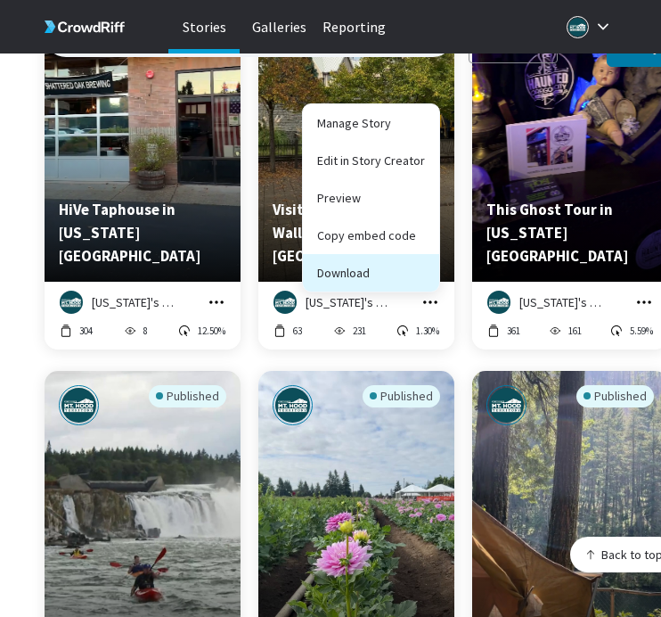
click at [428, 265] on button "Download" at bounding box center [371, 272] width 136 height 37
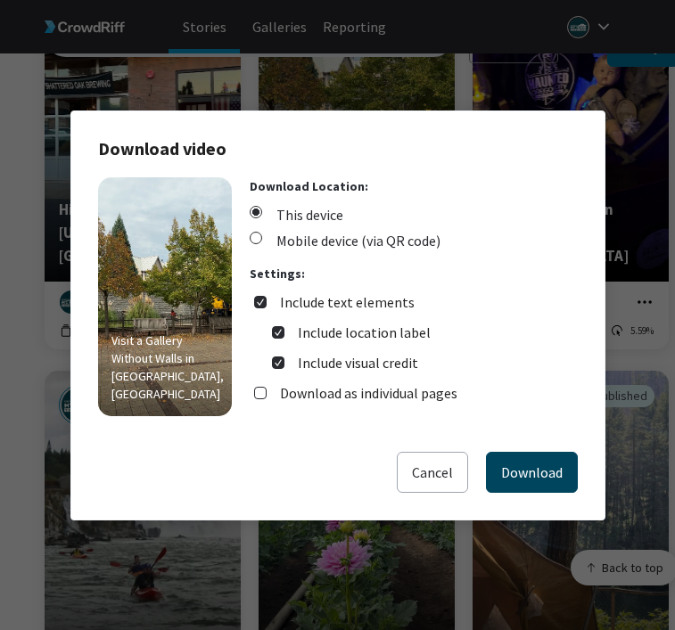
click at [524, 460] on button "Download" at bounding box center [532, 472] width 92 height 41
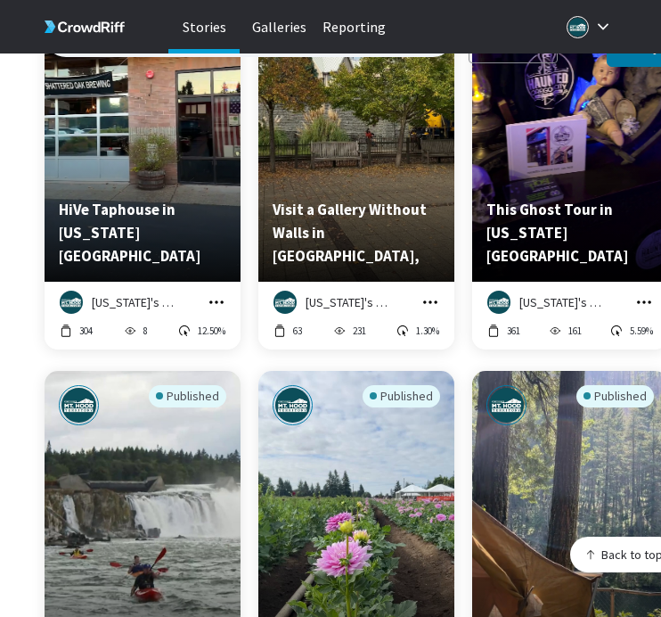
click at [642, 293] on icon "grid" at bounding box center [644, 302] width 18 height 18
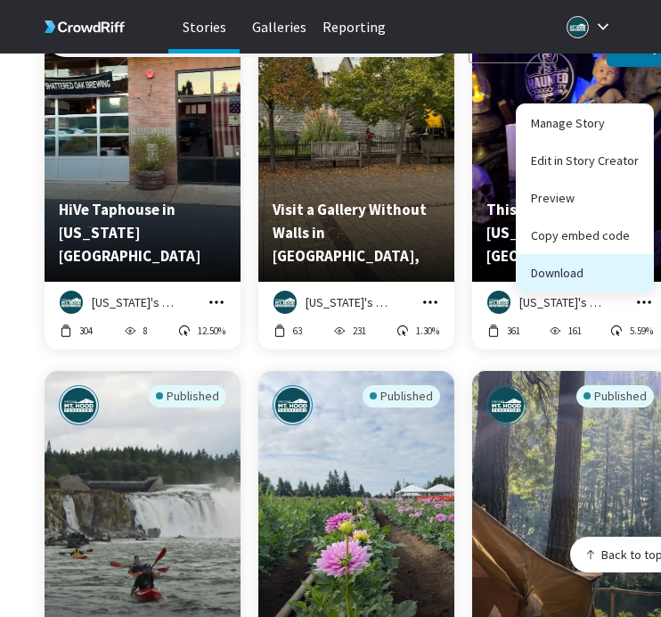
click at [602, 263] on button "Download" at bounding box center [585, 272] width 136 height 37
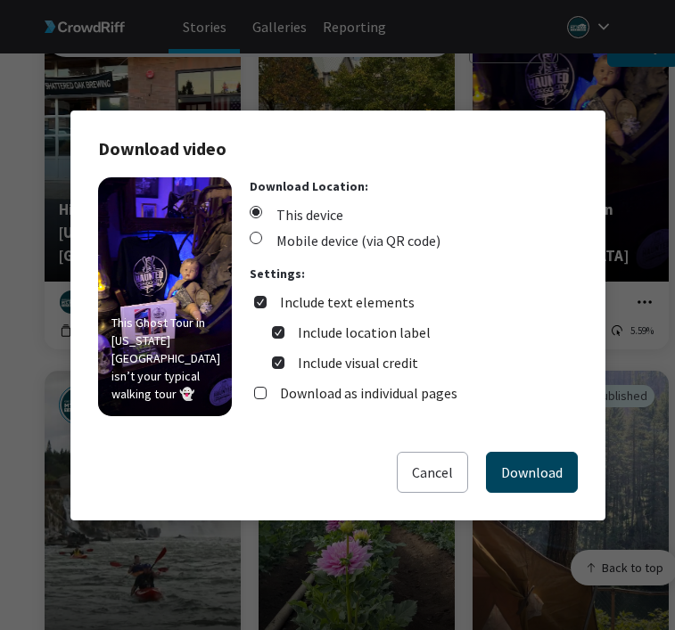
click at [532, 472] on button "Download" at bounding box center [532, 472] width 92 height 41
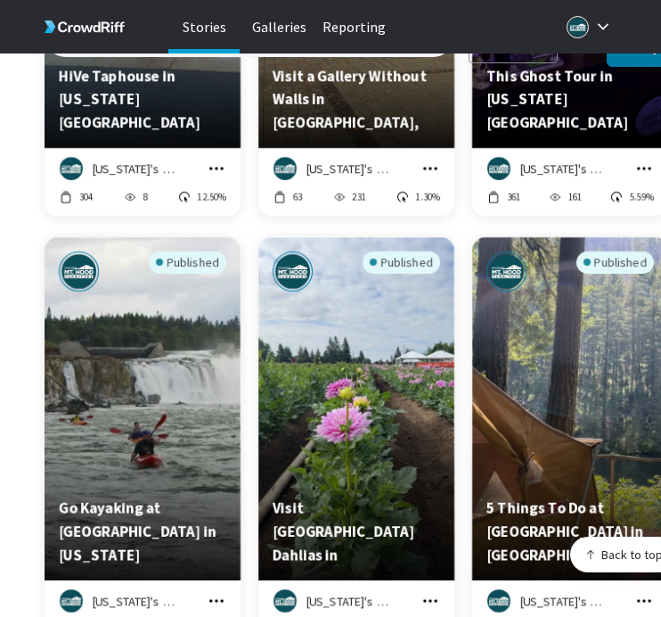
scroll to position [19646, 0]
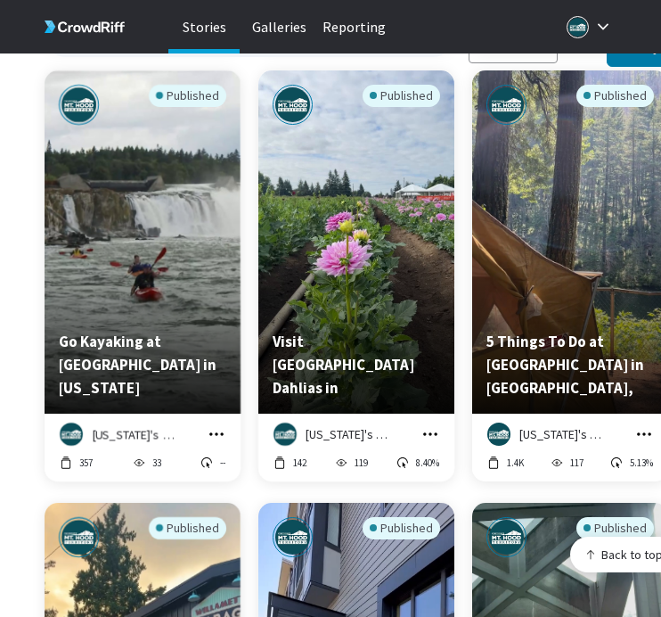
click at [213, 425] on icon "grid" at bounding box center [217, 434] width 18 height 18
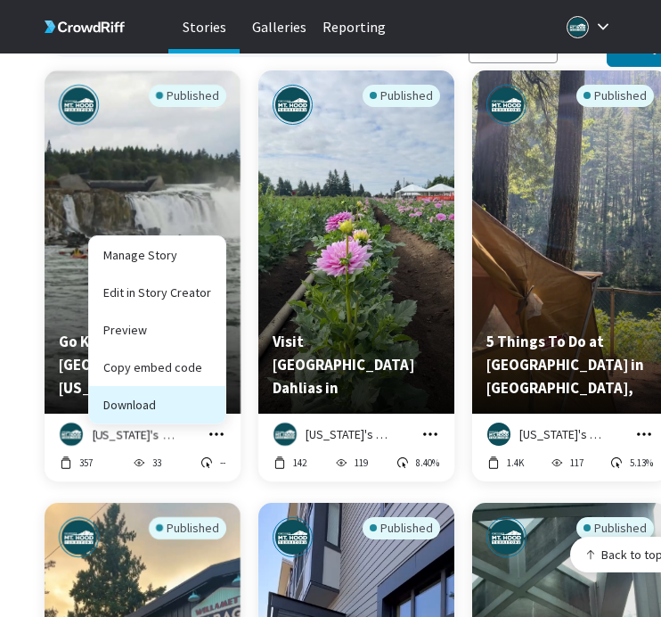
click at [217, 388] on button "Download" at bounding box center [157, 404] width 136 height 37
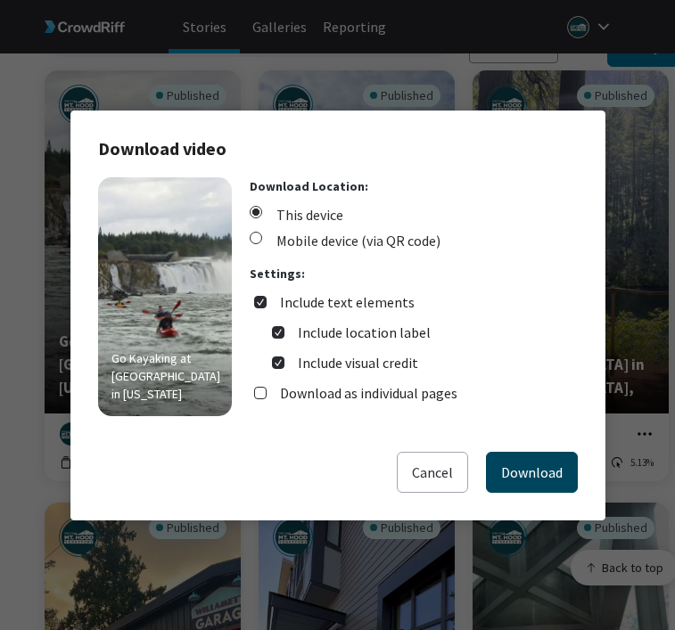
click at [514, 462] on button "Download" at bounding box center [532, 472] width 92 height 41
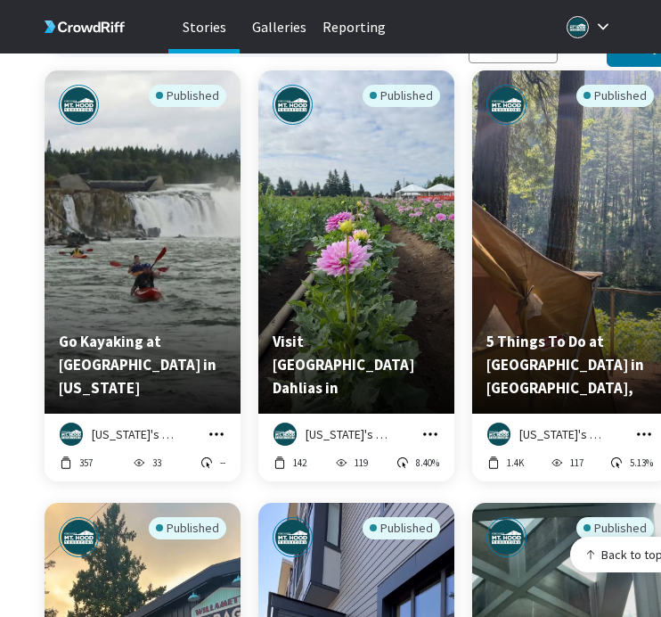
click at [426, 425] on icon "grid" at bounding box center [431, 434] width 18 height 18
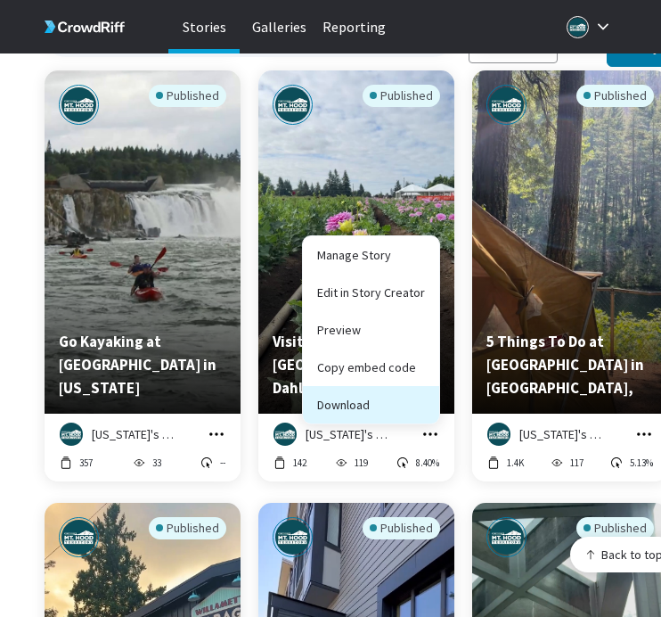
click at [417, 391] on button "Download" at bounding box center [371, 404] width 136 height 37
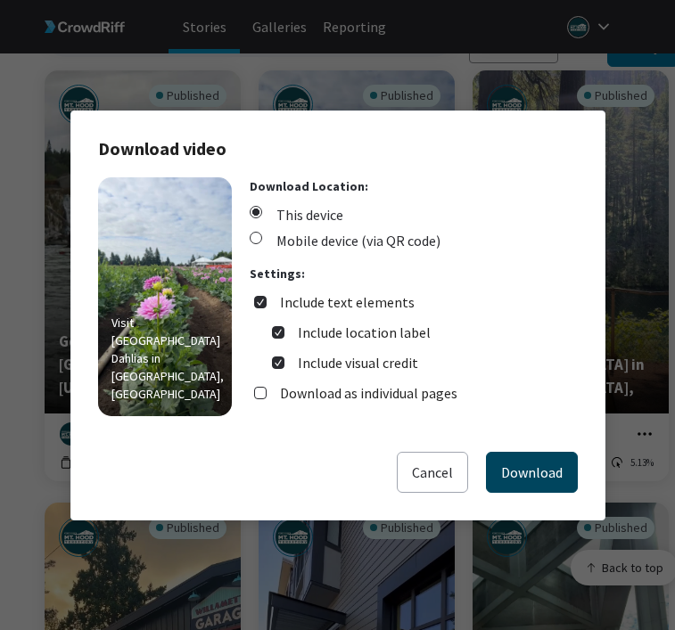
click at [545, 472] on button "Download" at bounding box center [532, 472] width 92 height 41
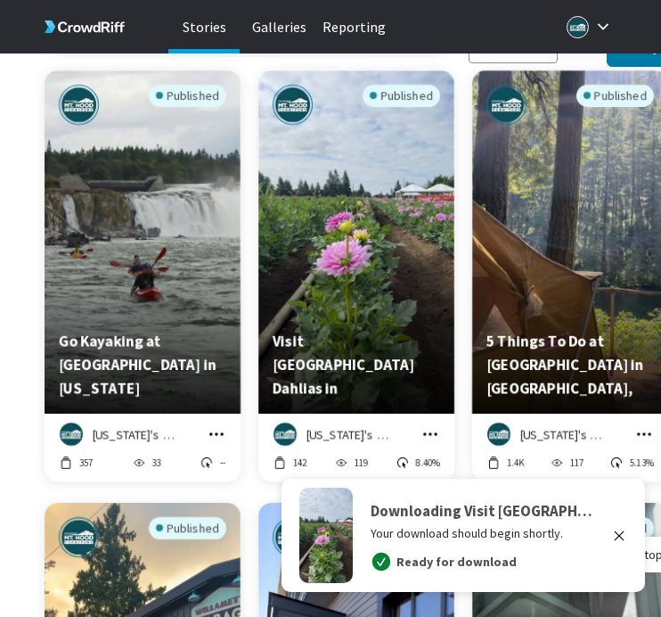
click at [640, 425] on icon "grid" at bounding box center [644, 434] width 18 height 18
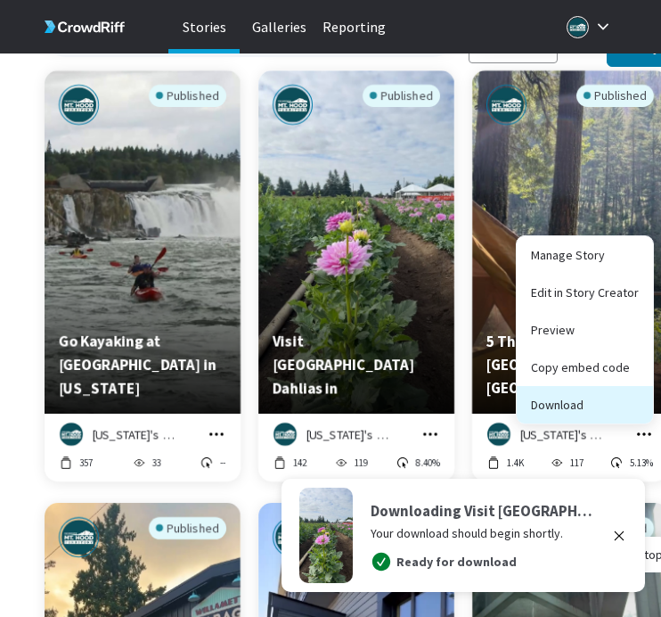
click at [590, 391] on button "Download" at bounding box center [585, 404] width 136 height 37
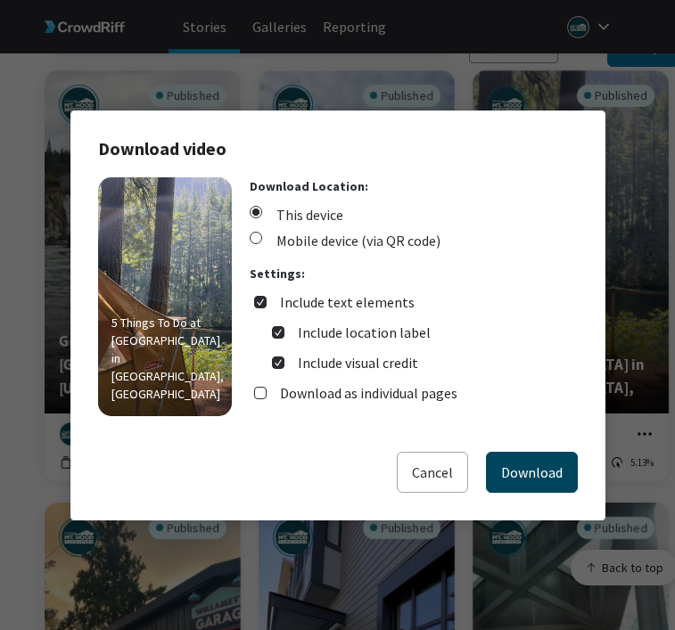
click at [514, 454] on button "Download" at bounding box center [532, 472] width 92 height 41
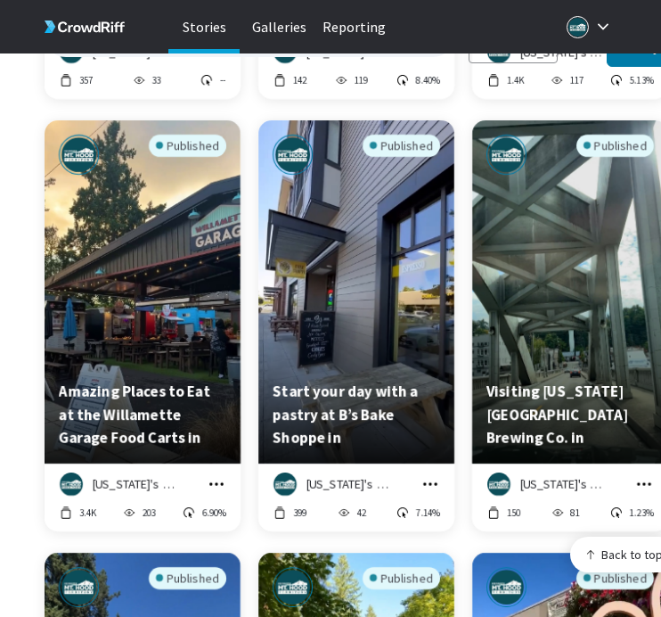
scroll to position [20039, 0]
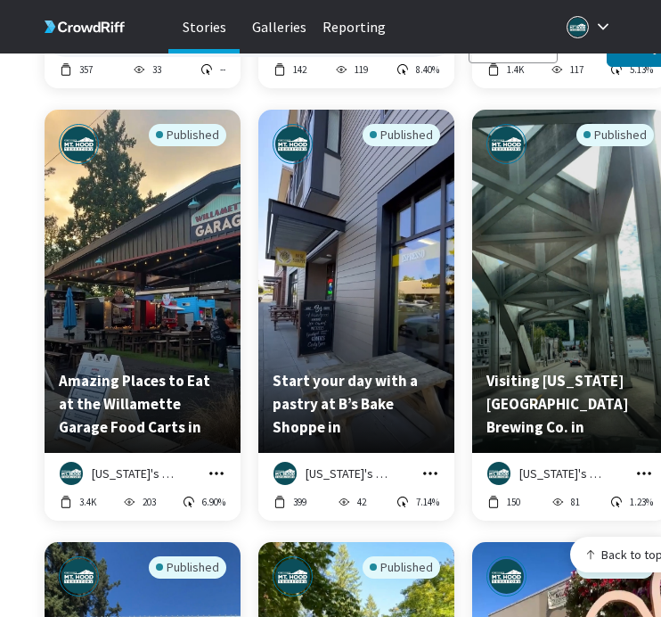
click at [221, 464] on icon "grid" at bounding box center [217, 473] width 18 height 18
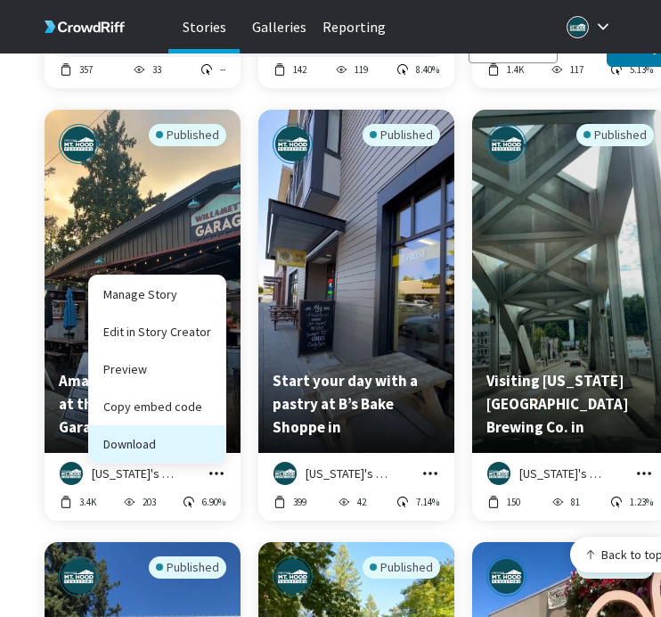
click at [217, 439] on button "Download" at bounding box center [157, 443] width 136 height 37
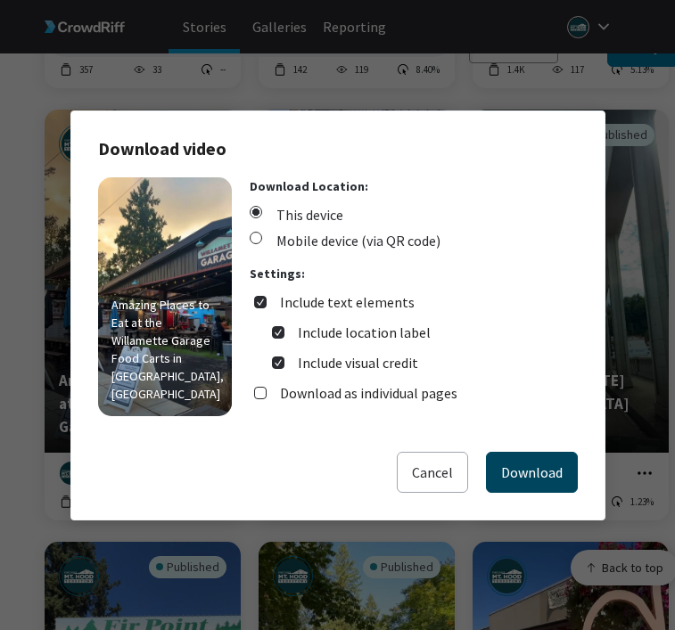
click at [515, 468] on button "Download" at bounding box center [532, 472] width 92 height 41
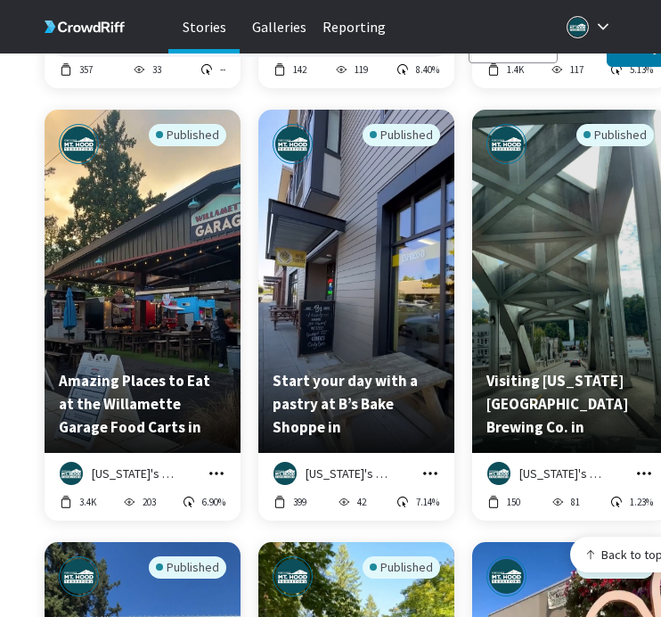
click at [431, 464] on icon "grid" at bounding box center [431, 473] width 18 height 18
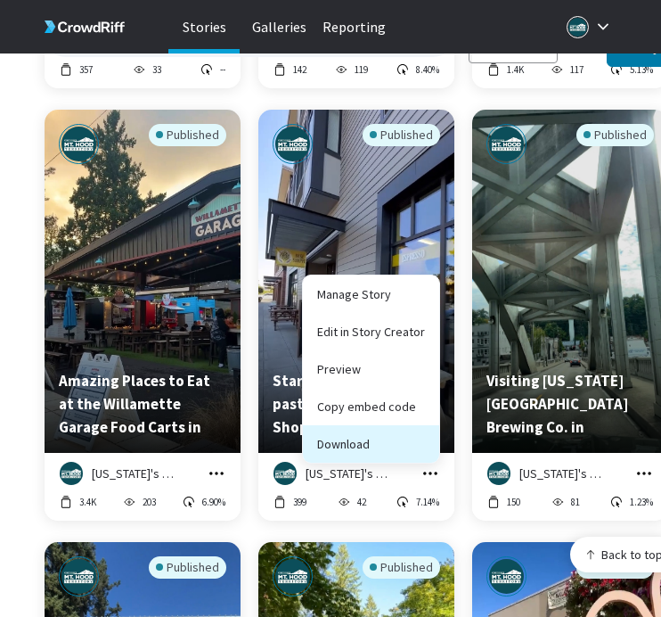
click at [422, 426] on button "Download" at bounding box center [371, 443] width 136 height 37
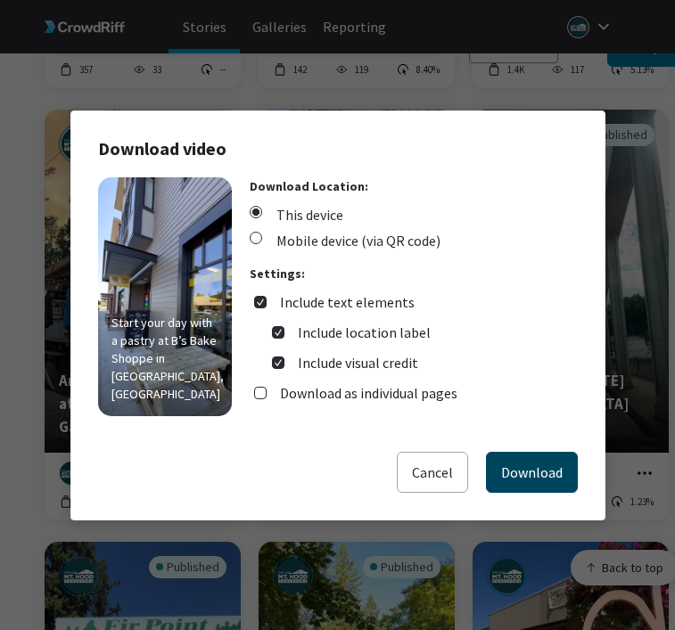
click at [535, 464] on button "Download" at bounding box center [532, 472] width 92 height 41
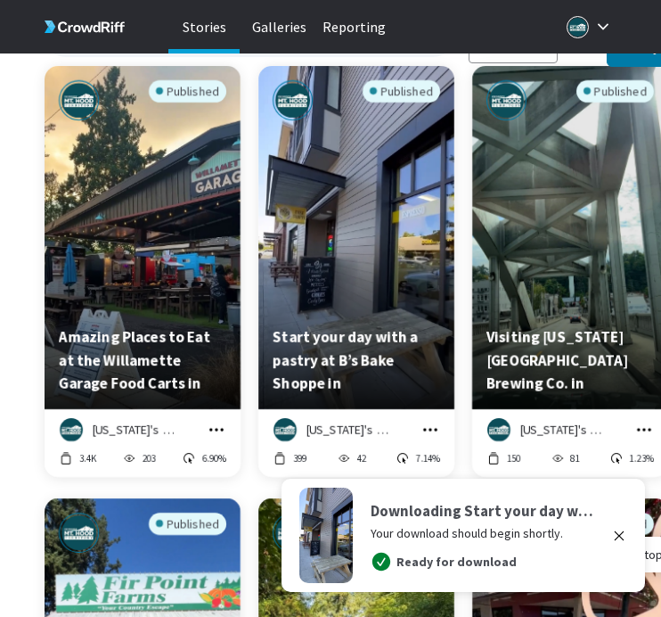
scroll to position [20107, 0]
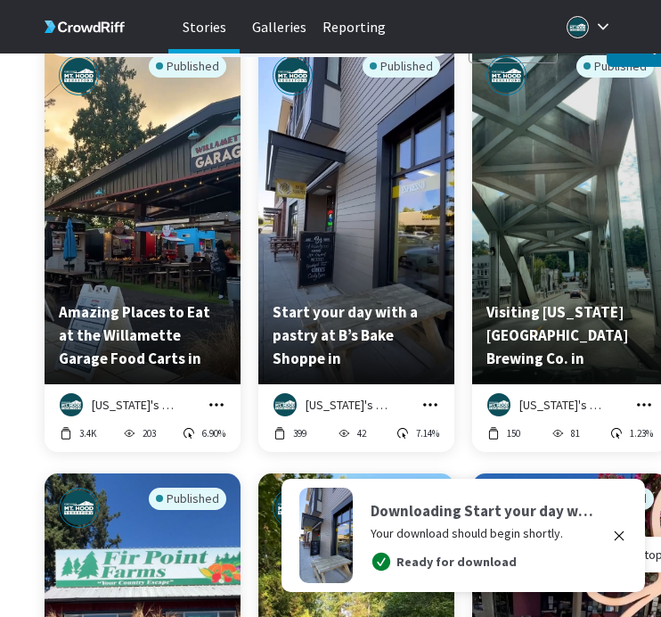
click at [640, 396] on icon "grid" at bounding box center [644, 405] width 18 height 18
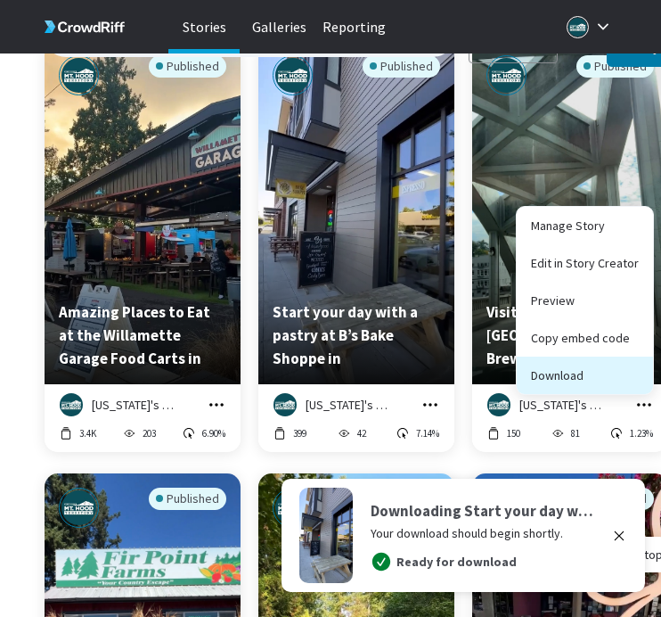
click at [627, 365] on button "Download" at bounding box center [585, 374] width 136 height 37
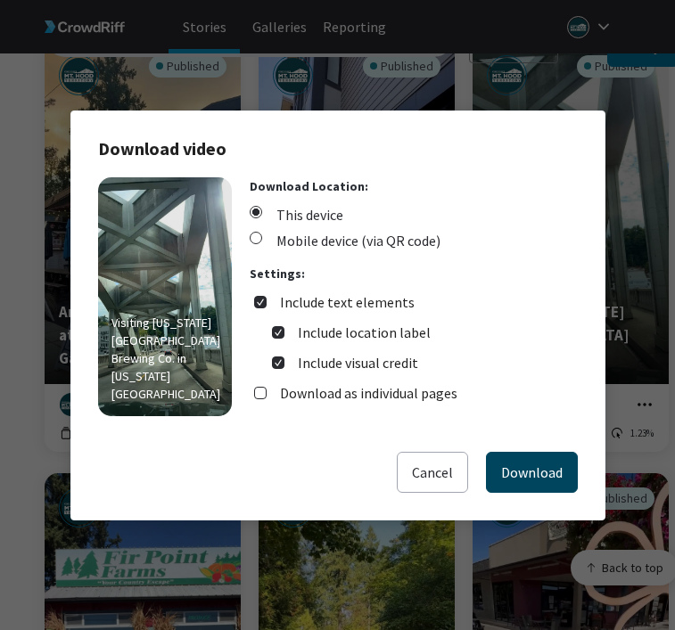
click at [534, 460] on button "Download" at bounding box center [532, 472] width 92 height 41
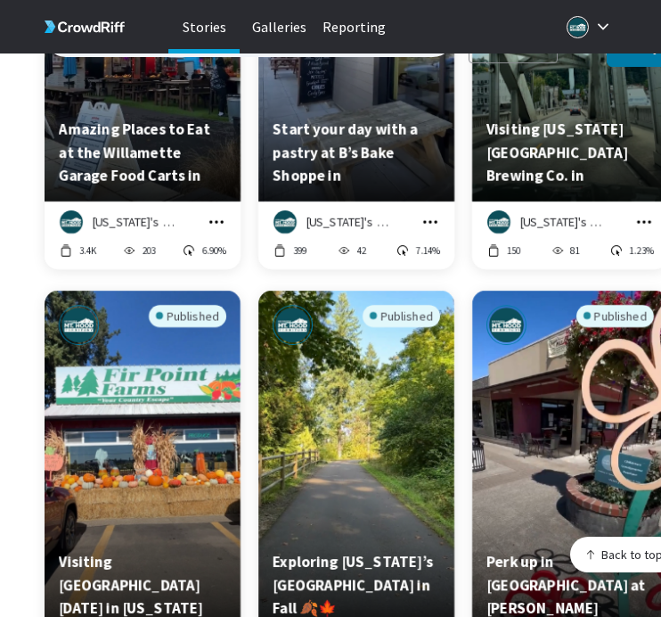
scroll to position [20621, 0]
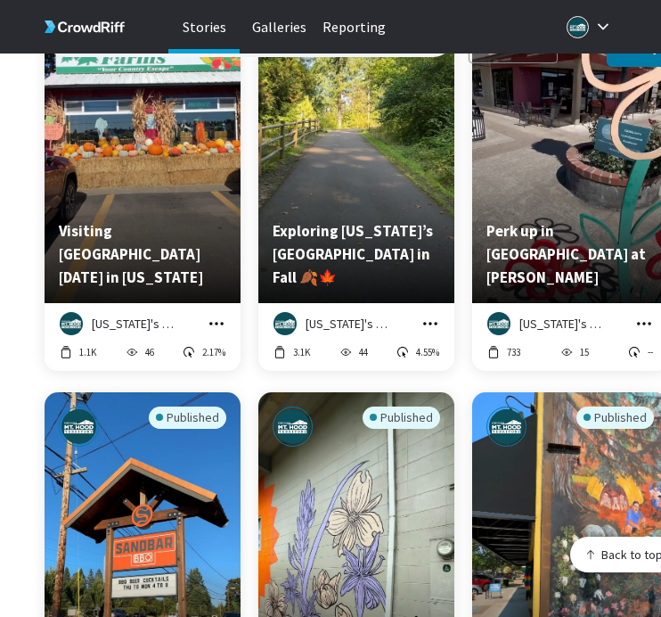
click at [212, 322] on icon "grid" at bounding box center [216, 323] width 14 height 3
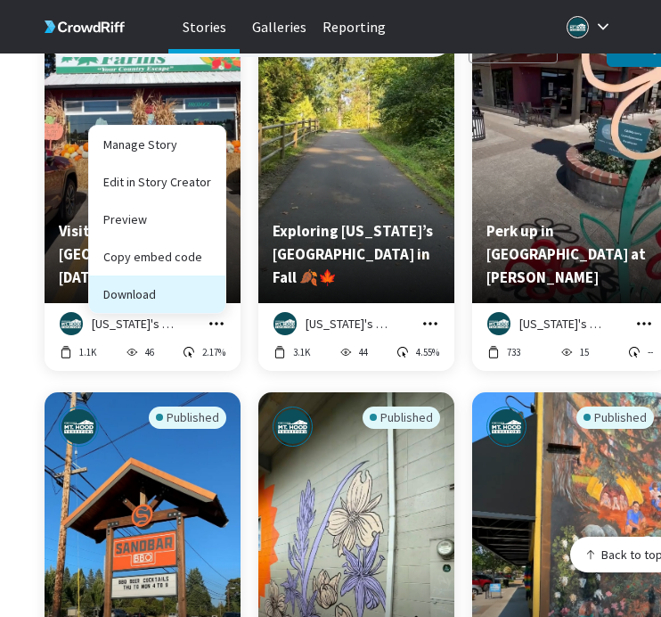
click at [208, 288] on button "Download" at bounding box center [157, 293] width 136 height 37
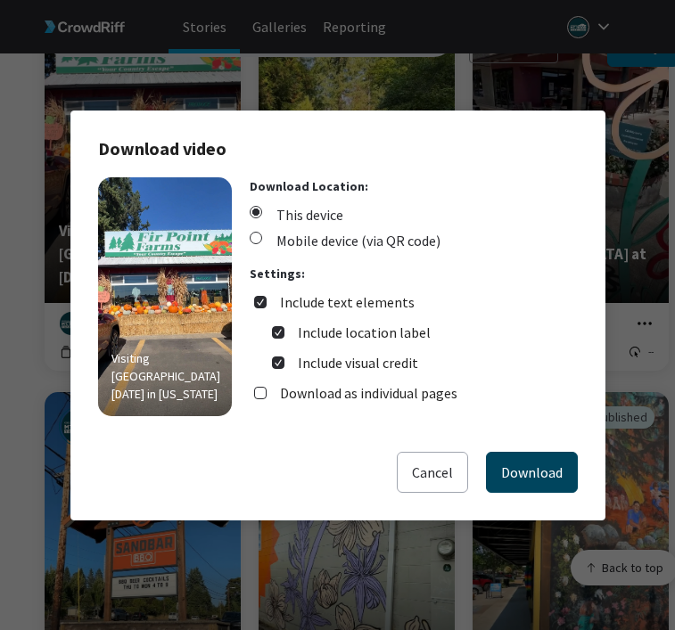
click at [503, 458] on button "Download" at bounding box center [532, 472] width 92 height 41
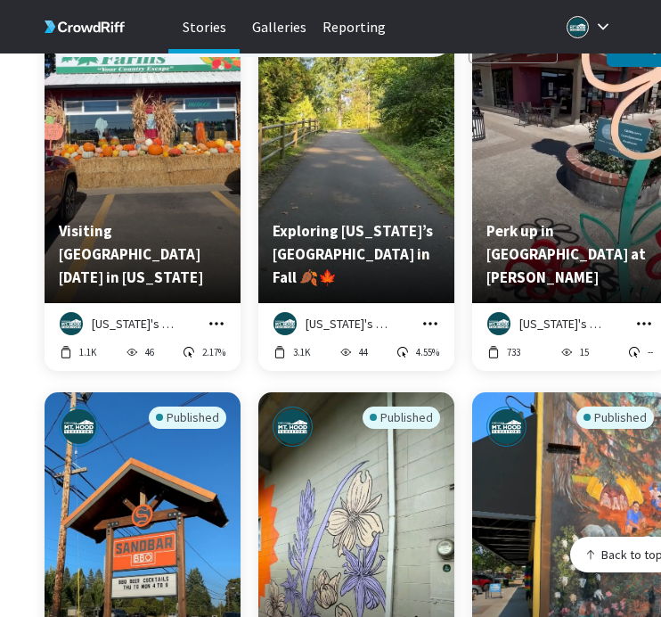
click at [438, 315] on icon "grid" at bounding box center [431, 324] width 18 height 18
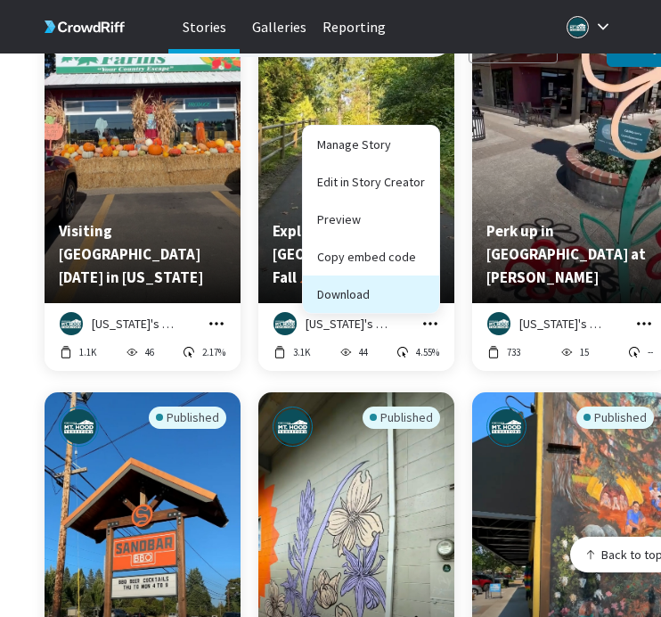
click at [422, 275] on button "Download" at bounding box center [371, 293] width 136 height 37
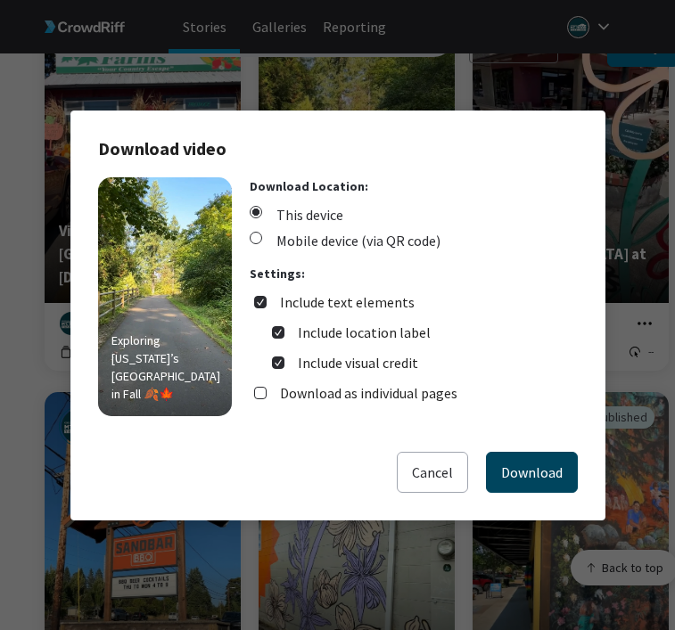
drag, startPoint x: 544, startPoint y: 468, endPoint x: 674, endPoint y: 392, distance: 150.6
click at [545, 467] on button "Download" at bounding box center [532, 472] width 92 height 41
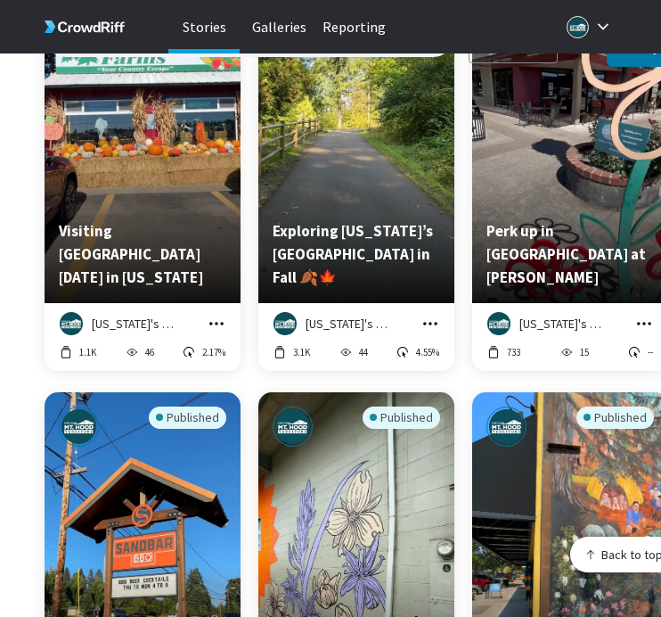
click at [641, 315] on icon "grid" at bounding box center [644, 324] width 18 height 18
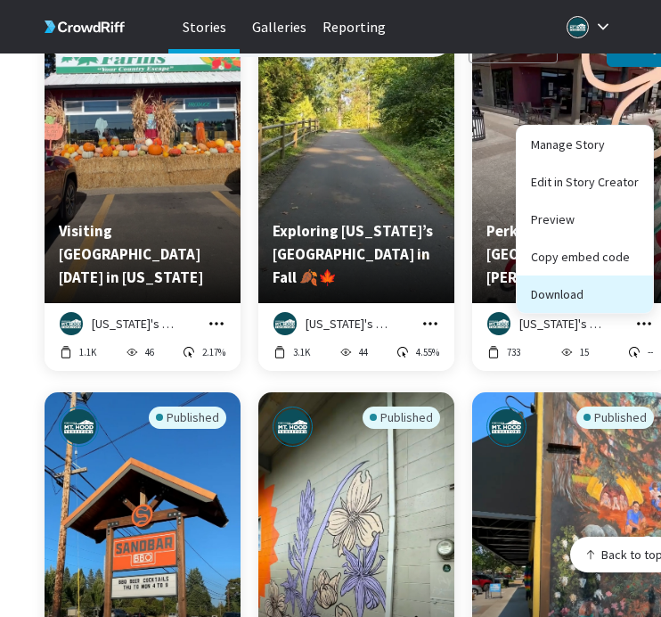
click at [630, 288] on button "Download" at bounding box center [585, 293] width 136 height 37
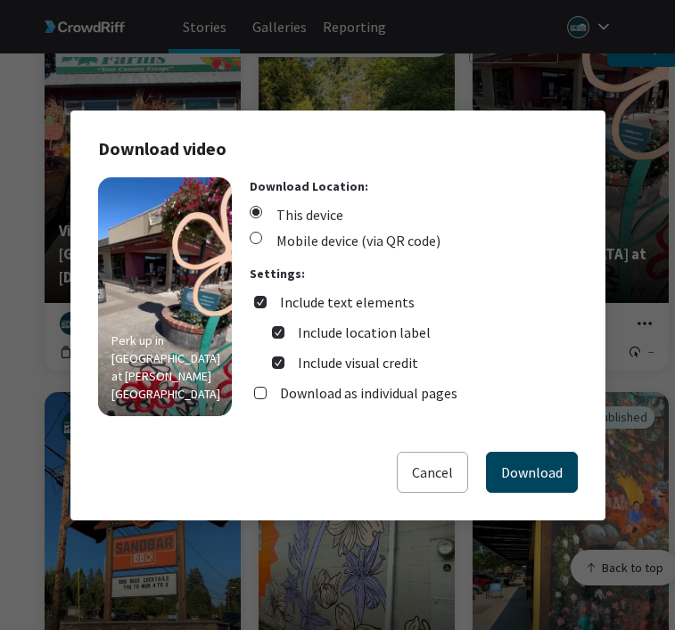
click at [543, 464] on button "Download" at bounding box center [532, 472] width 92 height 41
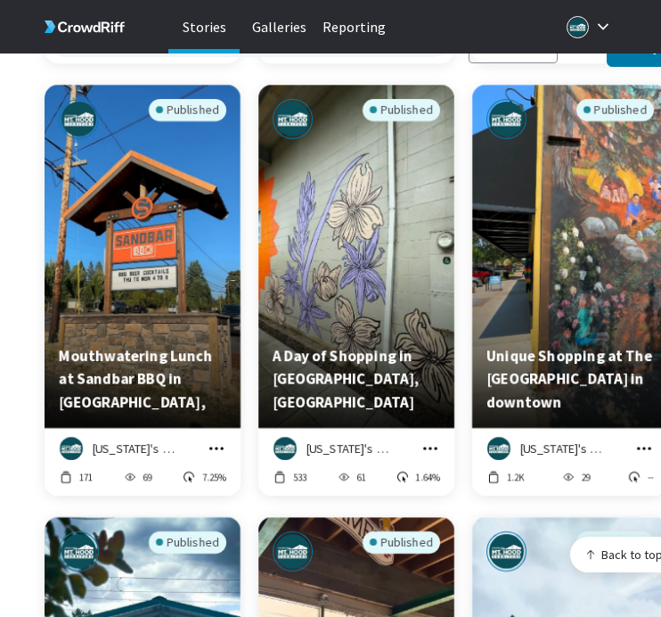
scroll to position [20930, 0]
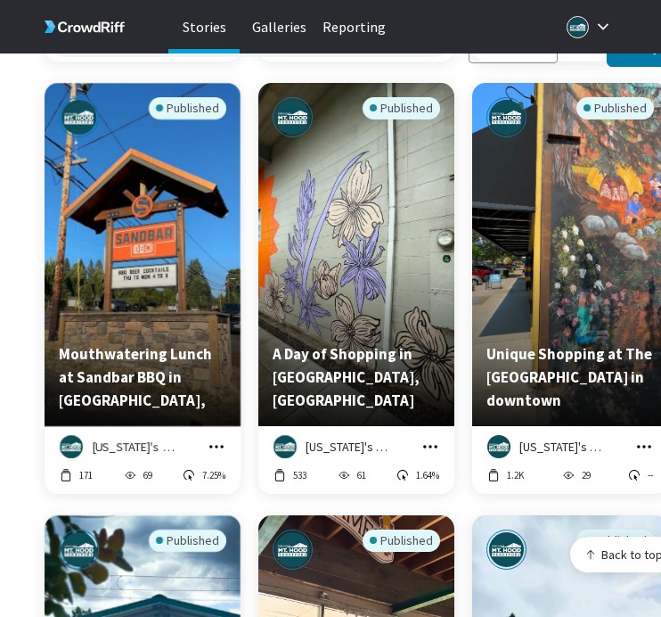
click at [217, 445] on icon "grid" at bounding box center [216, 446] width 14 height 3
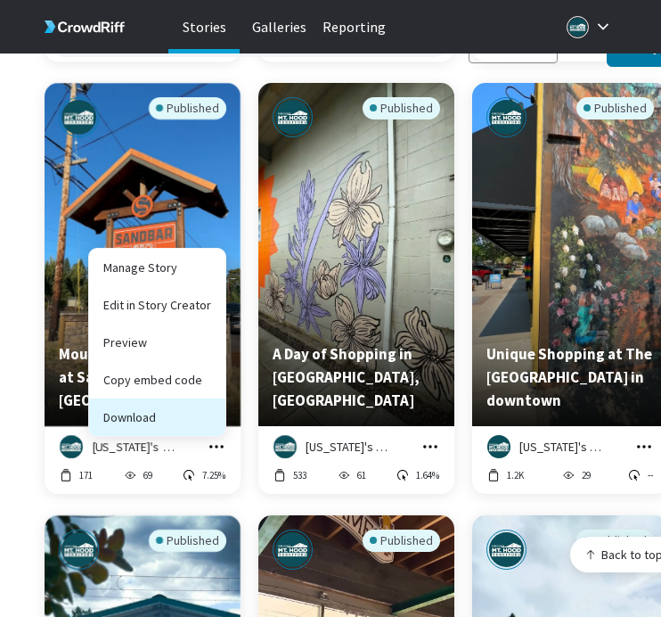
click at [223, 406] on button "Download" at bounding box center [157, 416] width 136 height 37
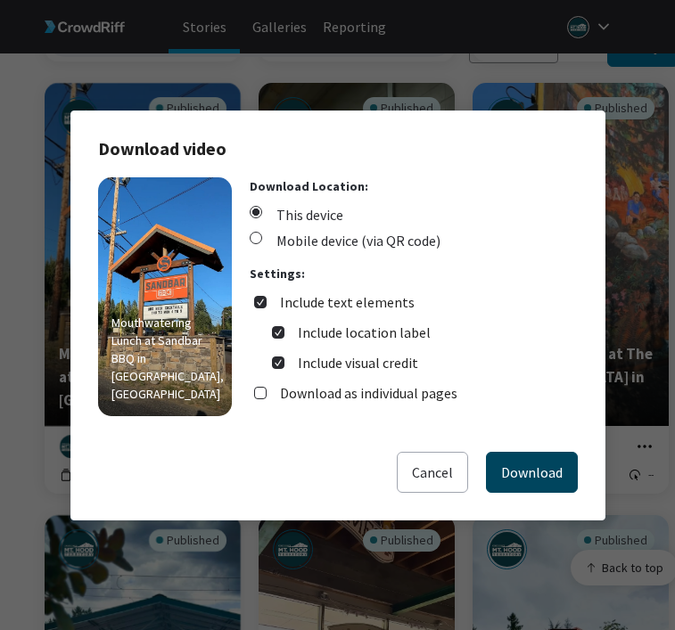
click at [532, 464] on button "Download" at bounding box center [532, 472] width 92 height 41
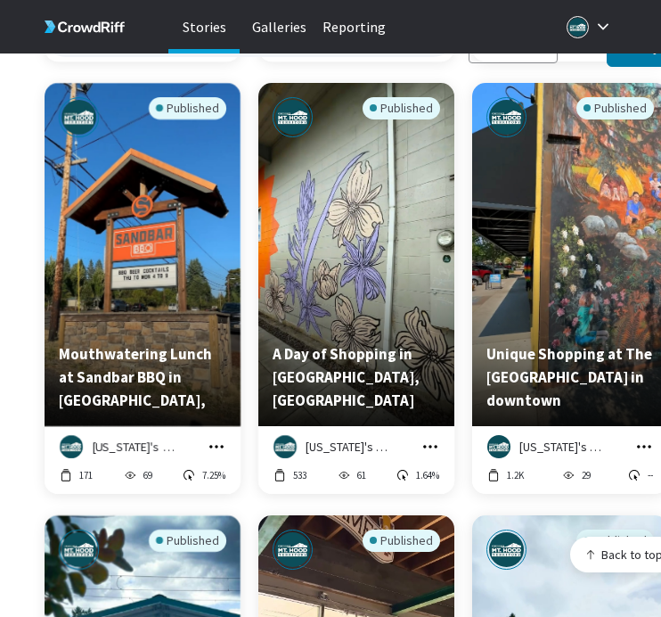
click at [429, 438] on icon "grid" at bounding box center [431, 447] width 18 height 18
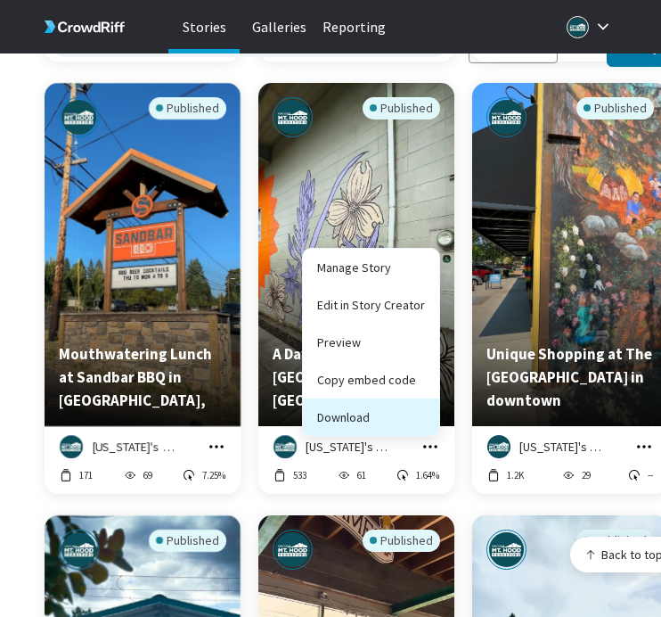
click at [430, 398] on button "Download" at bounding box center [371, 416] width 136 height 37
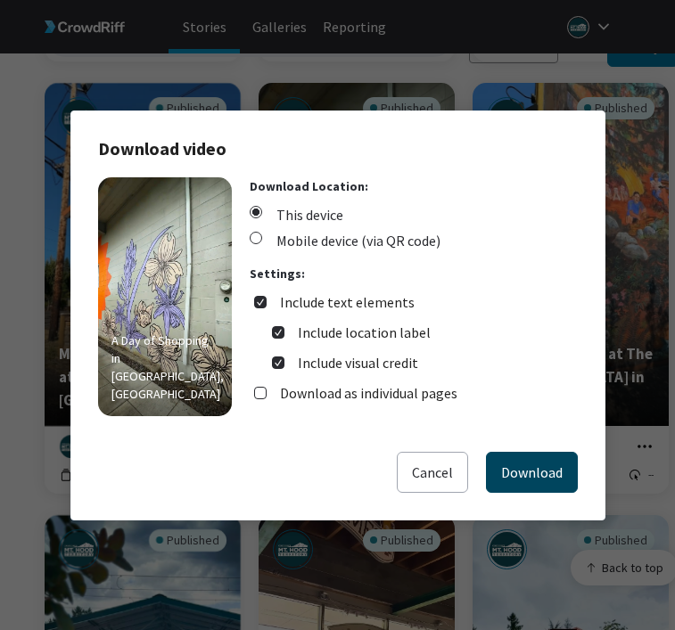
click at [524, 459] on button "Download" at bounding box center [532, 472] width 92 height 41
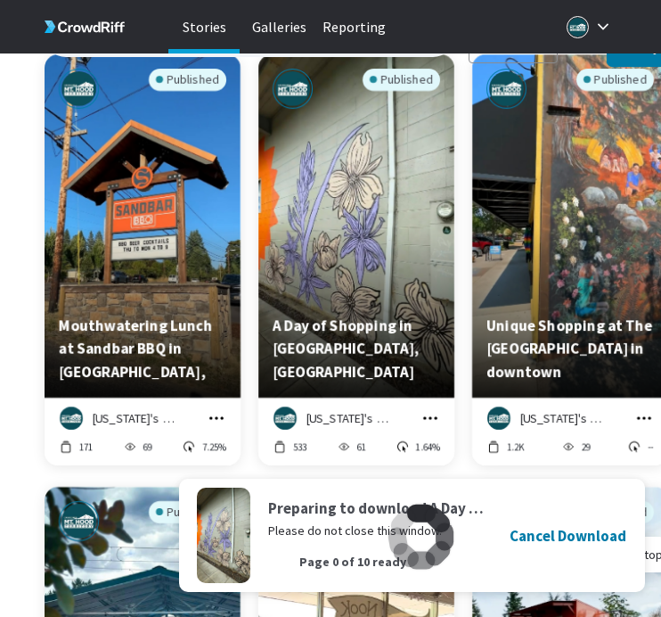
scroll to position [20985, 0]
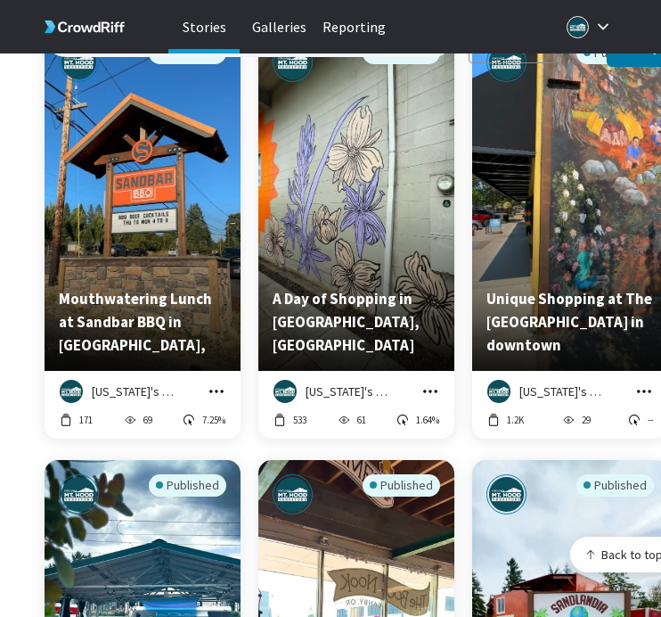
click at [651, 382] on icon "grid" at bounding box center [644, 391] width 18 height 18
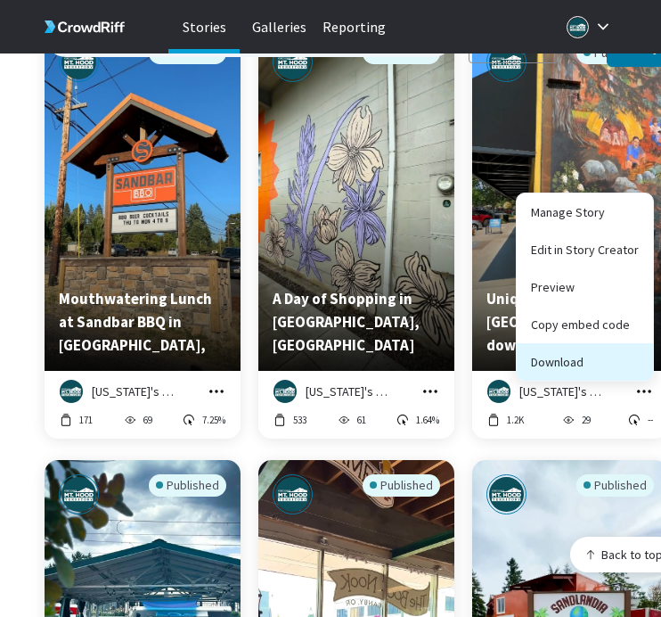
click at [627, 355] on button "Download" at bounding box center [585, 361] width 136 height 37
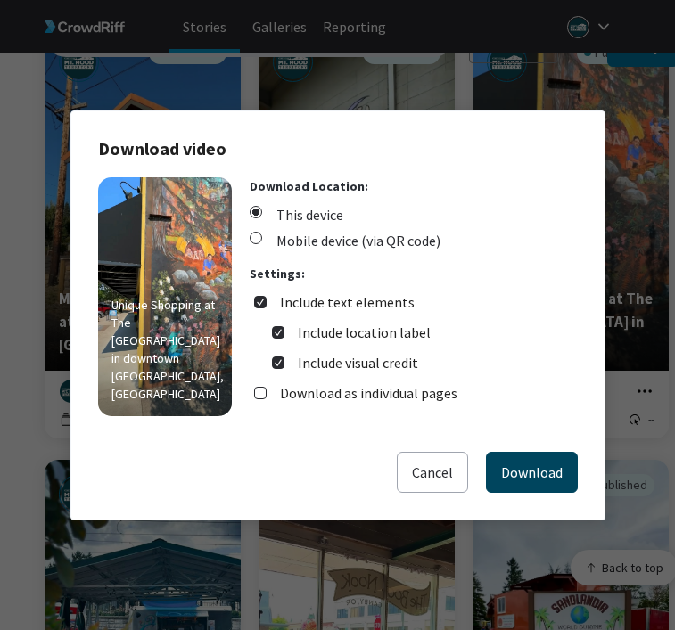
click at [525, 480] on button "Download" at bounding box center [532, 472] width 92 height 41
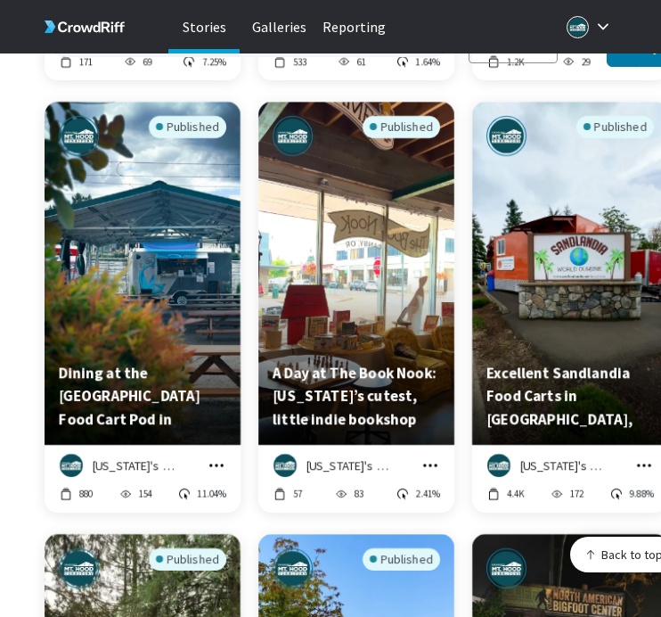
scroll to position [21440, 0]
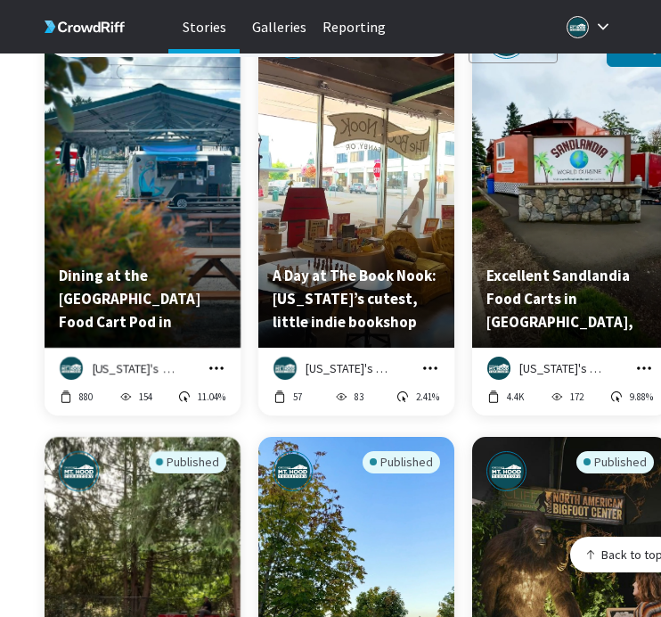
click at [218, 359] on icon "grid" at bounding box center [217, 368] width 18 height 18
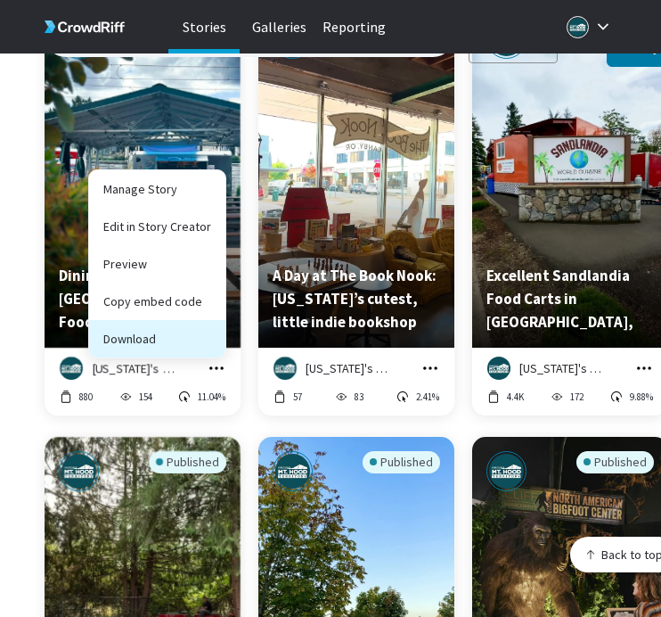
click at [211, 328] on button "Download" at bounding box center [157, 338] width 136 height 37
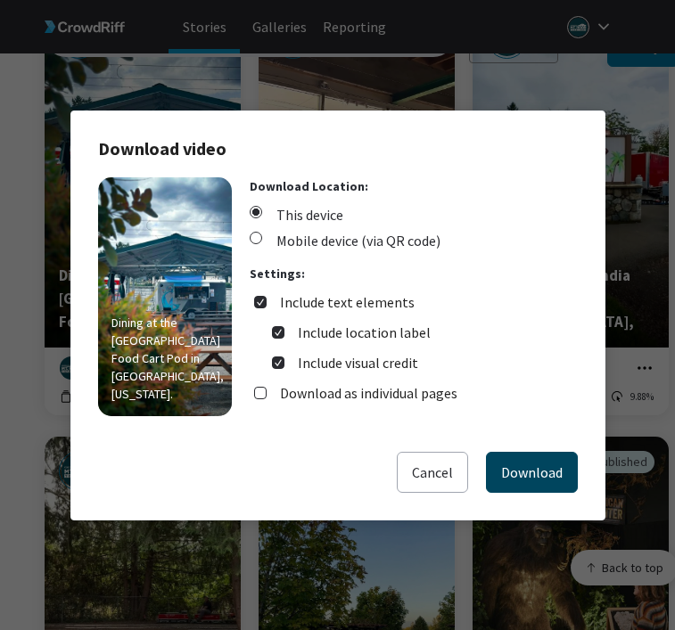
click at [496, 455] on button "Download" at bounding box center [532, 472] width 92 height 41
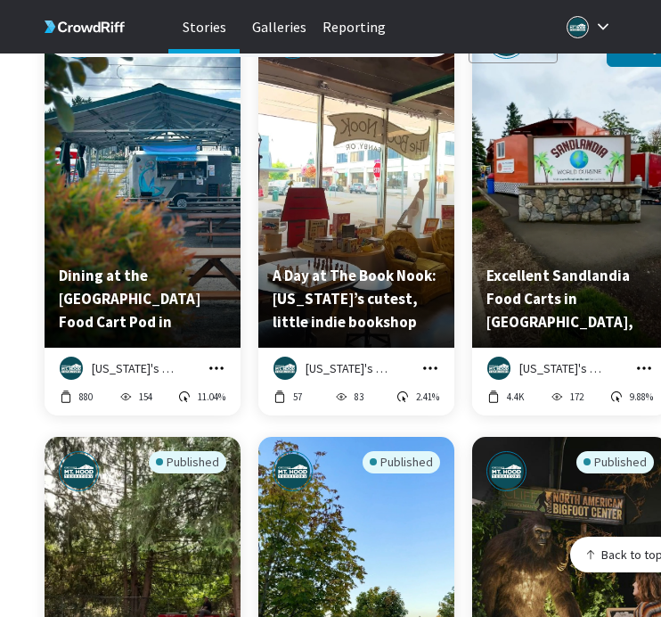
click at [426, 359] on icon "grid" at bounding box center [431, 368] width 18 height 18
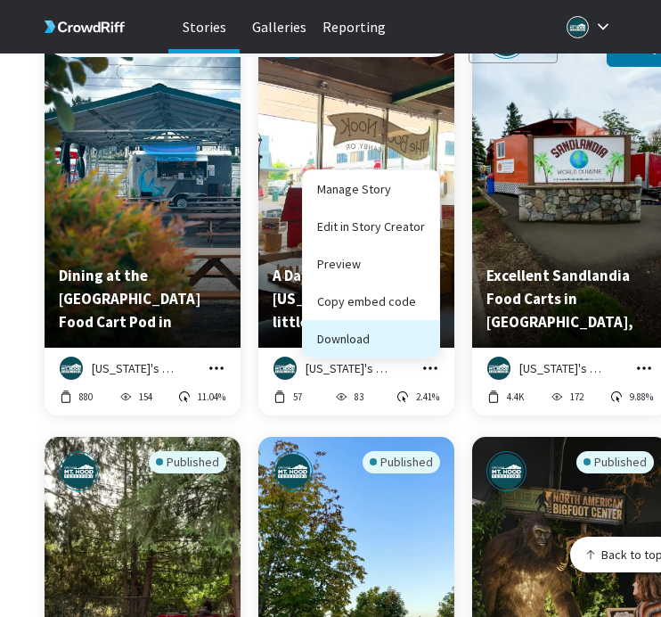
click at [419, 335] on button "Download" at bounding box center [371, 338] width 136 height 37
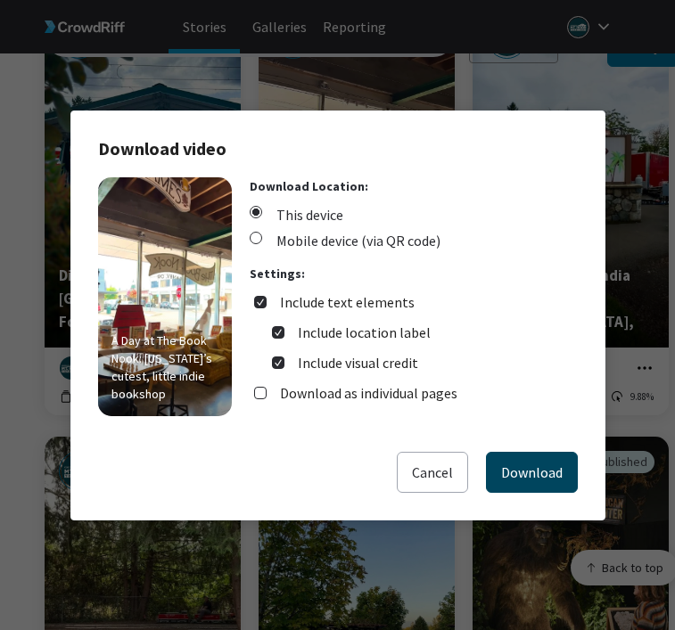
click at [538, 461] on button "Download" at bounding box center [532, 472] width 92 height 41
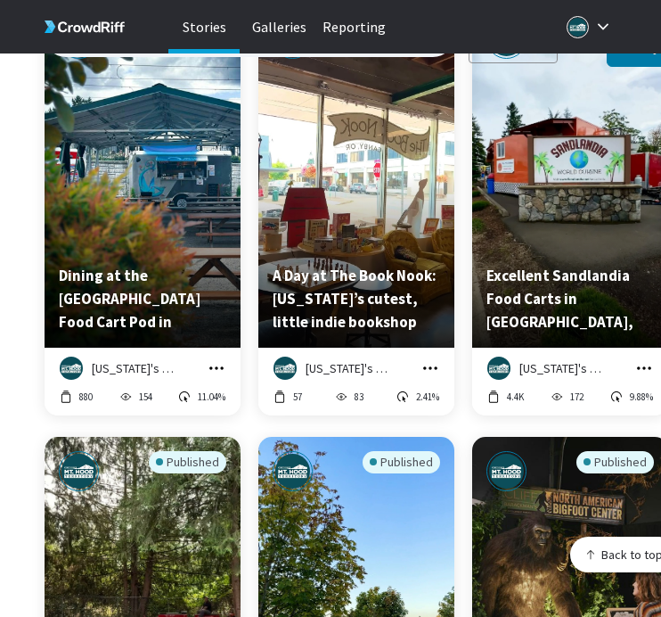
click at [644, 359] on icon "grid" at bounding box center [644, 368] width 18 height 18
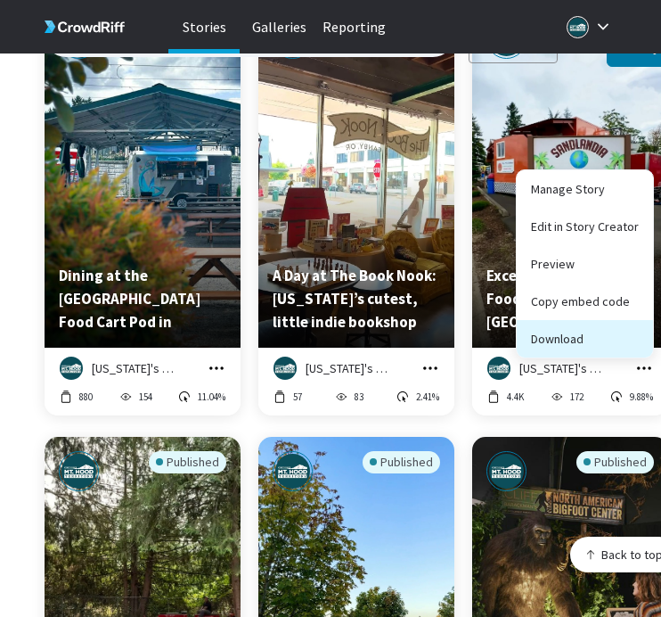
click at [632, 331] on button "Download" at bounding box center [585, 338] width 136 height 37
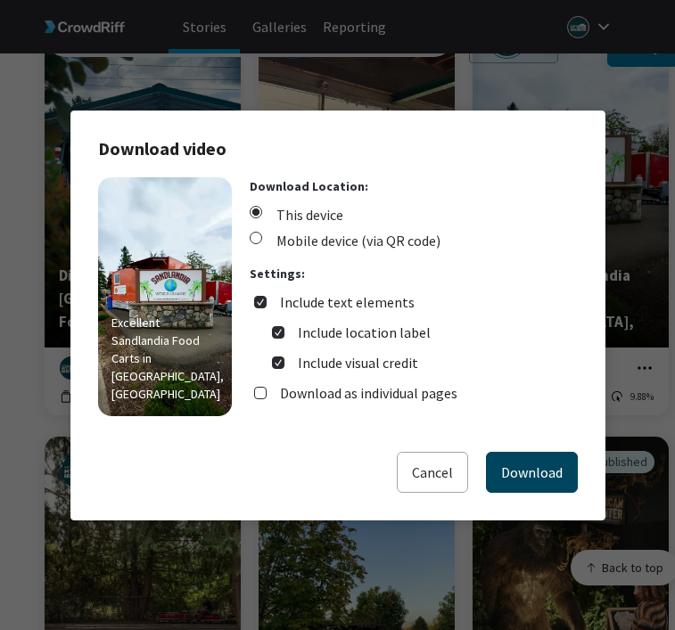
click at [544, 461] on button "Download" at bounding box center [532, 472] width 92 height 41
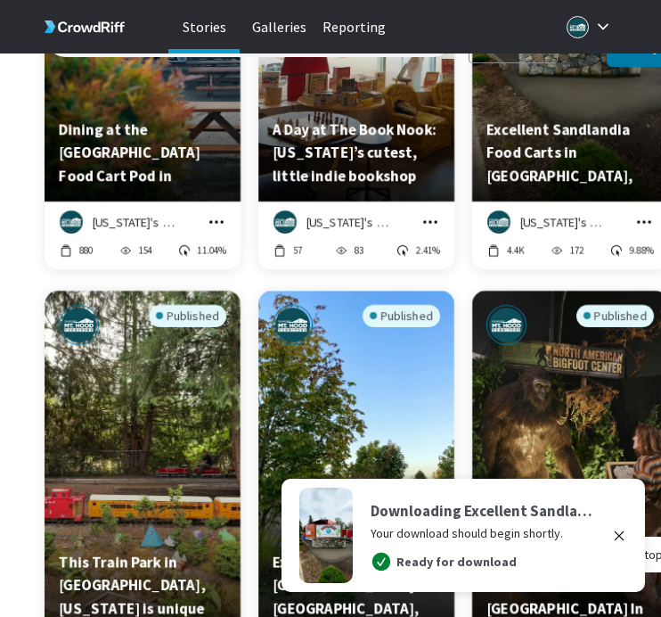
scroll to position [21838, 0]
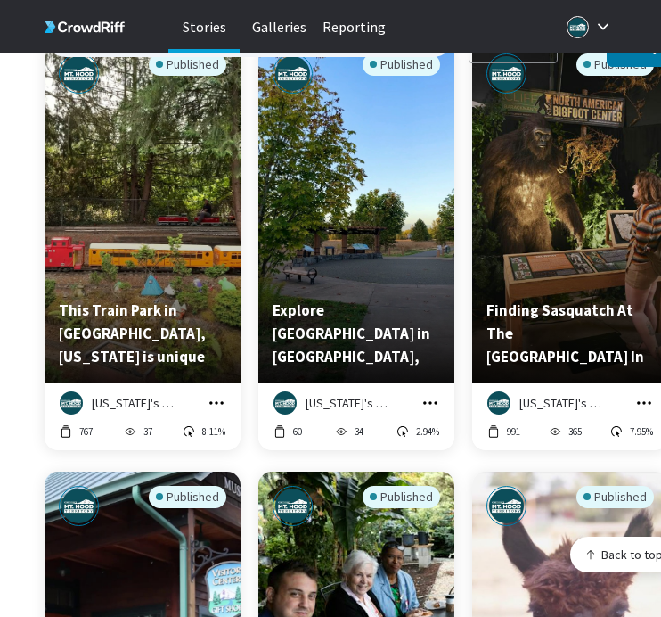
click at [212, 401] on icon "grid" at bounding box center [216, 402] width 14 height 3
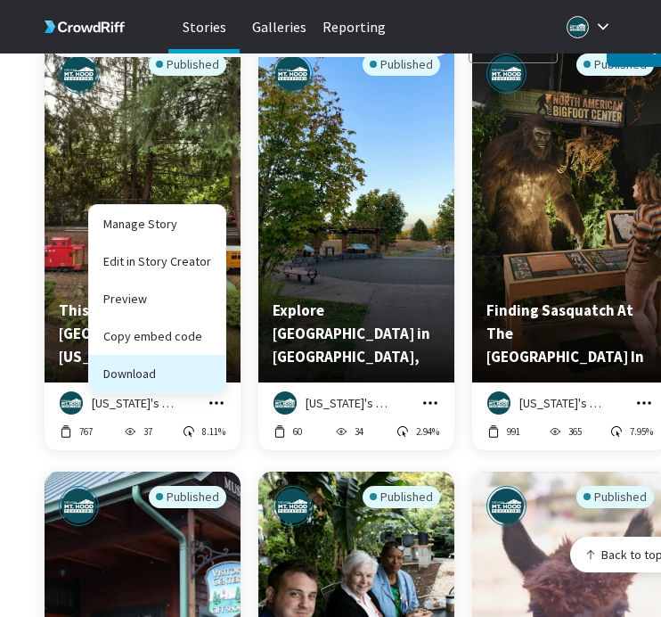
click at [210, 360] on button "Download" at bounding box center [157, 373] width 136 height 37
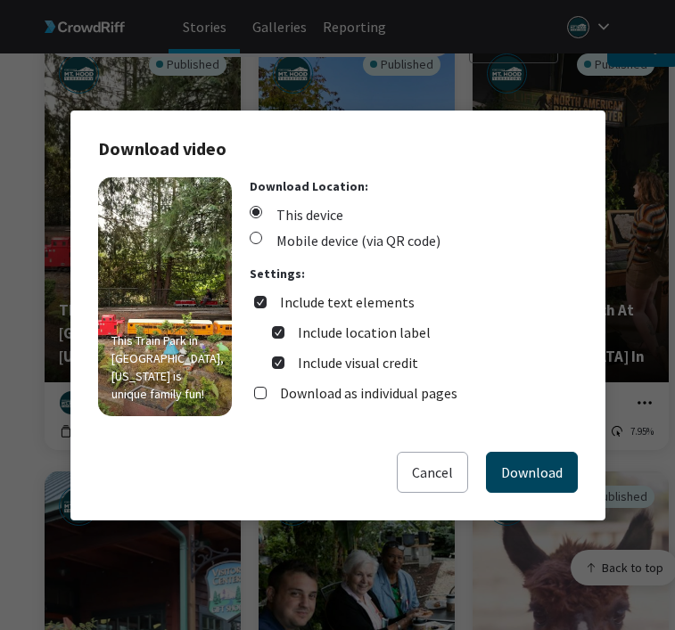
click at [542, 467] on button "Download" at bounding box center [532, 472] width 92 height 41
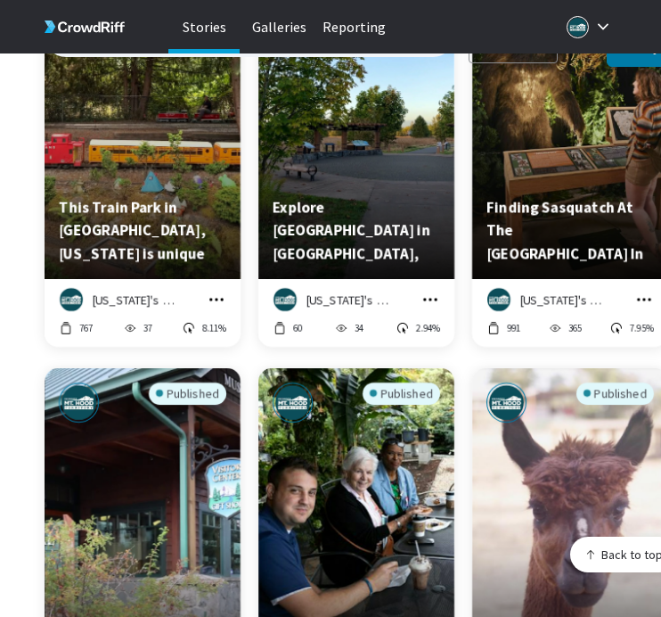
scroll to position [21938, 0]
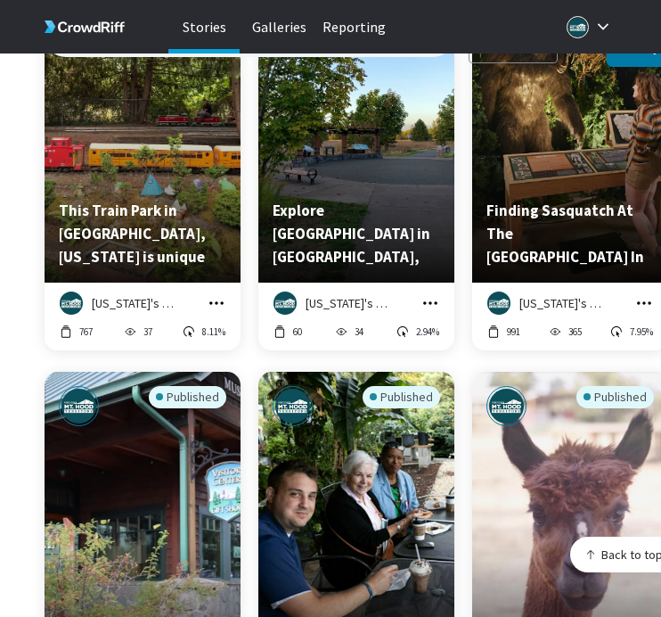
click at [434, 294] on icon "grid" at bounding box center [431, 303] width 18 height 18
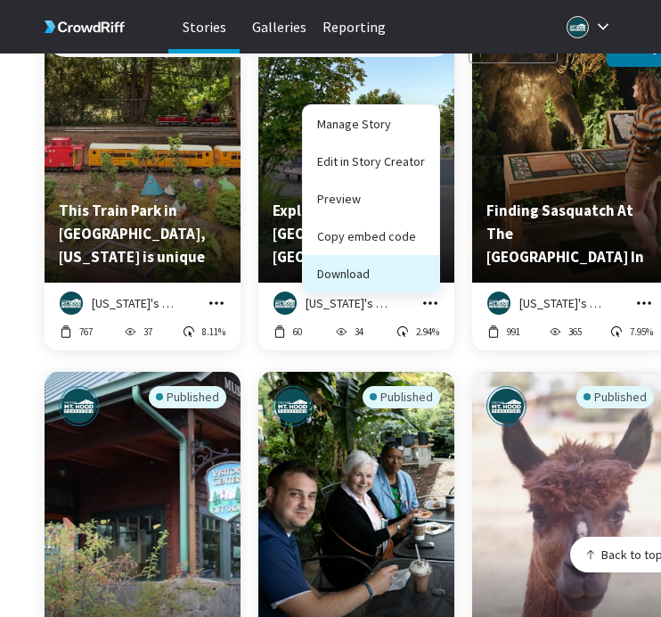
click at [406, 255] on button "Download" at bounding box center [371, 273] width 136 height 37
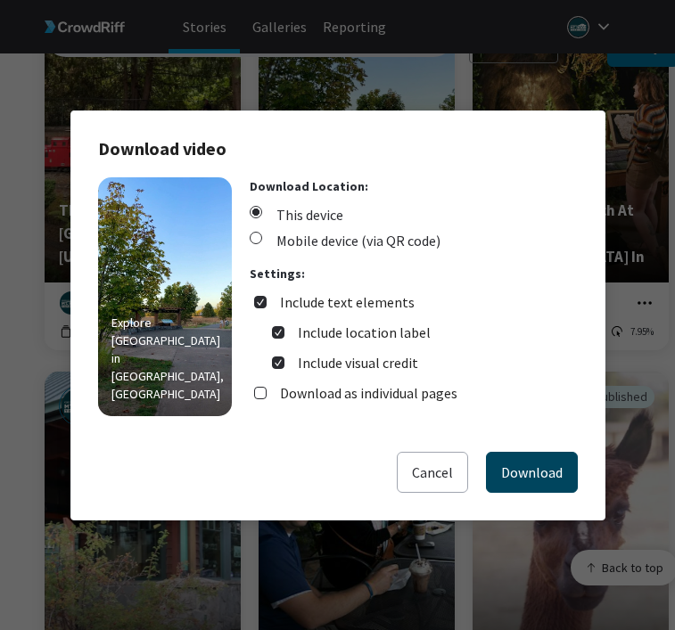
click at [540, 471] on button "Download" at bounding box center [532, 472] width 92 height 41
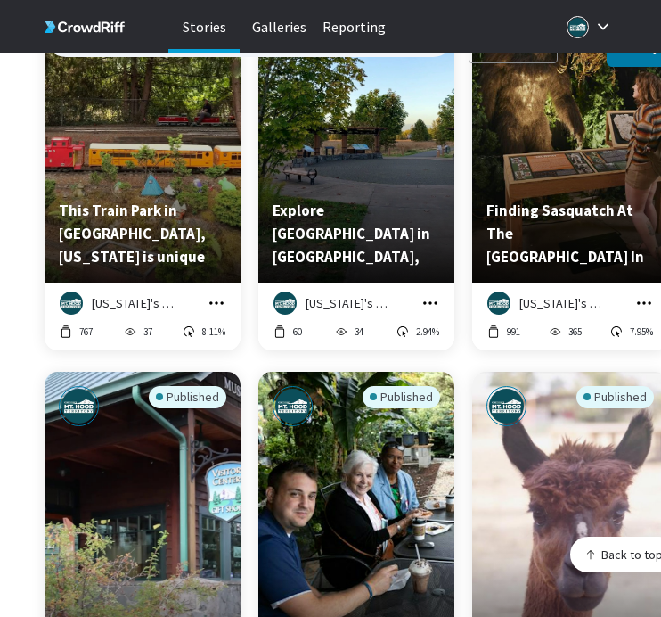
click at [648, 294] on icon "grid" at bounding box center [644, 303] width 18 height 18
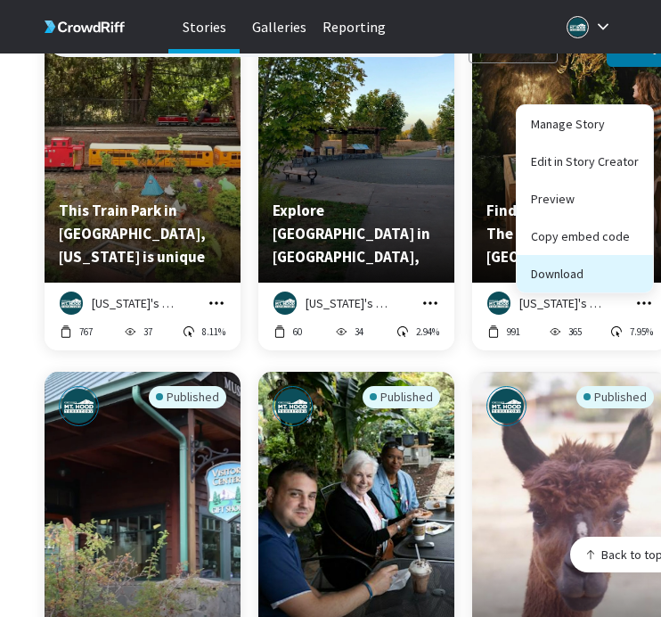
click at [612, 266] on button "Download" at bounding box center [585, 273] width 136 height 37
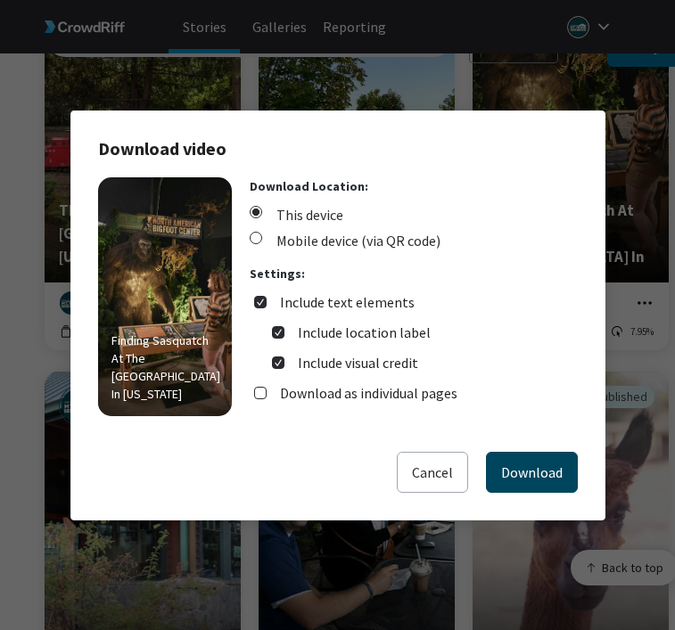
click at [563, 462] on button "Download" at bounding box center [532, 472] width 92 height 41
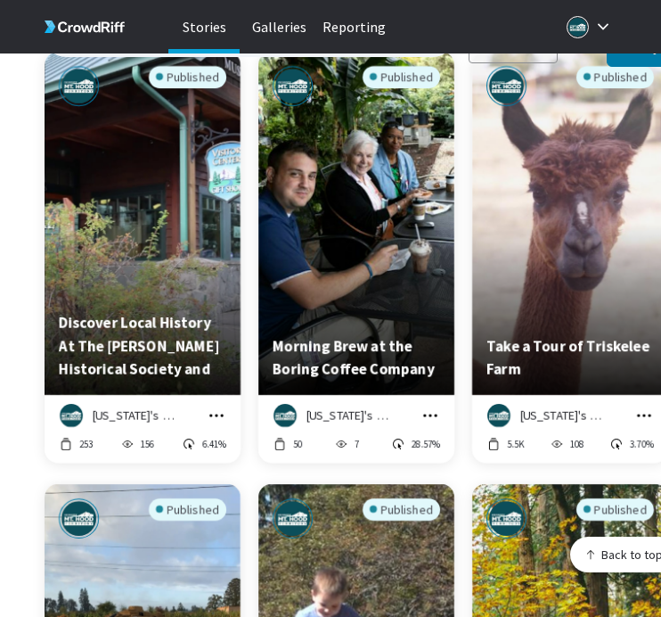
scroll to position [22272, 0]
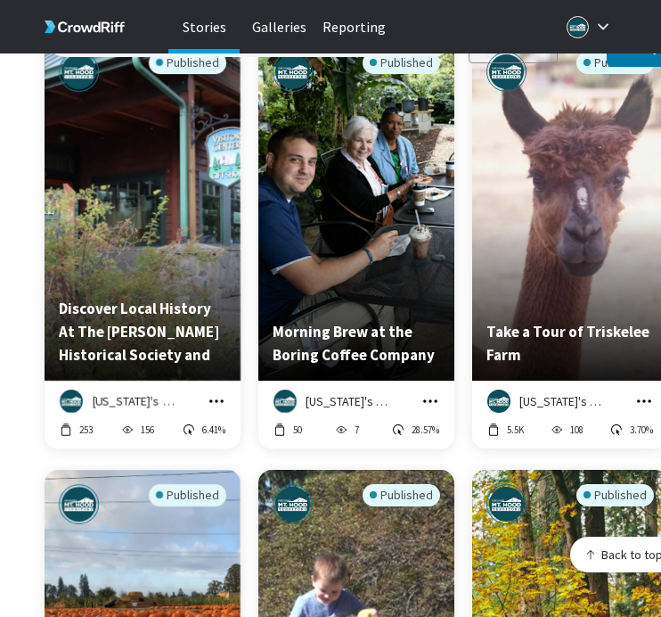
click at [222, 399] on icon "grid" at bounding box center [216, 400] width 14 height 3
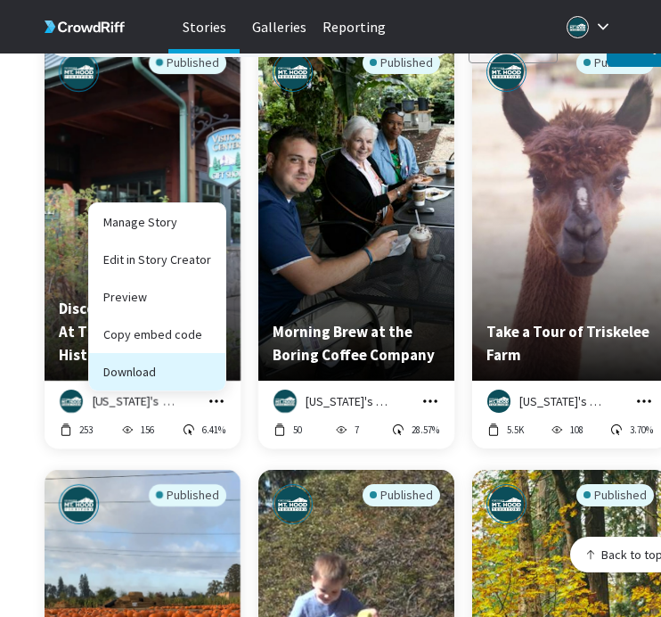
click at [210, 353] on button "Download" at bounding box center [157, 371] width 136 height 37
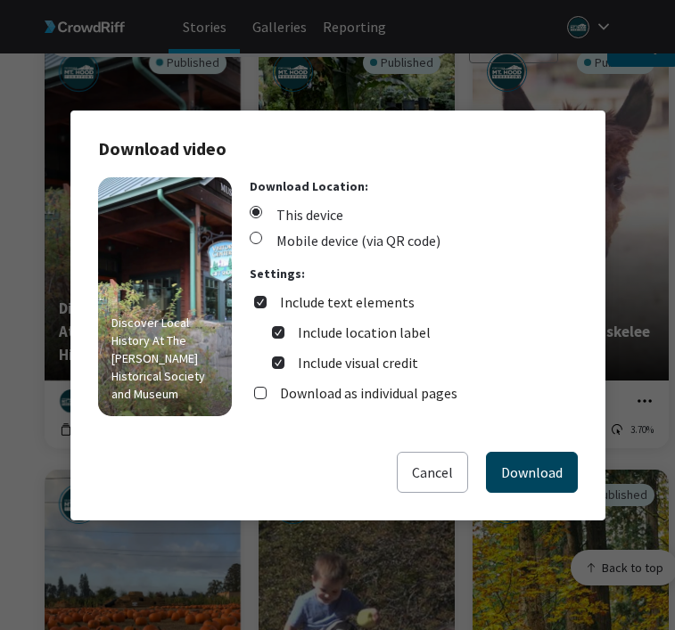
click at [500, 458] on button "Download" at bounding box center [532, 472] width 92 height 41
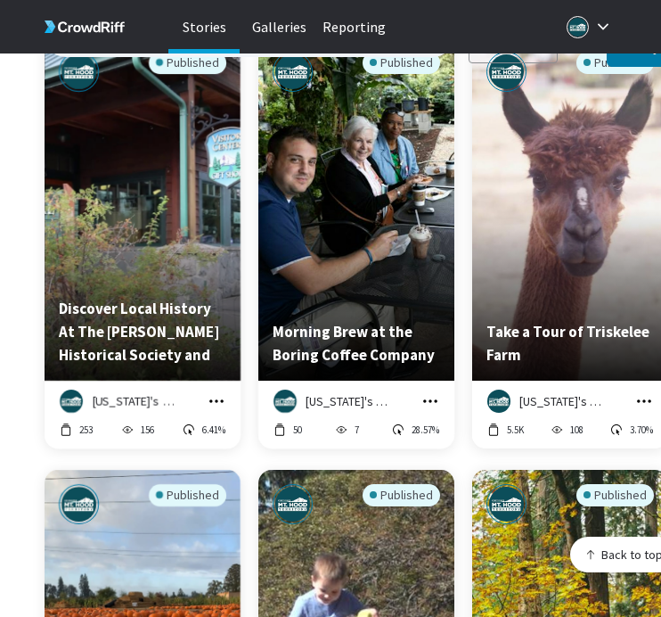
click at [435, 399] on icon "grid" at bounding box center [430, 400] width 14 height 3
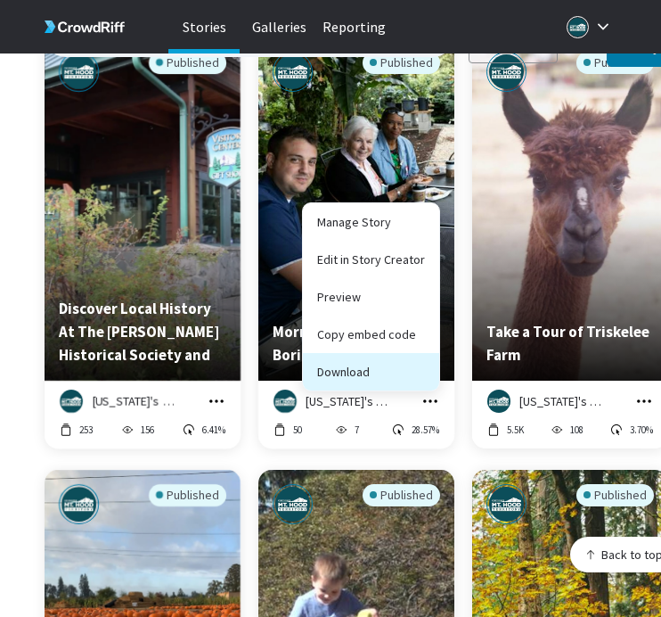
click at [424, 365] on button "Download" at bounding box center [371, 371] width 136 height 37
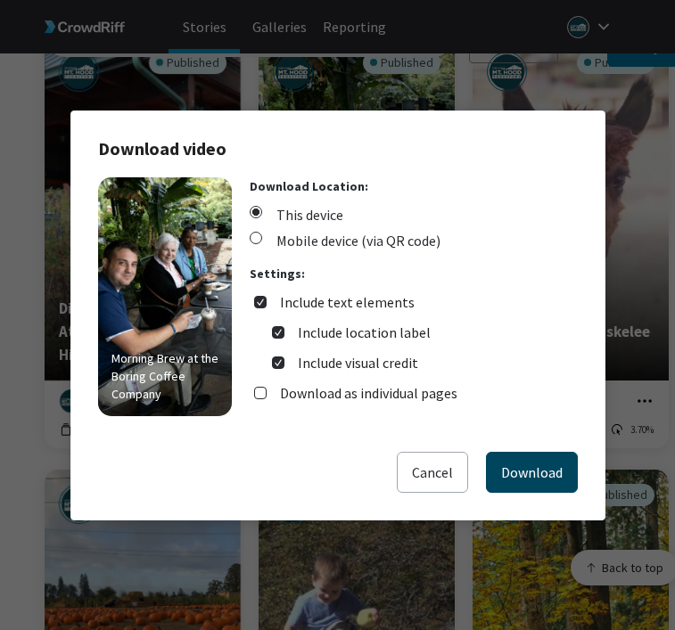
click at [520, 466] on button "Download" at bounding box center [532, 472] width 92 height 41
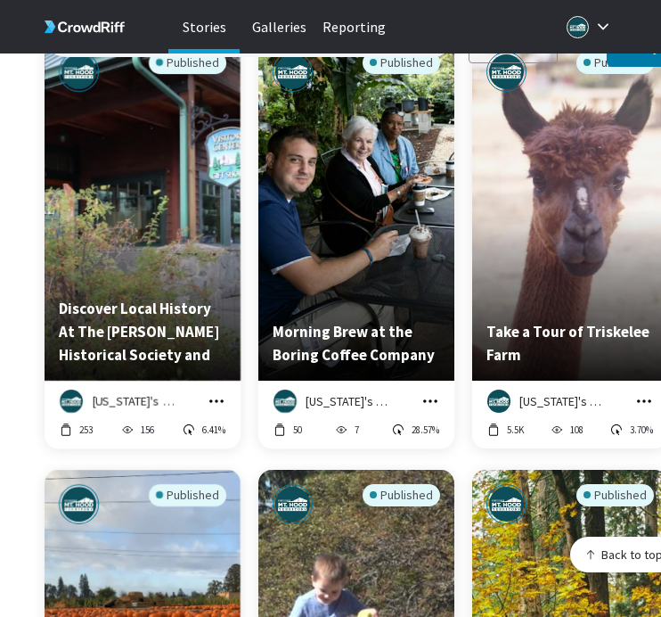
click at [645, 392] on icon "grid" at bounding box center [644, 401] width 18 height 18
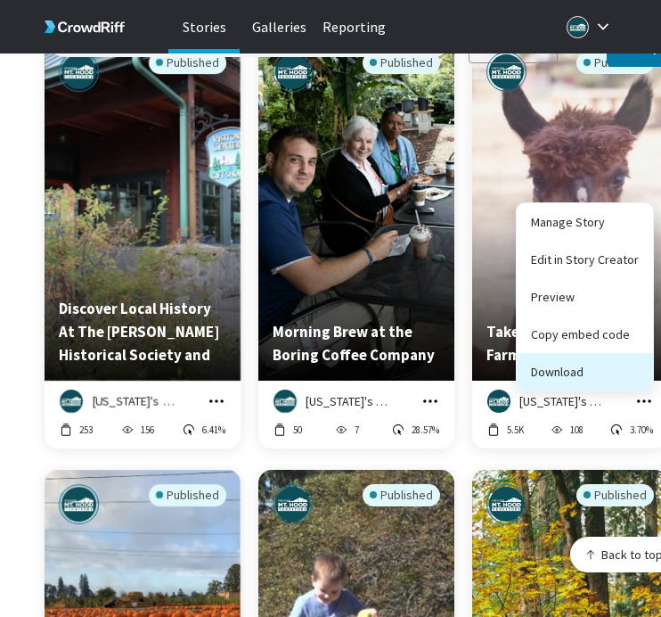
click at [625, 353] on button "Download" at bounding box center [585, 371] width 136 height 37
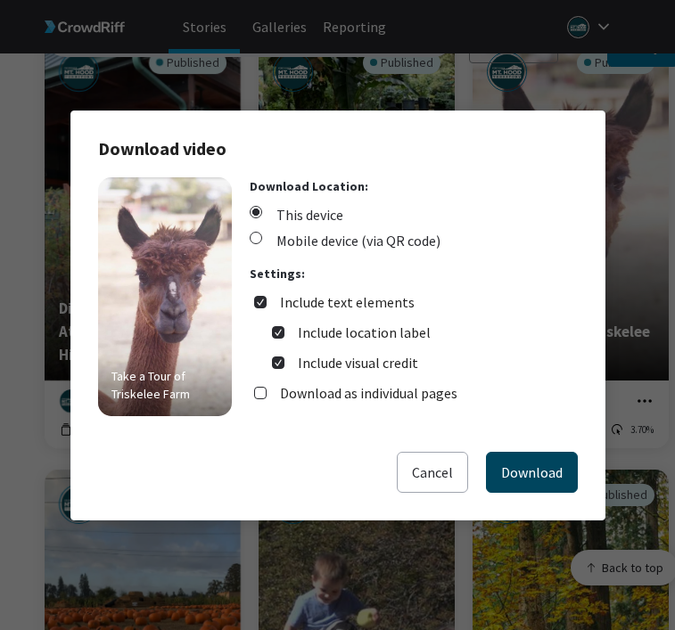
click at [520, 467] on button "Download" at bounding box center [532, 472] width 92 height 41
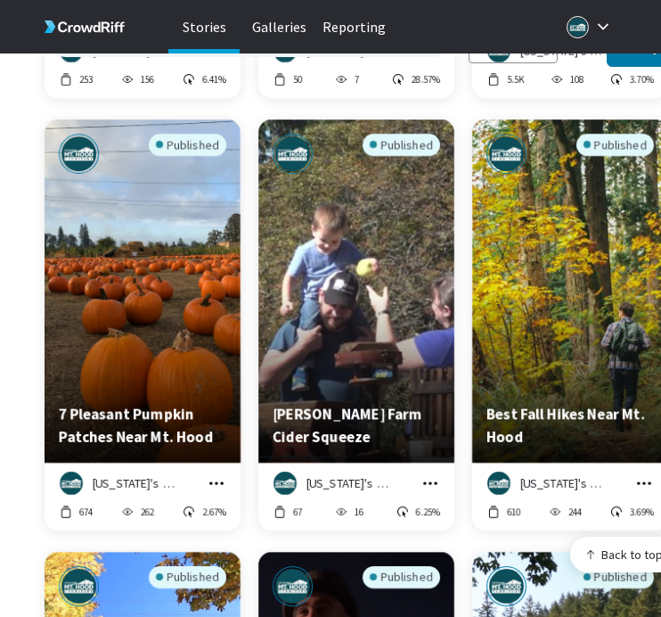
scroll to position [22693, 0]
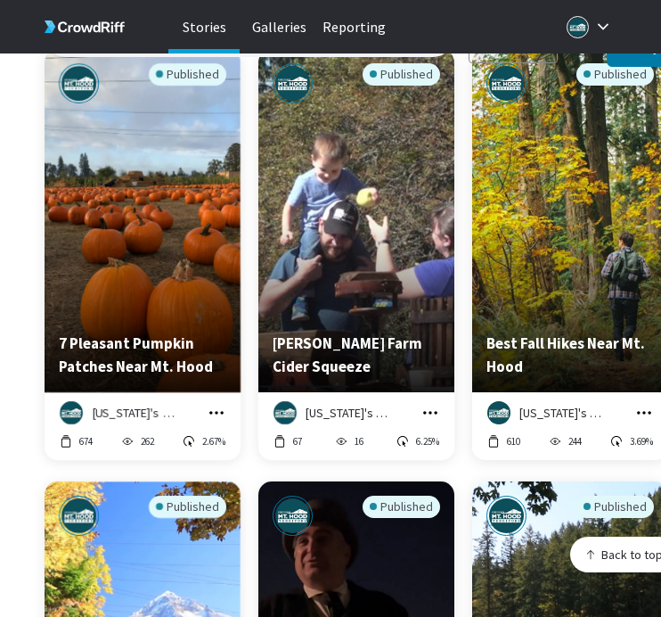
click at [217, 404] on icon "grid" at bounding box center [217, 413] width 18 height 18
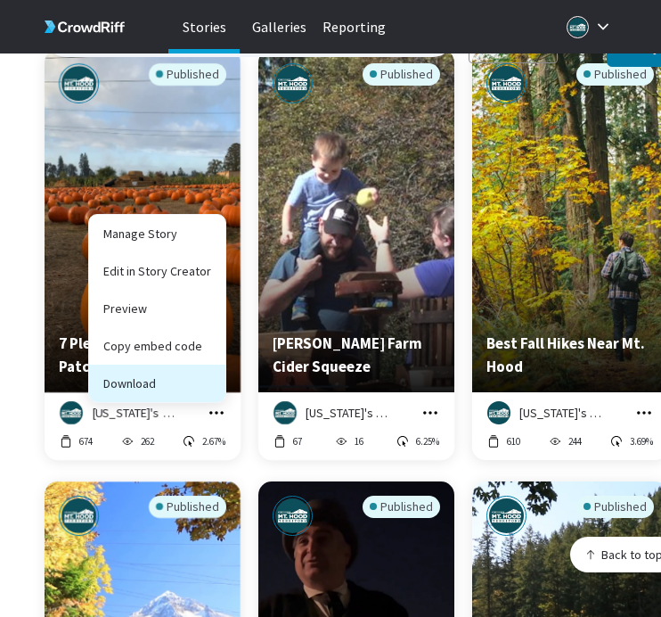
click at [206, 379] on button "Download" at bounding box center [157, 383] width 136 height 37
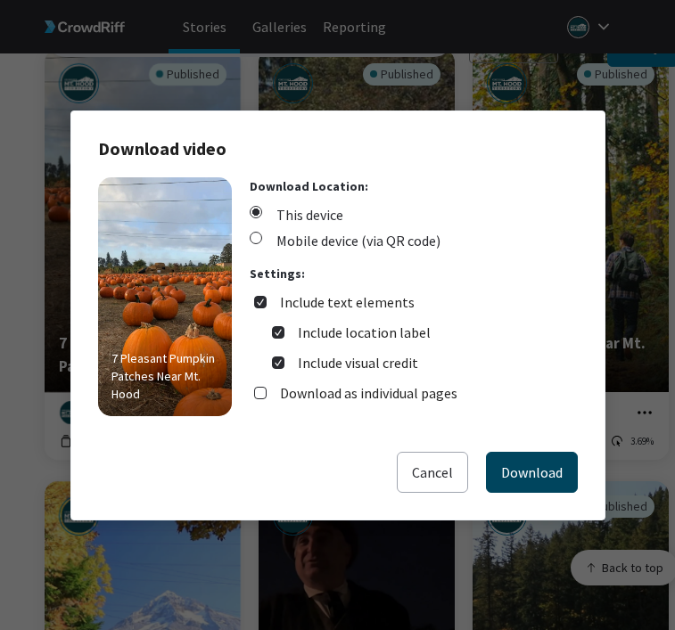
click at [506, 465] on button "Download" at bounding box center [532, 472] width 92 height 41
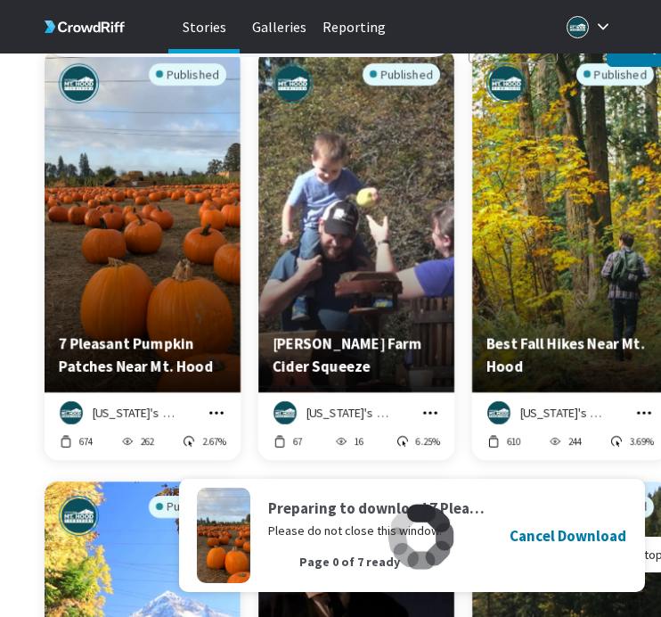
click at [429, 404] on icon "grid" at bounding box center [431, 413] width 18 height 18
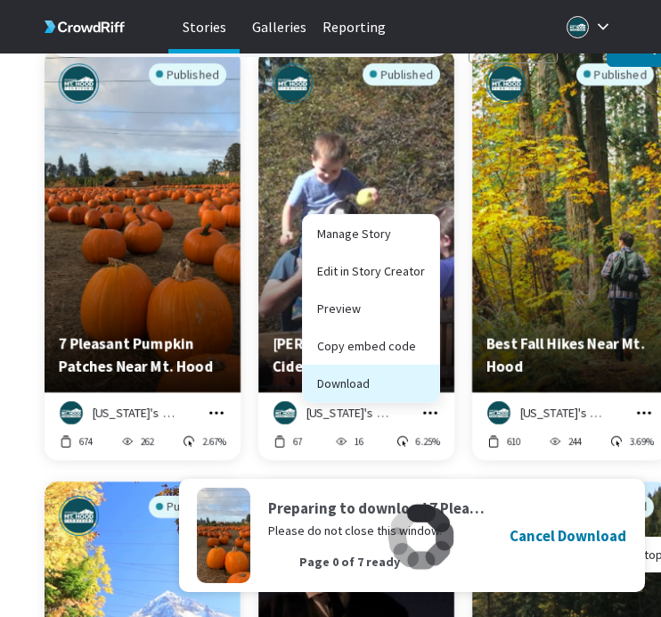
click at [423, 373] on button "Download" at bounding box center [371, 383] width 136 height 37
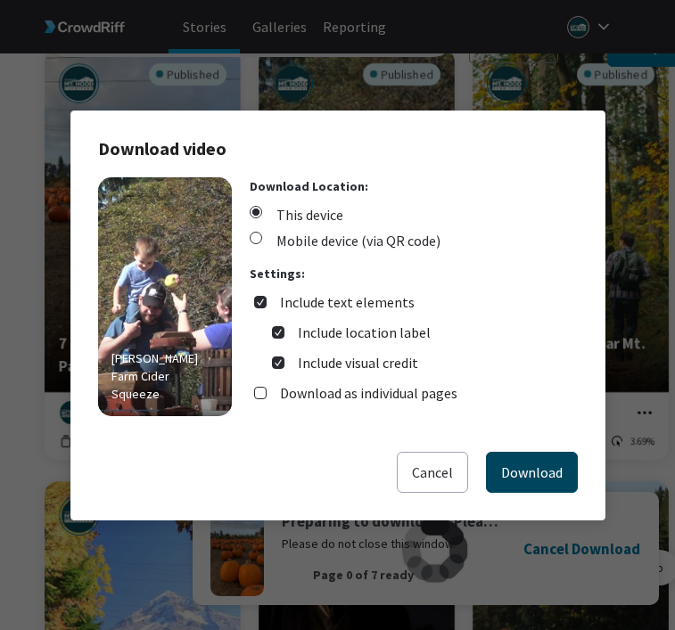
click at [515, 469] on button "Download" at bounding box center [532, 472] width 92 height 41
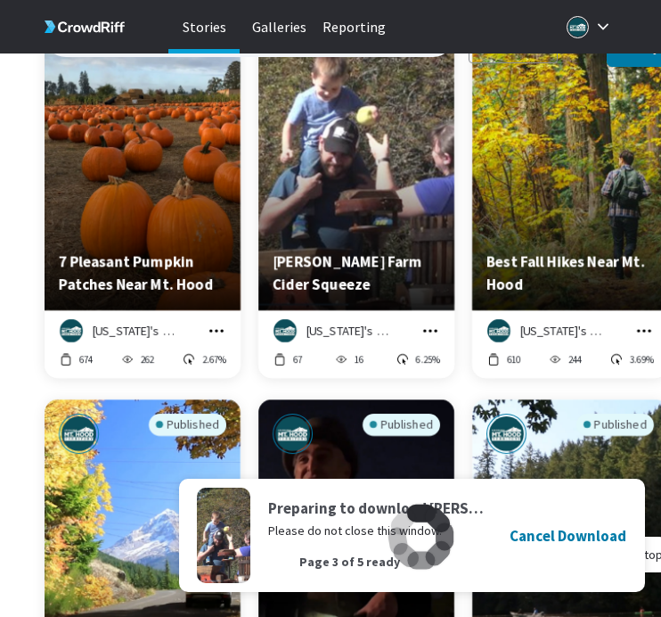
scroll to position [22778, 0]
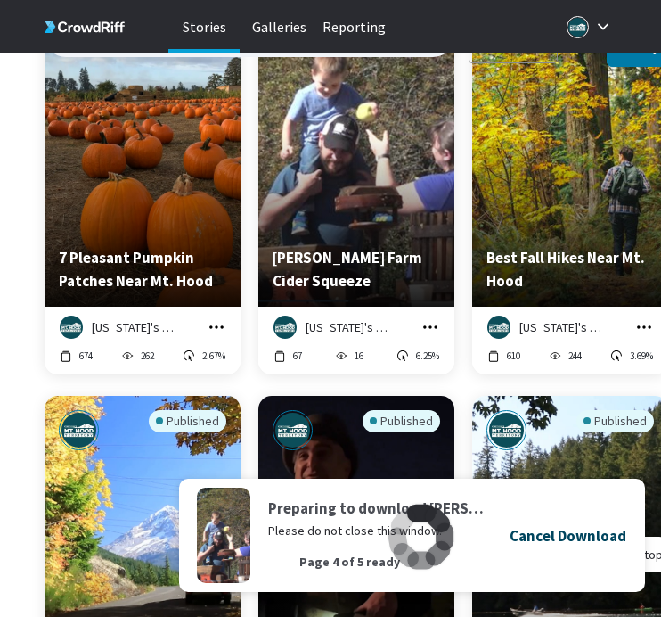
click at [589, 539] on h4 "Cancel Download" at bounding box center [568, 535] width 117 height 23
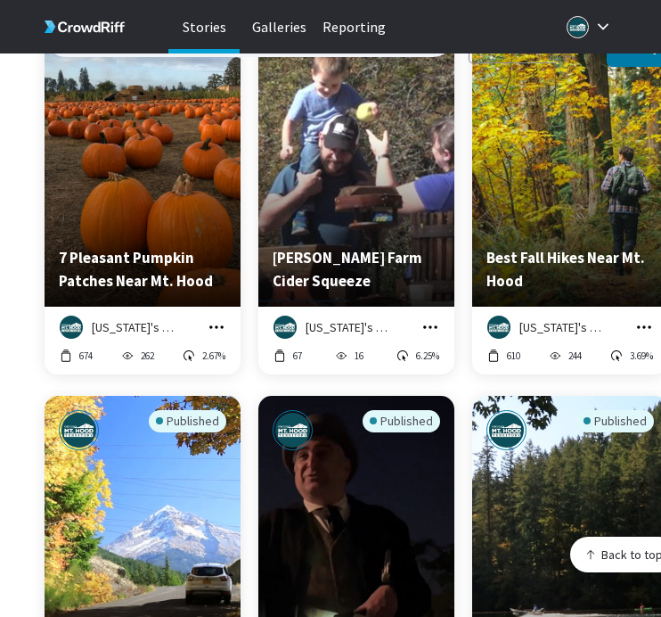
click at [426, 318] on icon "grid" at bounding box center [431, 327] width 18 height 18
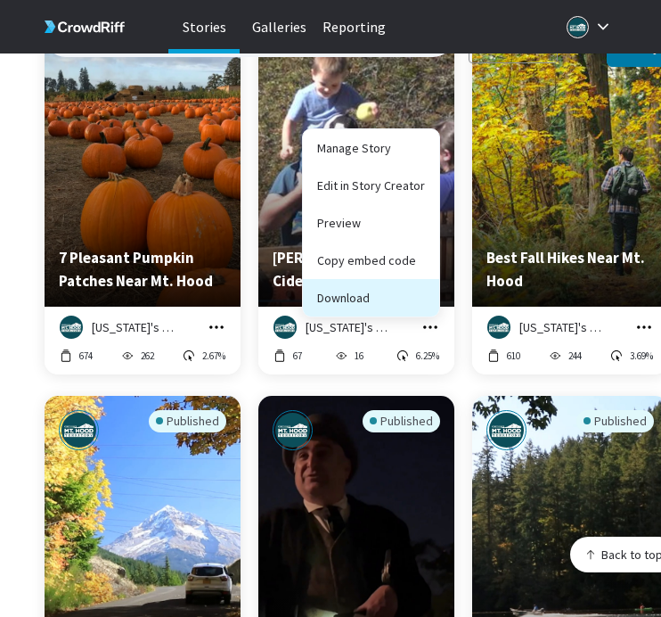
click at [422, 295] on button "Download" at bounding box center [371, 297] width 136 height 37
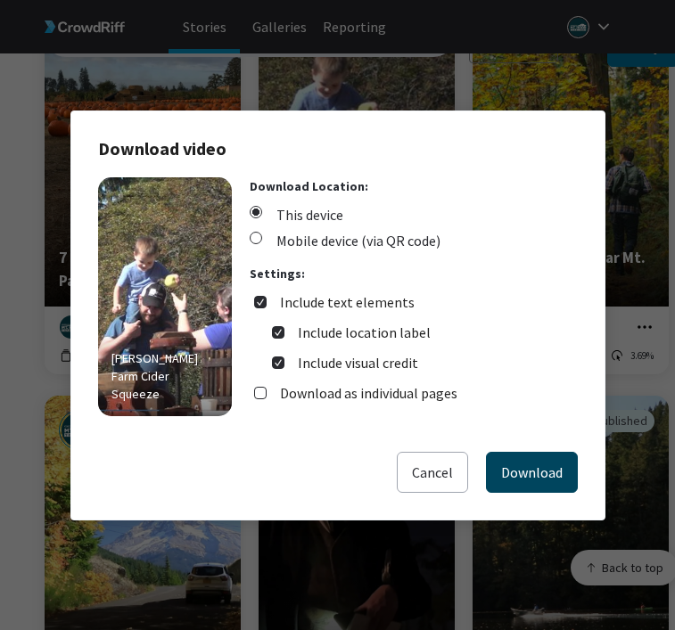
click at [509, 454] on button "Download" at bounding box center [532, 472] width 92 height 41
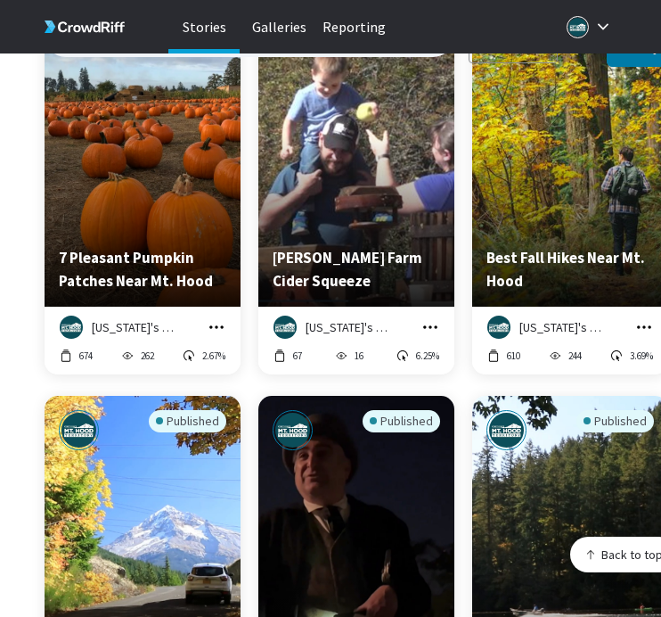
click at [653, 317] on button "grid" at bounding box center [645, 327] width 20 height 20
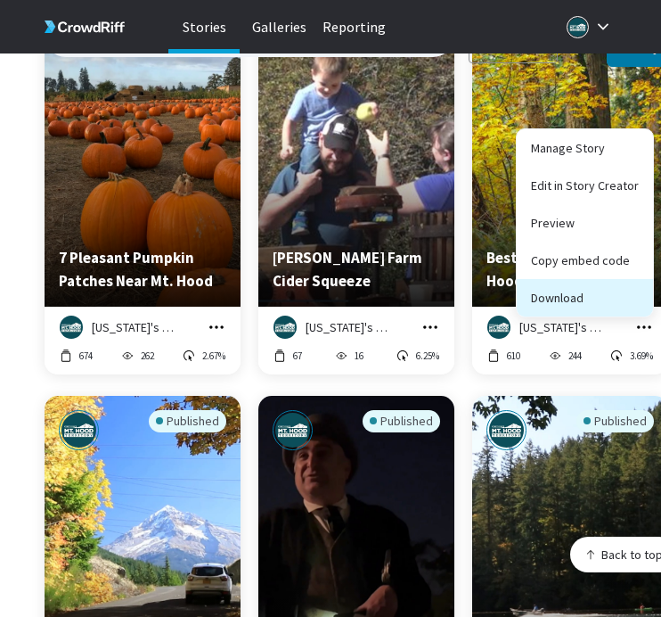
click at [627, 286] on button "Download" at bounding box center [585, 297] width 136 height 37
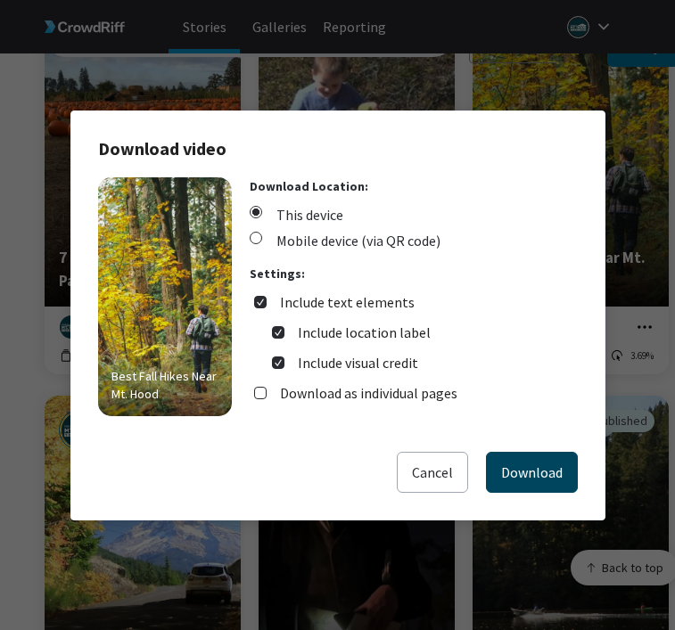
click at [548, 470] on button "Download" at bounding box center [532, 472] width 92 height 41
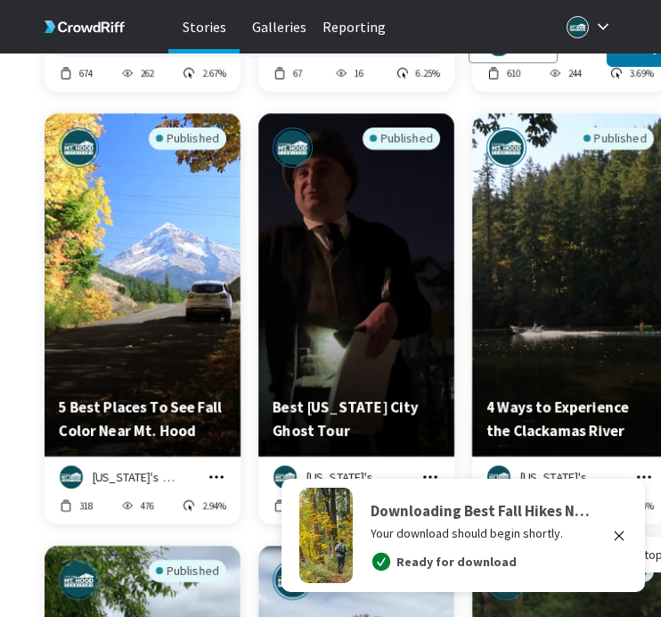
scroll to position [23062, 0]
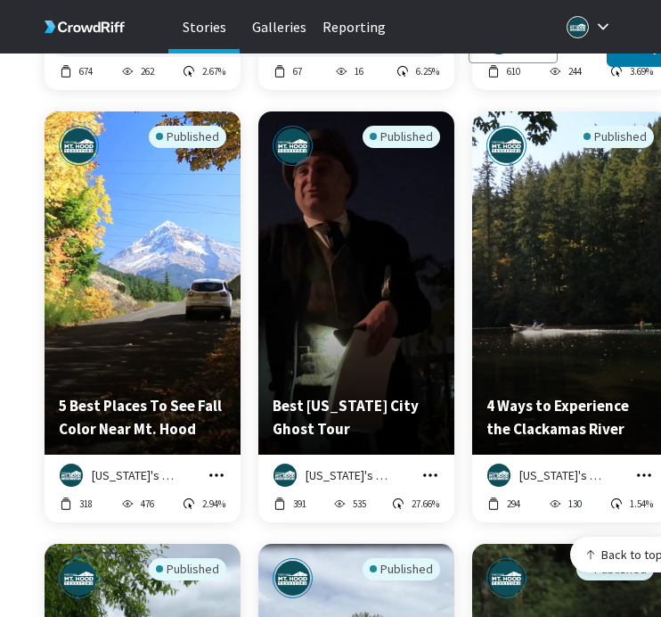
click at [215, 466] on icon "grid" at bounding box center [217, 475] width 18 height 18
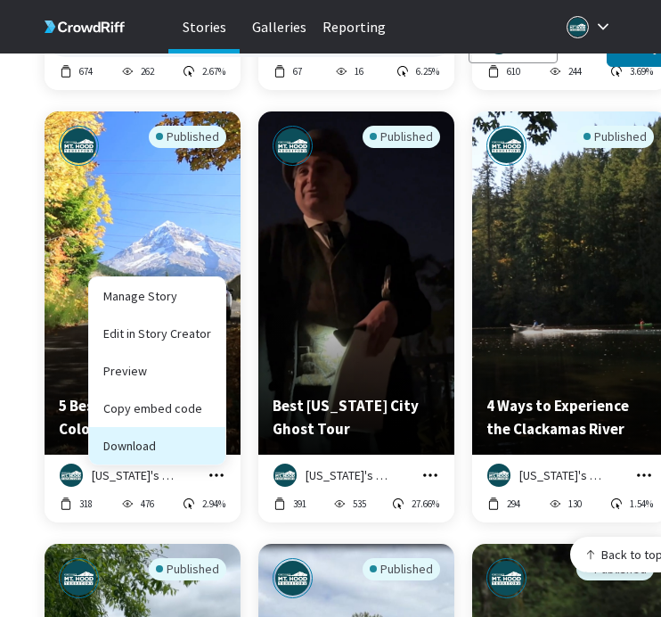
click at [217, 438] on button "Download" at bounding box center [157, 445] width 136 height 37
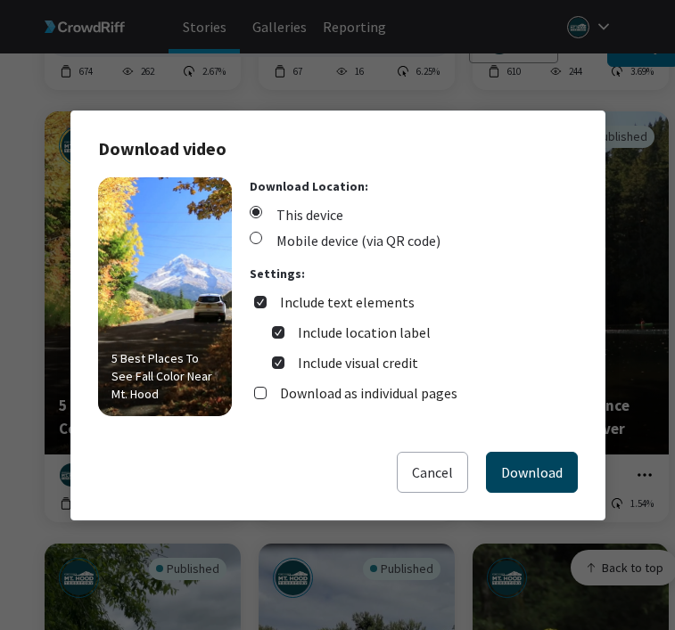
click at [493, 469] on button "Download" at bounding box center [532, 472] width 92 height 41
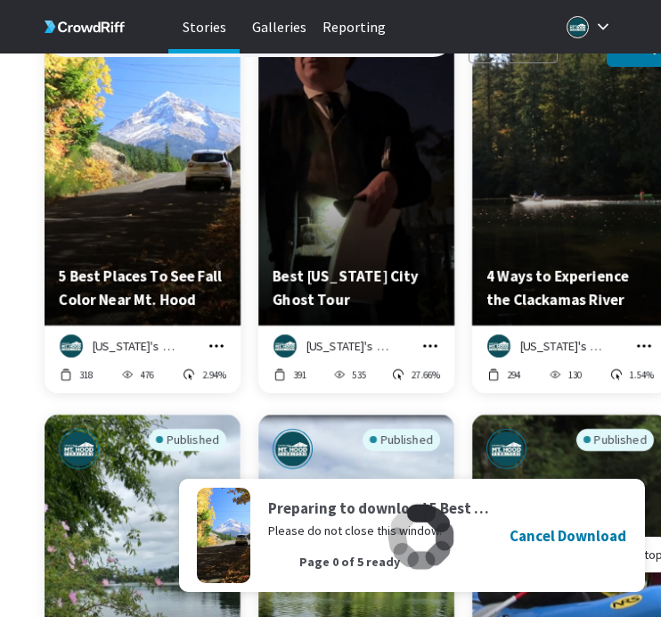
scroll to position [23197, 0]
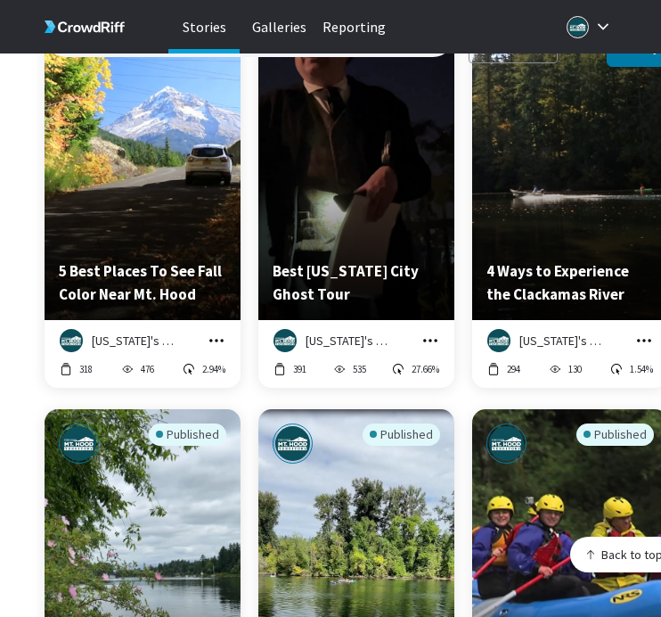
click at [430, 332] on icon "grid" at bounding box center [431, 341] width 18 height 18
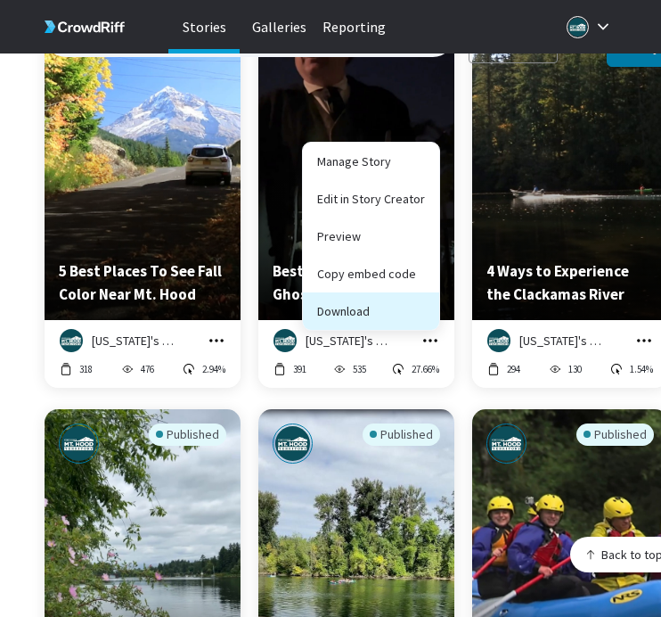
click at [425, 302] on button "Download" at bounding box center [371, 310] width 136 height 37
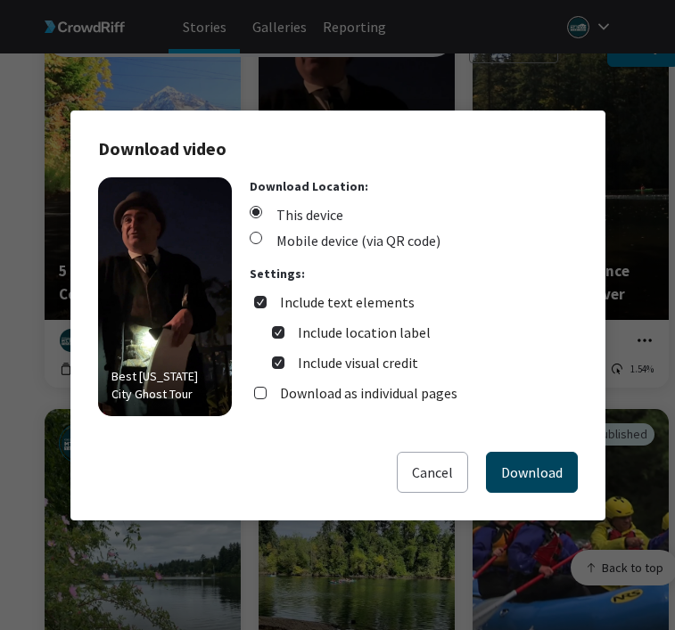
click at [543, 486] on button "Download" at bounding box center [532, 472] width 92 height 41
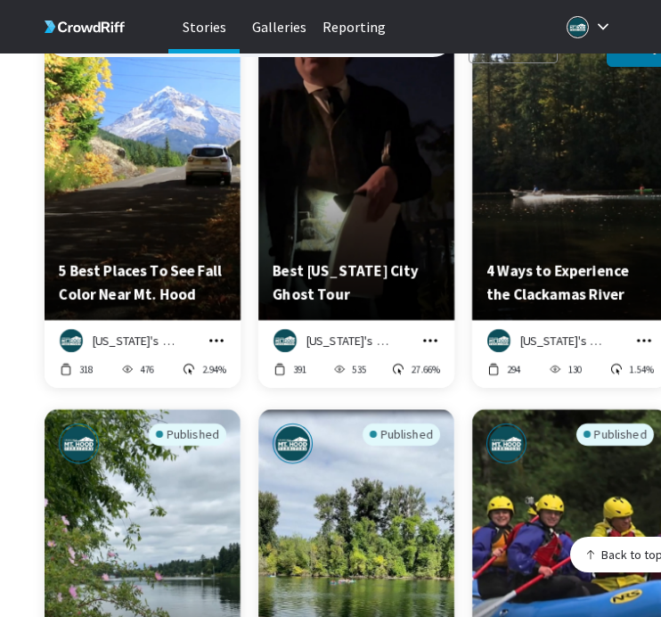
click at [642, 332] on icon "grid" at bounding box center [644, 341] width 18 height 18
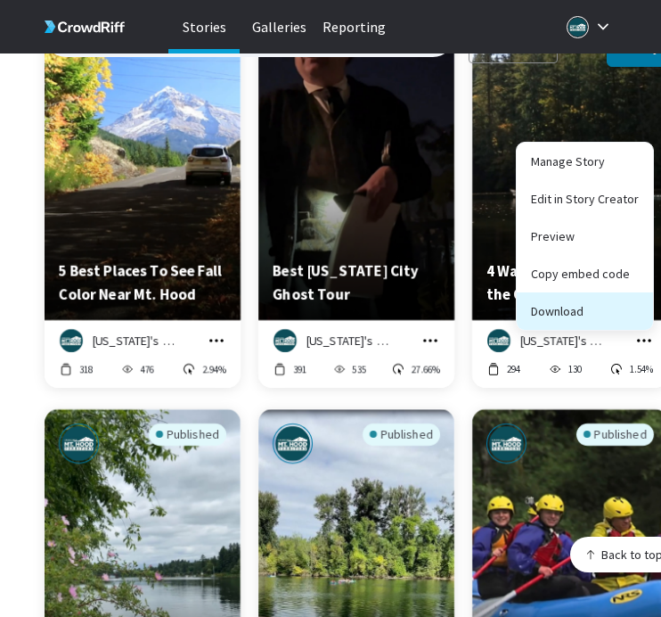
click at [631, 296] on button "Download" at bounding box center [585, 310] width 136 height 37
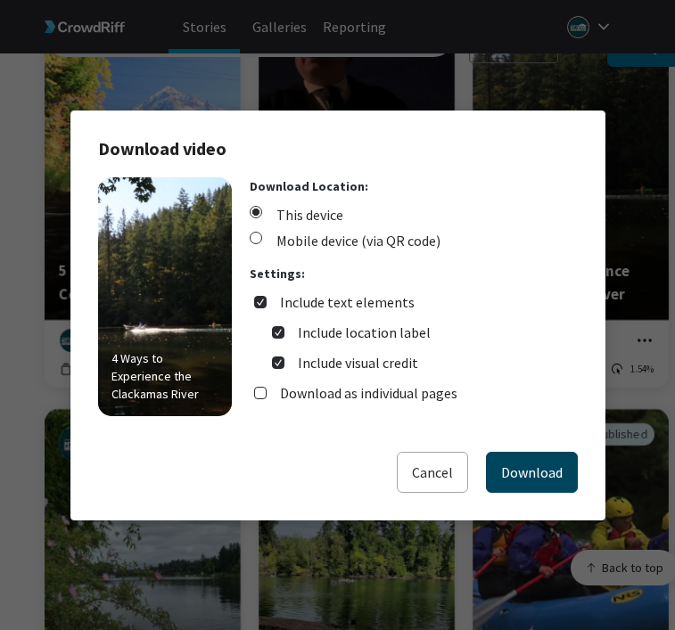
click at [564, 462] on button "Download" at bounding box center [532, 472] width 92 height 41
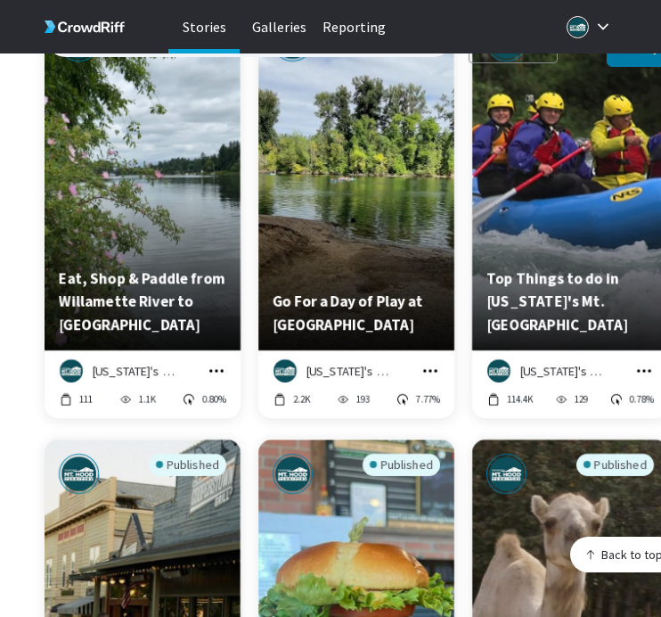
scroll to position [23607, 0]
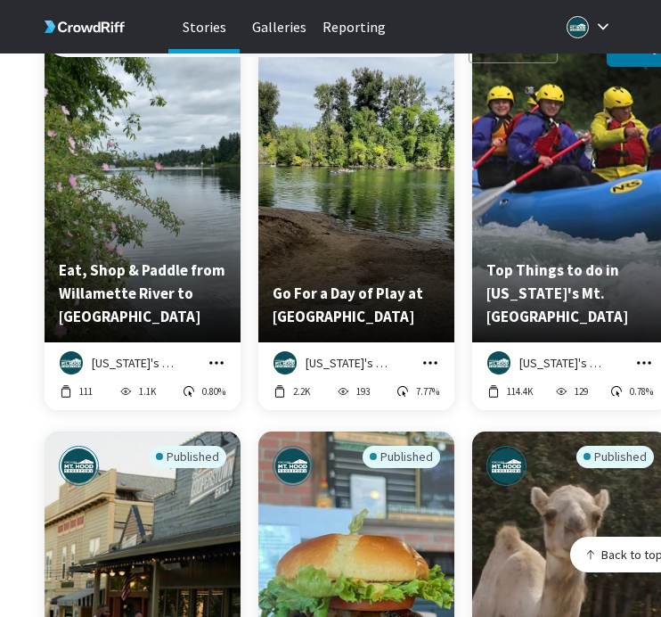
click at [213, 354] on icon "grid" at bounding box center [217, 363] width 18 height 18
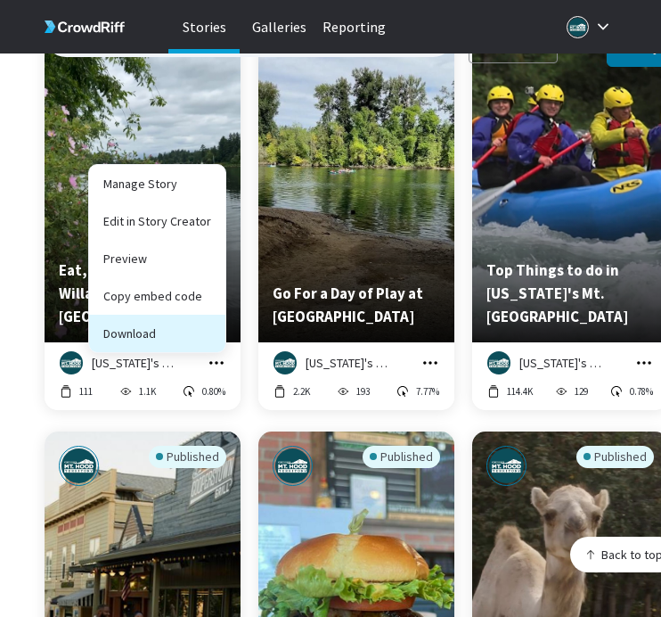
click at [211, 323] on button "Download" at bounding box center [157, 333] width 136 height 37
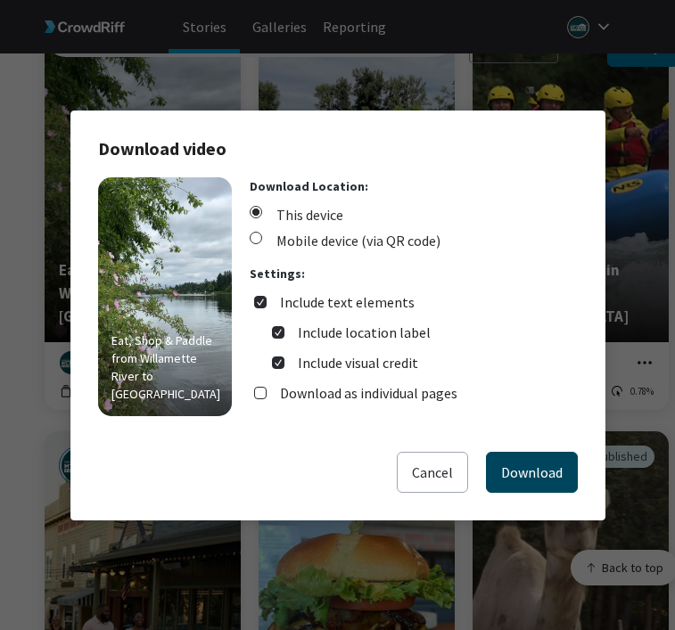
click at [505, 452] on button "Download" at bounding box center [532, 472] width 92 height 41
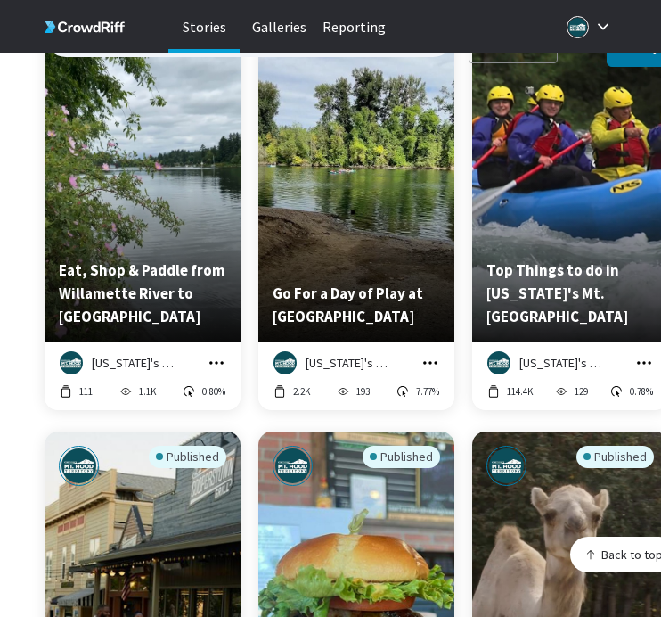
click at [435, 354] on icon "grid" at bounding box center [431, 363] width 18 height 18
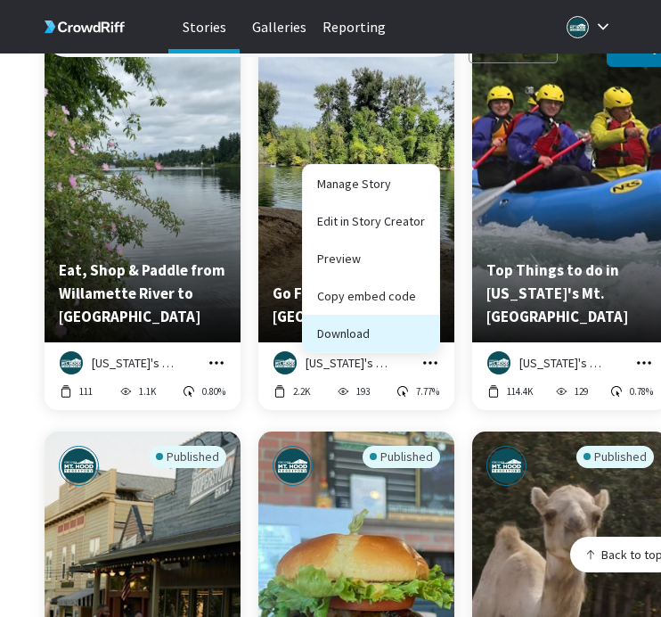
click at [425, 327] on button "Download" at bounding box center [371, 333] width 136 height 37
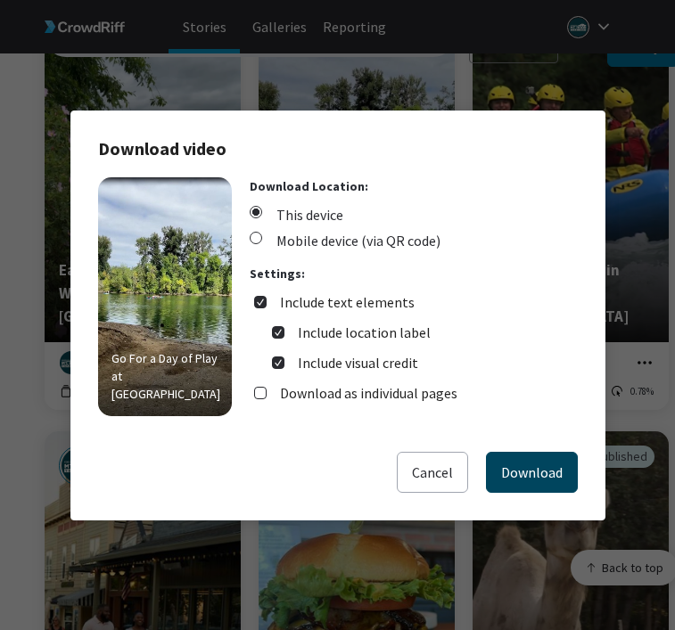
click at [512, 464] on button "Download" at bounding box center [532, 472] width 92 height 41
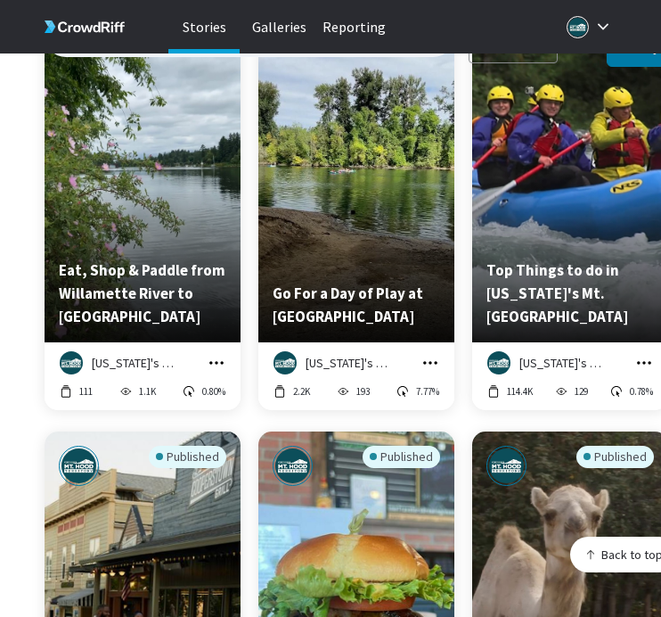
click at [641, 354] on icon "grid" at bounding box center [644, 363] width 18 height 18
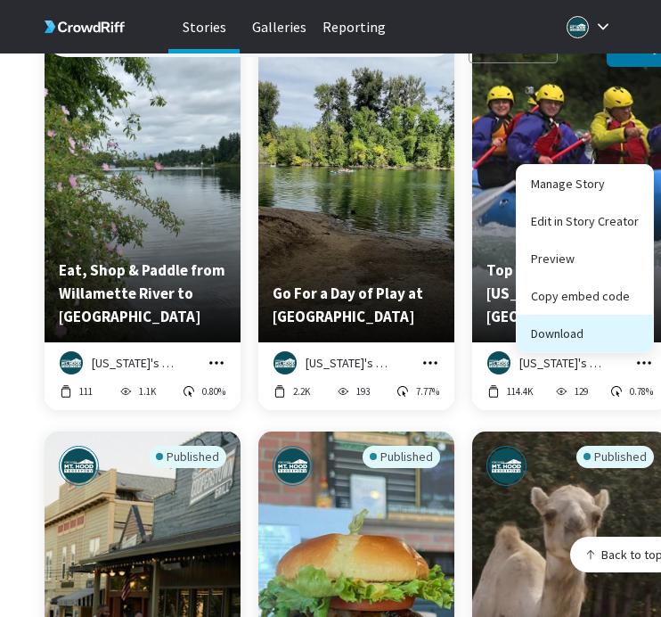
click at [627, 322] on button "Download" at bounding box center [585, 333] width 136 height 37
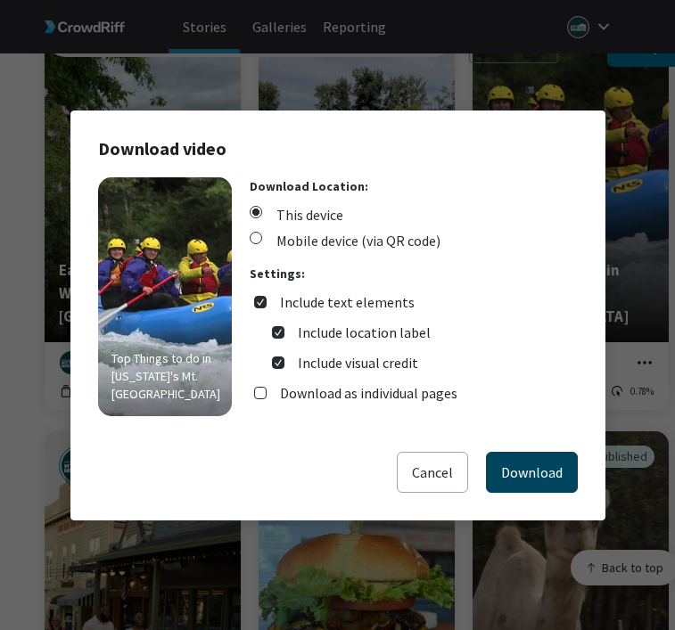
click at [559, 463] on button "Download" at bounding box center [532, 472] width 92 height 41
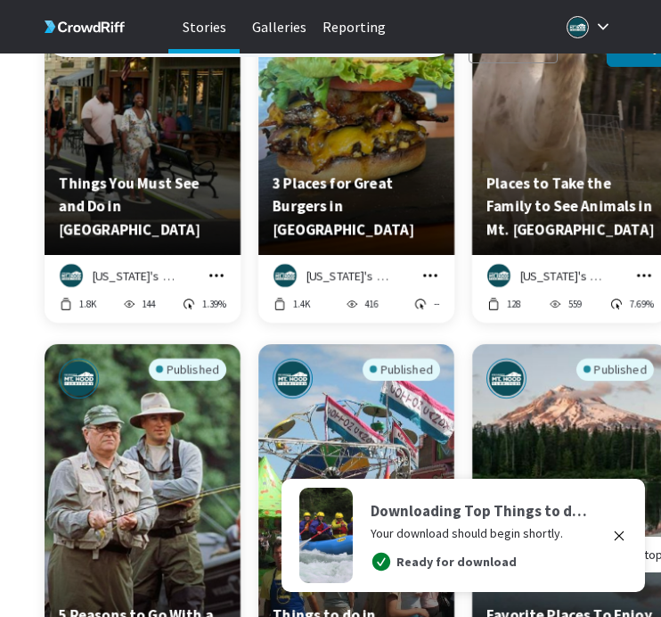
scroll to position [24159, 0]
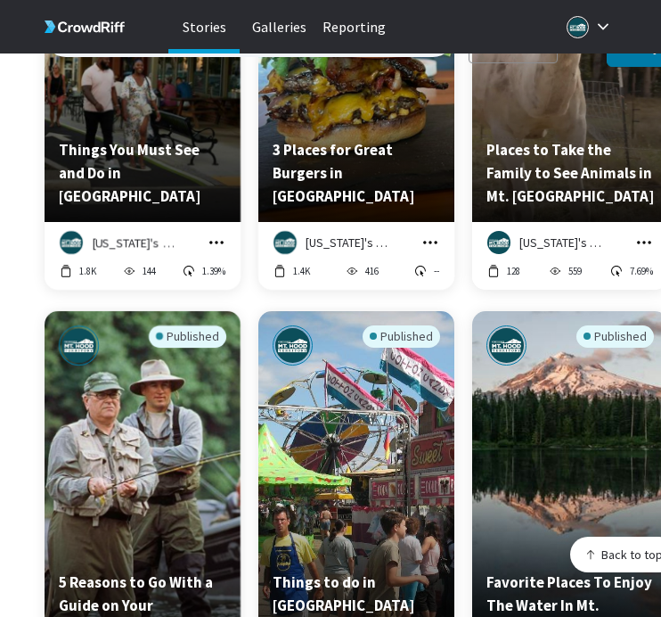
click at [217, 233] on icon "grid" at bounding box center [217, 242] width 18 height 18
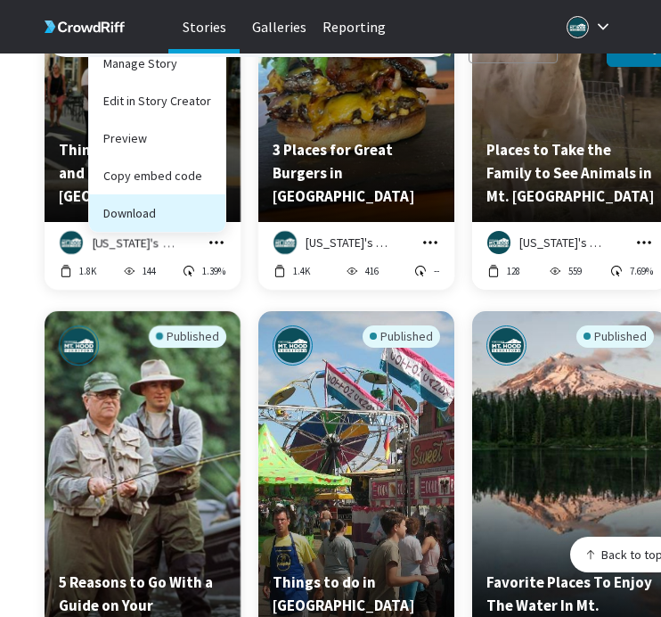
click at [211, 206] on button "Download" at bounding box center [157, 212] width 136 height 37
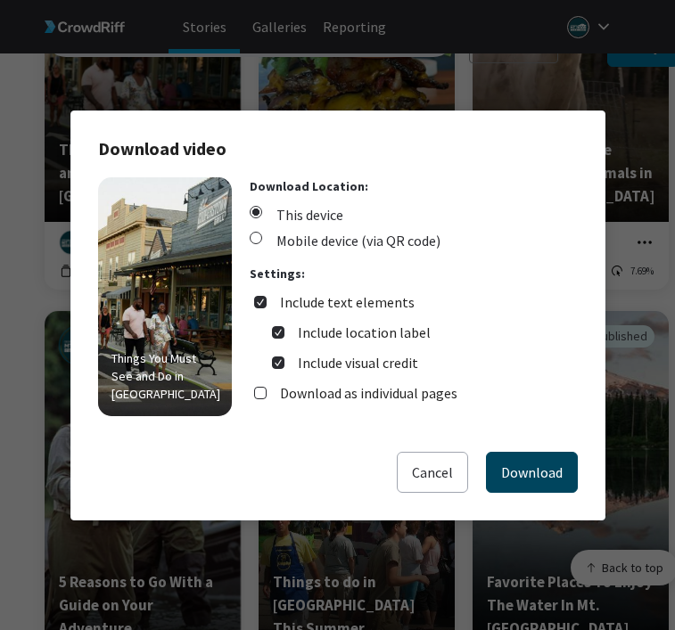
click at [499, 455] on button "Download" at bounding box center [532, 472] width 92 height 41
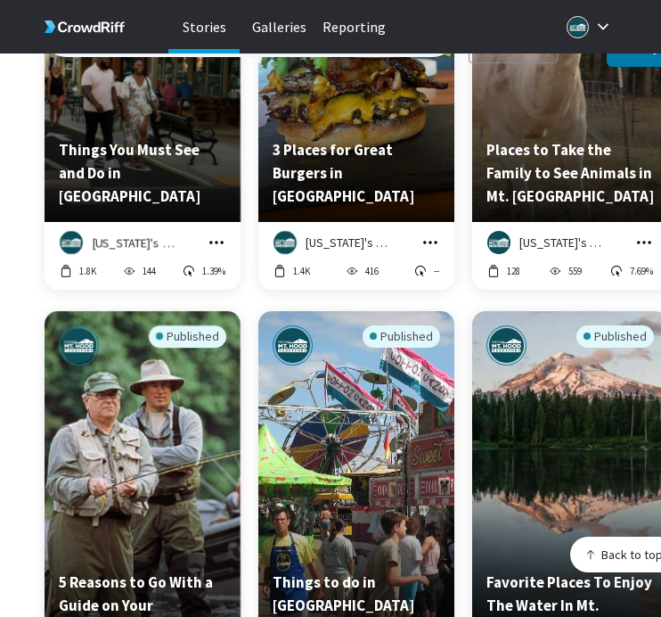
click at [431, 233] on icon "grid" at bounding box center [431, 242] width 18 height 18
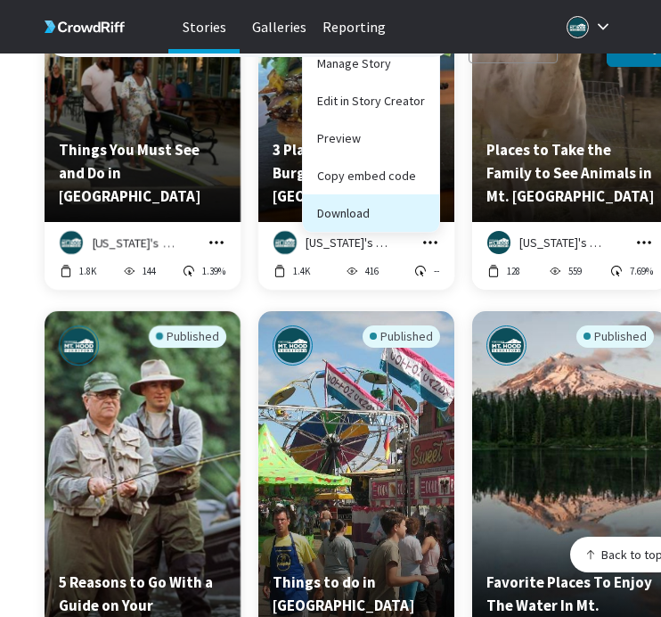
click at [413, 199] on button "Download" at bounding box center [371, 212] width 136 height 37
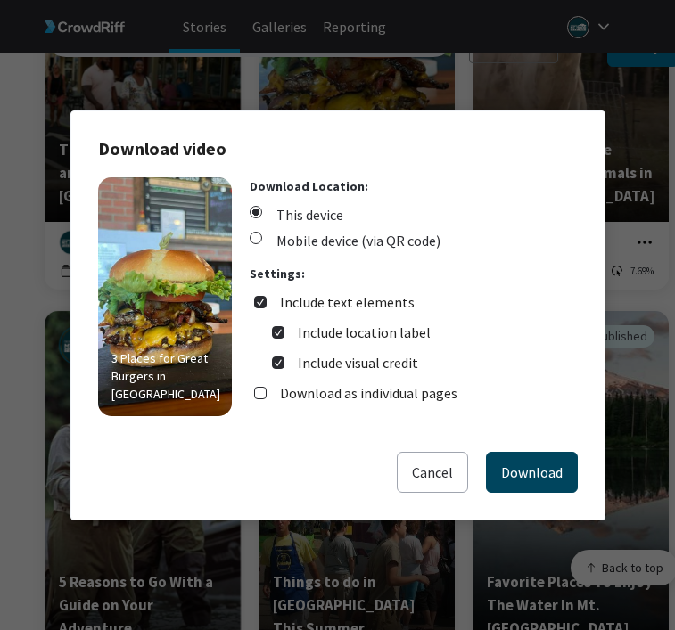
click at [524, 462] on button "Download" at bounding box center [532, 472] width 92 height 41
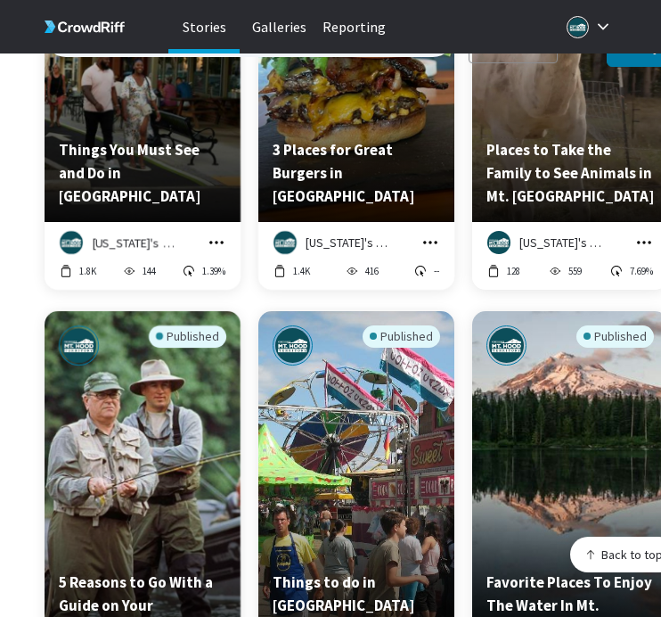
click at [639, 233] on icon "grid" at bounding box center [644, 242] width 18 height 18
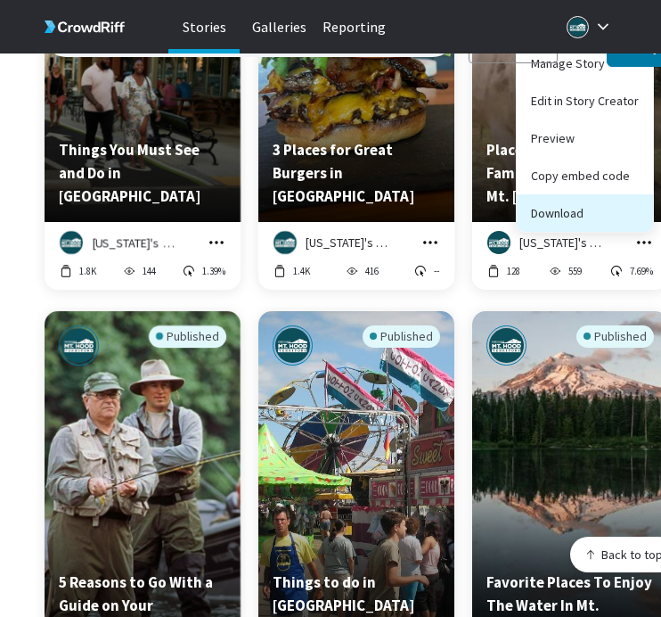
click at [627, 205] on button "Download" at bounding box center [585, 212] width 136 height 37
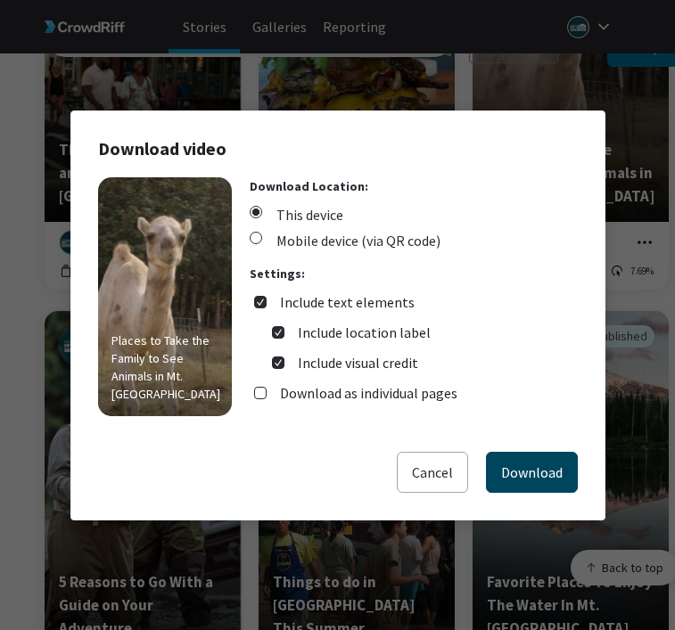
click at [535, 470] on button "Download" at bounding box center [532, 472] width 92 height 41
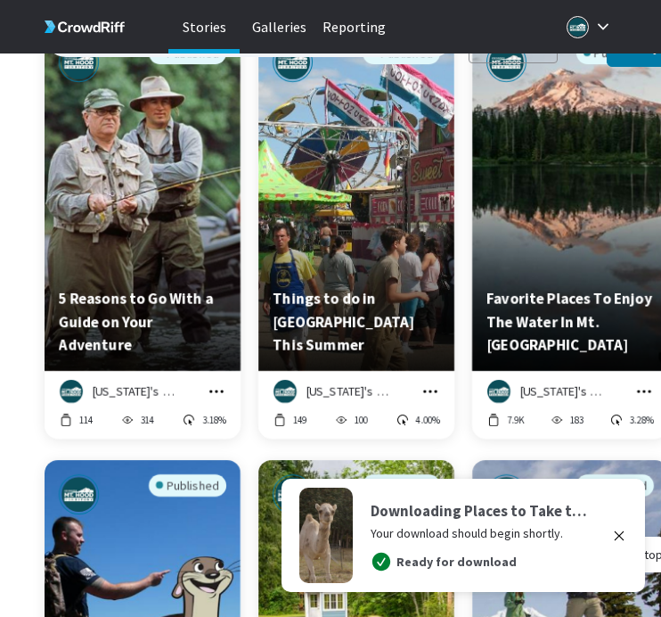
scroll to position [24448, 0]
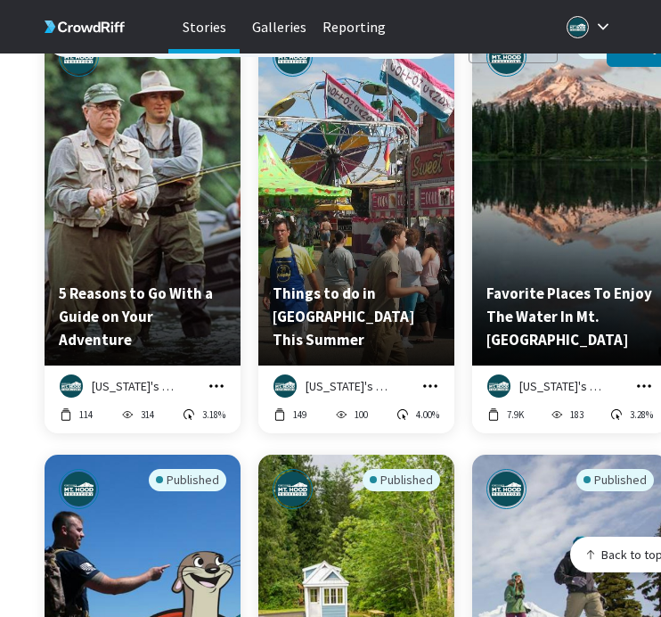
click at [225, 377] on icon "grid" at bounding box center [217, 386] width 18 height 18
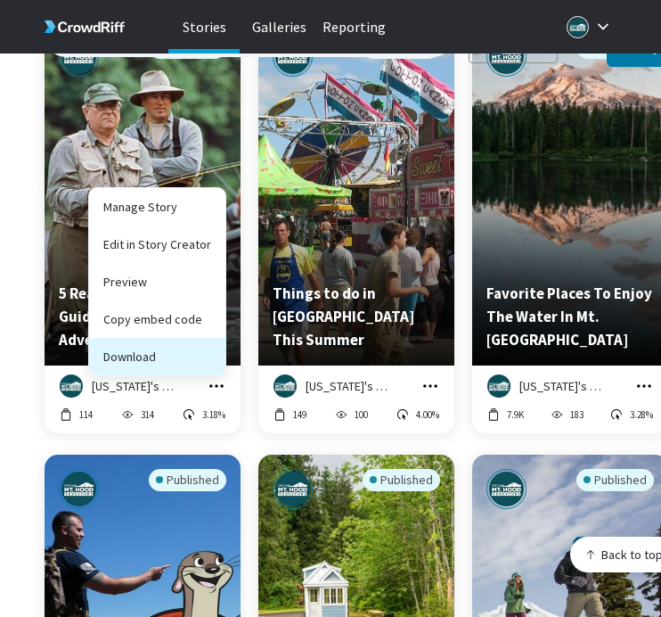
click at [218, 342] on button "Download" at bounding box center [157, 356] width 136 height 37
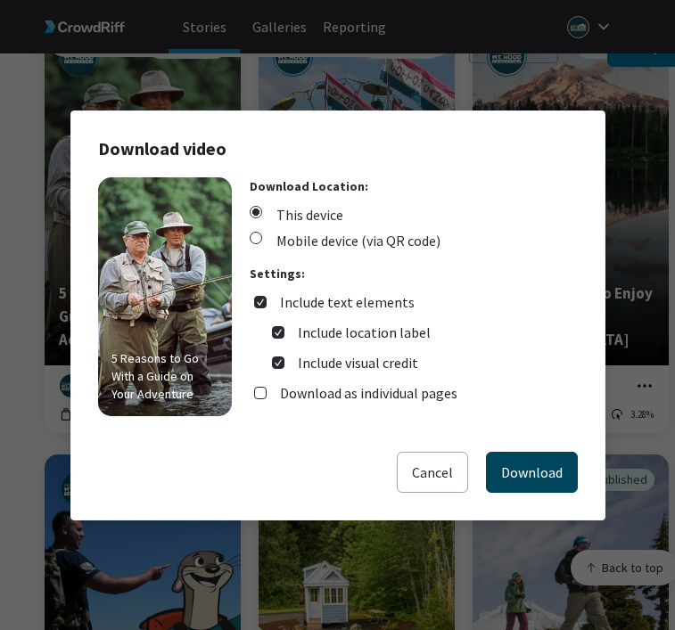
click at [529, 468] on button "Download" at bounding box center [532, 472] width 92 height 41
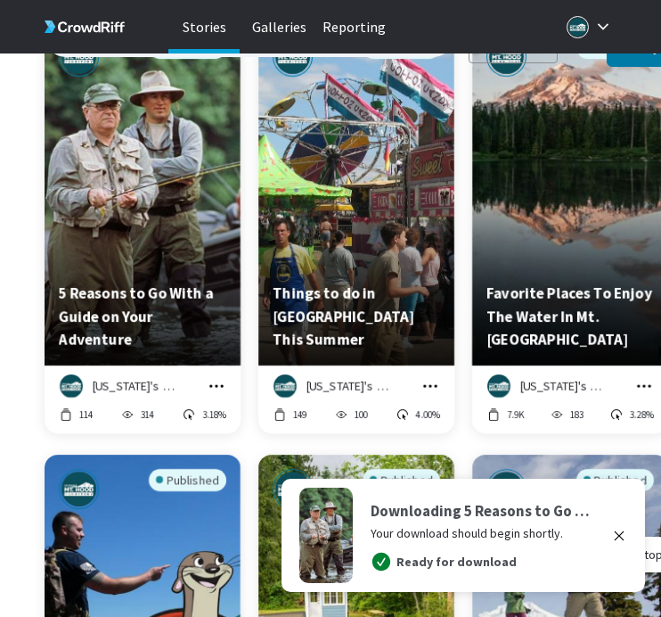
click at [431, 377] on icon "grid" at bounding box center [431, 386] width 18 height 18
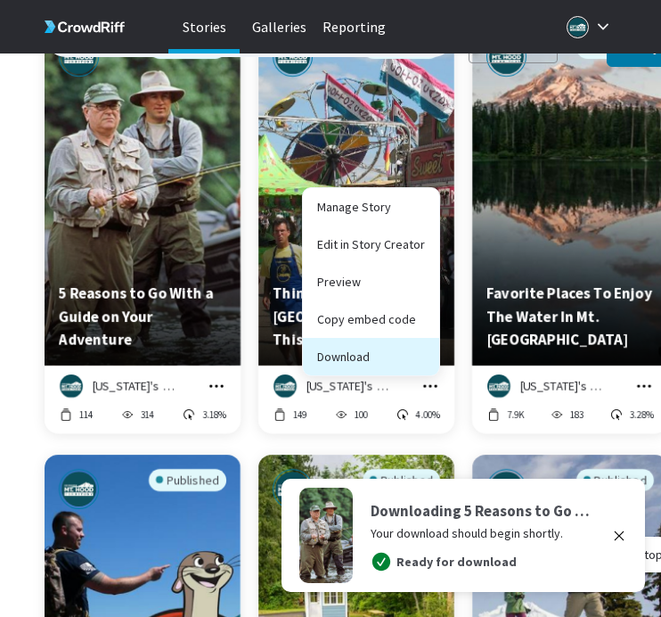
click at [428, 352] on button "Download" at bounding box center [371, 356] width 136 height 37
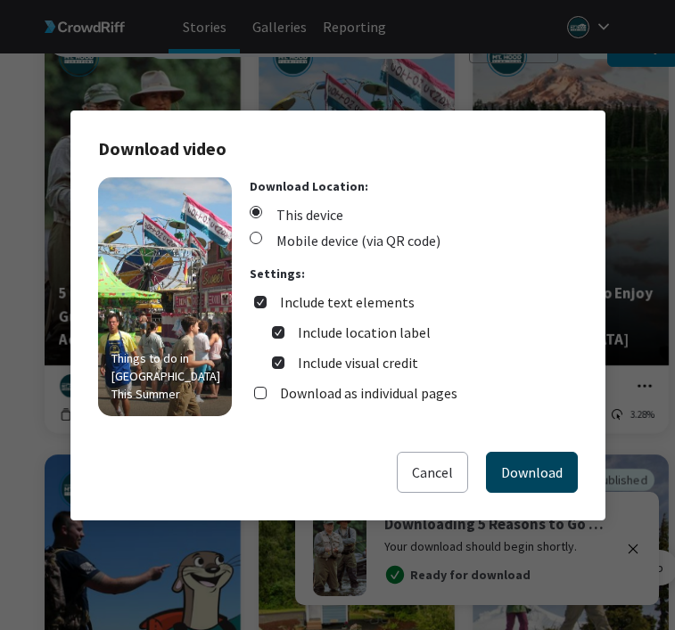
click at [508, 452] on button "Download" at bounding box center [532, 472] width 92 height 41
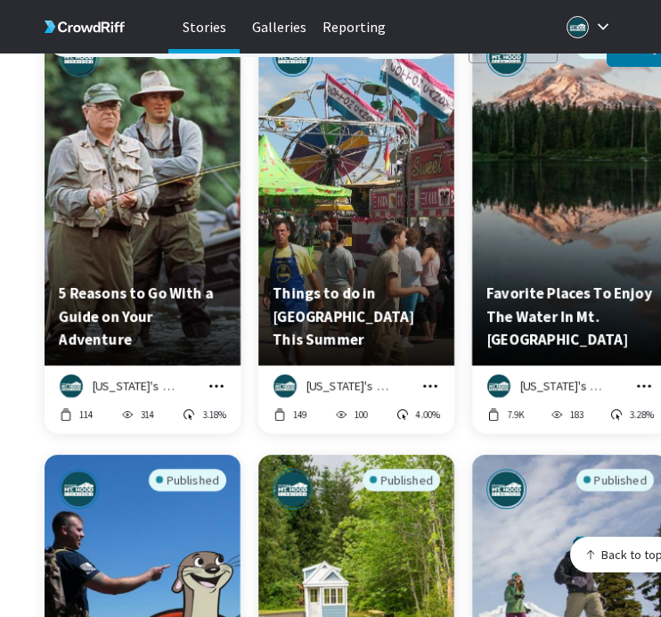
click at [645, 377] on icon "grid" at bounding box center [644, 386] width 18 height 18
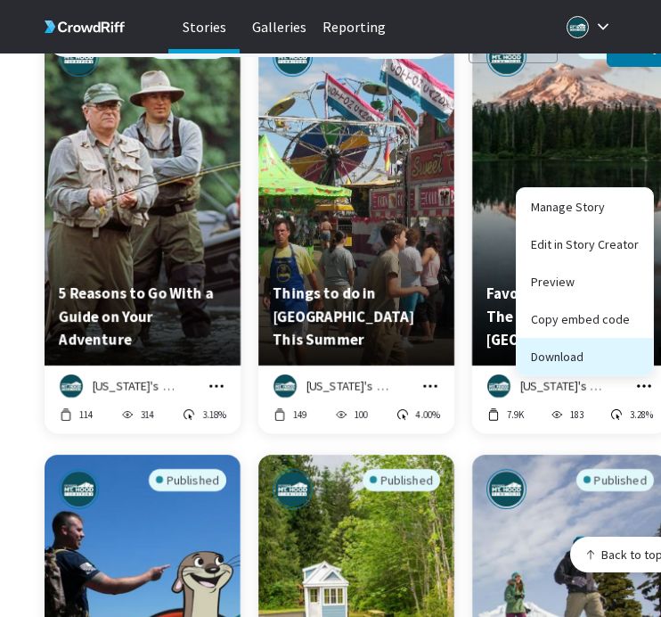
click at [627, 348] on button "Download" at bounding box center [585, 356] width 136 height 37
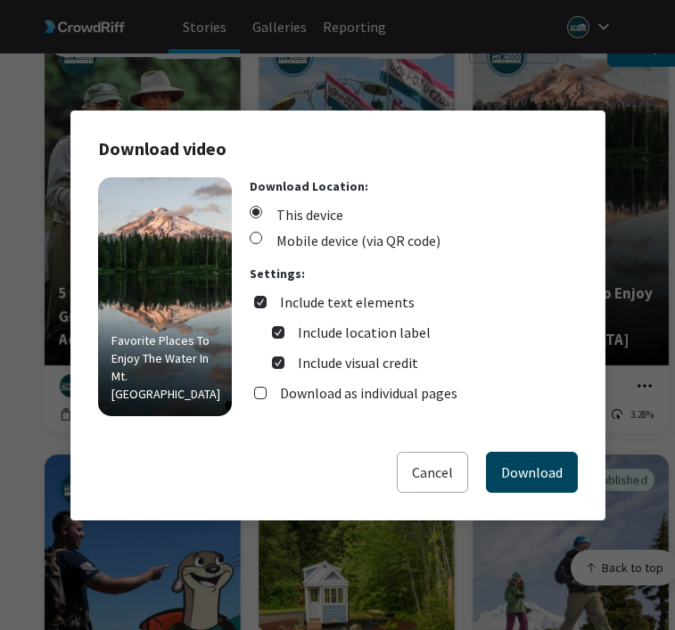
click at [532, 465] on button "Download" at bounding box center [532, 472] width 92 height 41
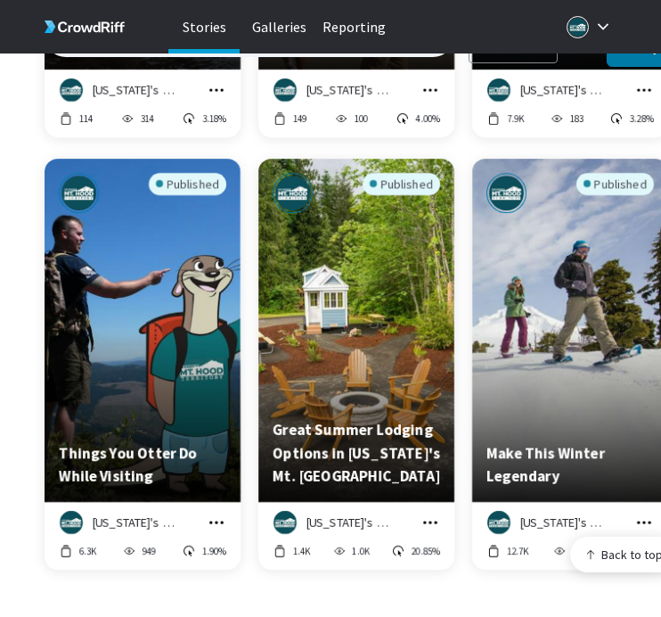
scroll to position [24811, 0]
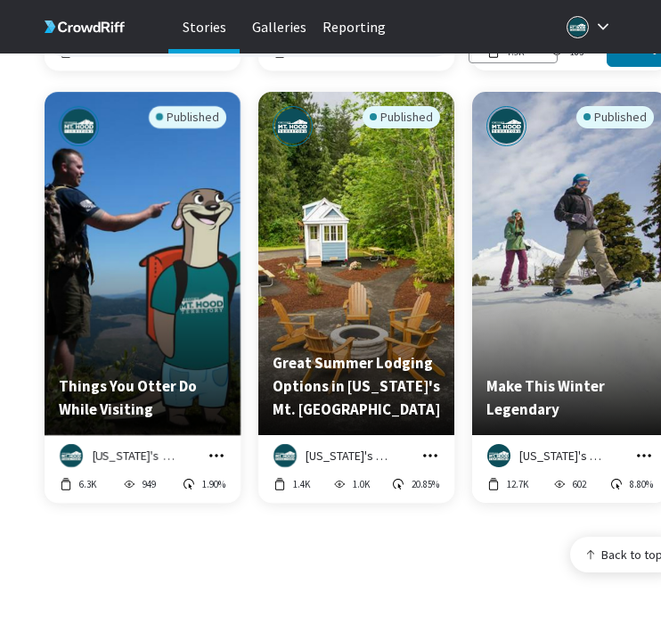
click at [210, 454] on icon "grid" at bounding box center [216, 455] width 14 height 3
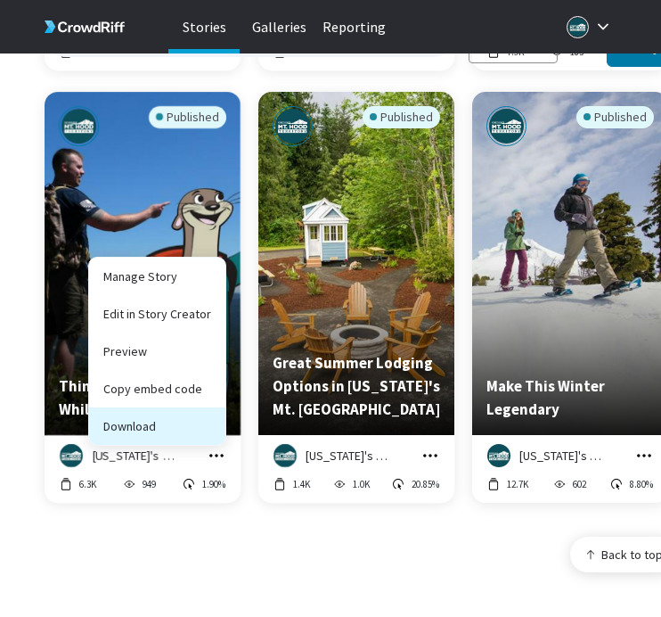
click at [209, 423] on button "Download" at bounding box center [157, 425] width 136 height 37
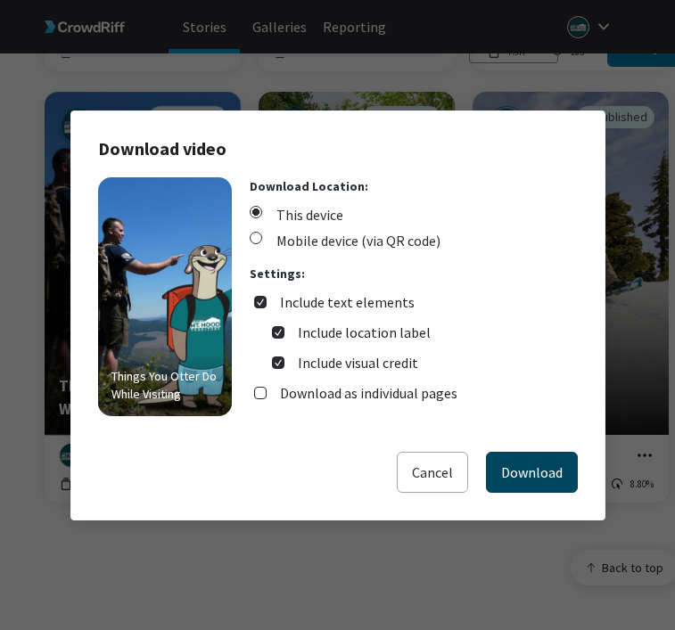
click at [520, 467] on button "Download" at bounding box center [532, 472] width 92 height 41
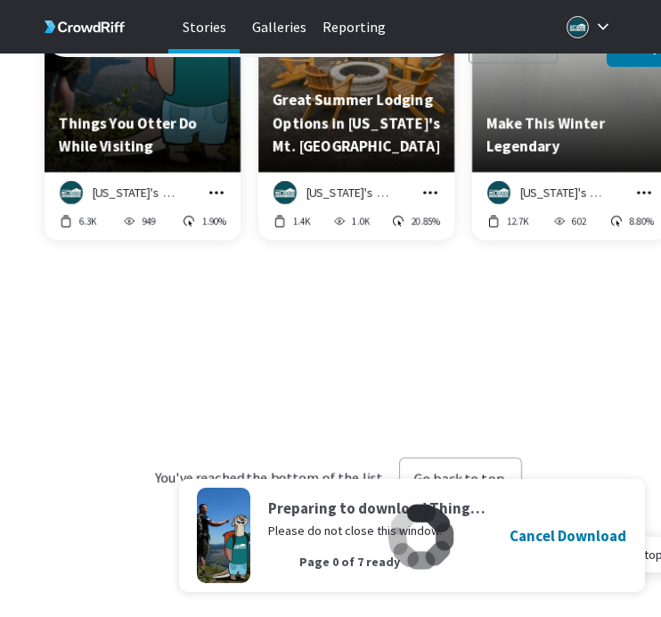
scroll to position [24972, 0]
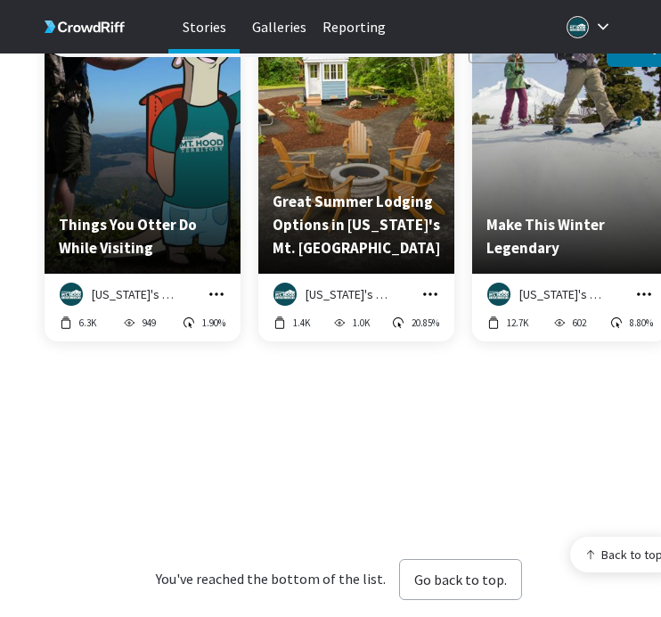
click at [430, 285] on icon "grid" at bounding box center [431, 294] width 18 height 18
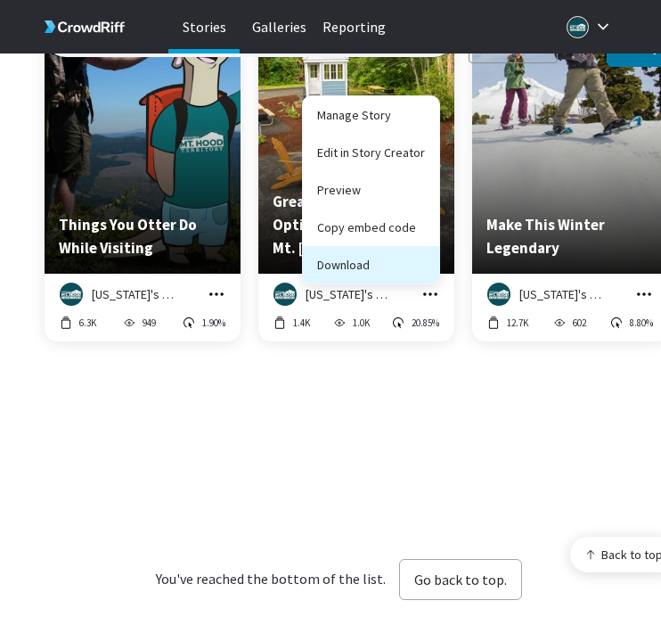
click at [412, 252] on button "Download" at bounding box center [371, 264] width 136 height 37
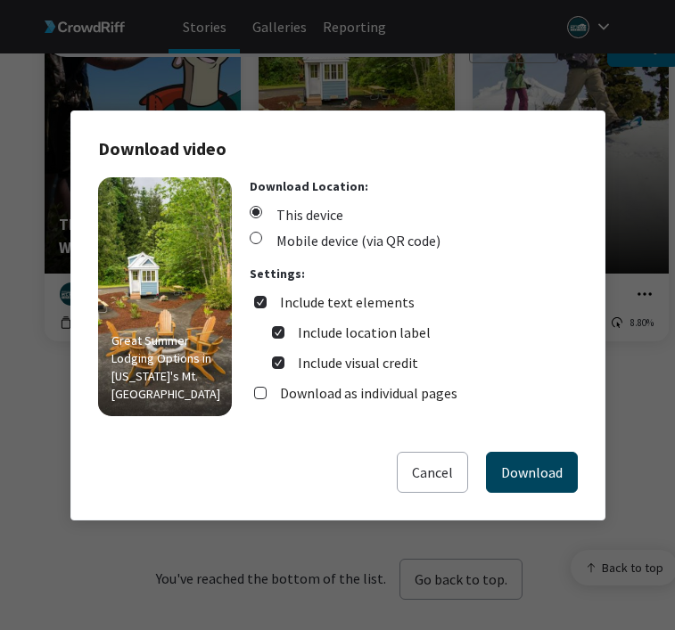
click at [528, 459] on button "Download" at bounding box center [532, 472] width 92 height 41
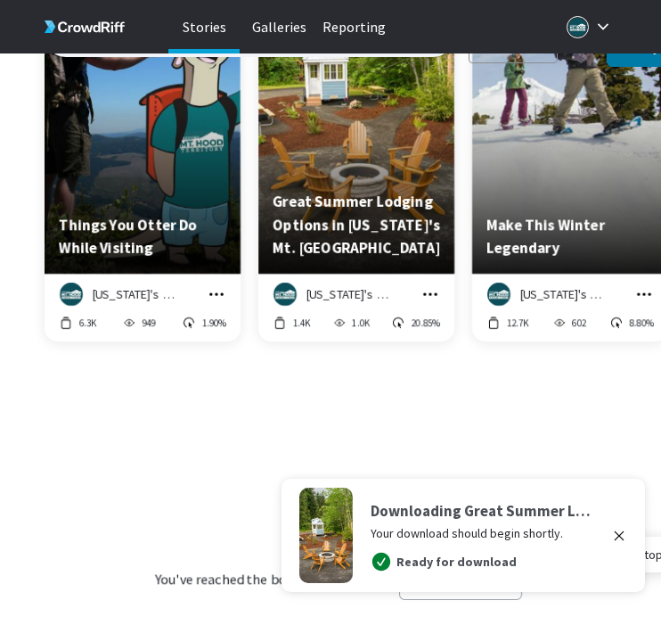
click at [530, 444] on div "You've reached the bottom of the list. Go back to top." at bounding box center [339, 579] width 588 height 432
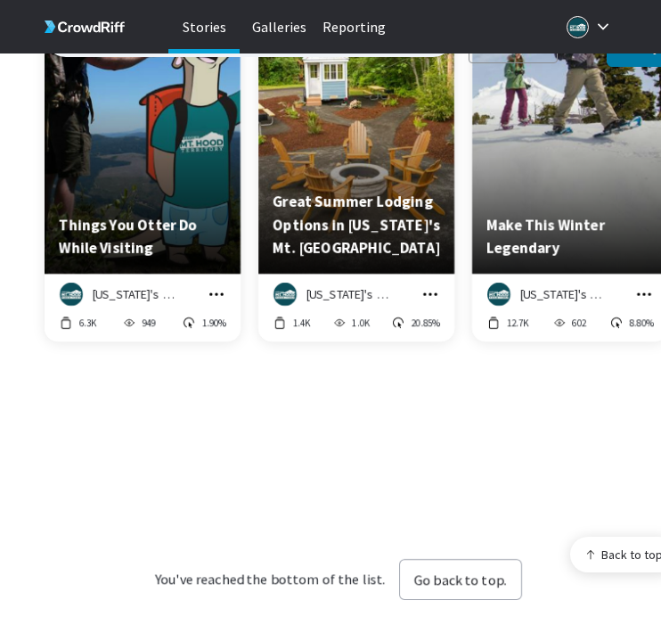
click at [646, 285] on icon "grid" at bounding box center [644, 294] width 18 height 18
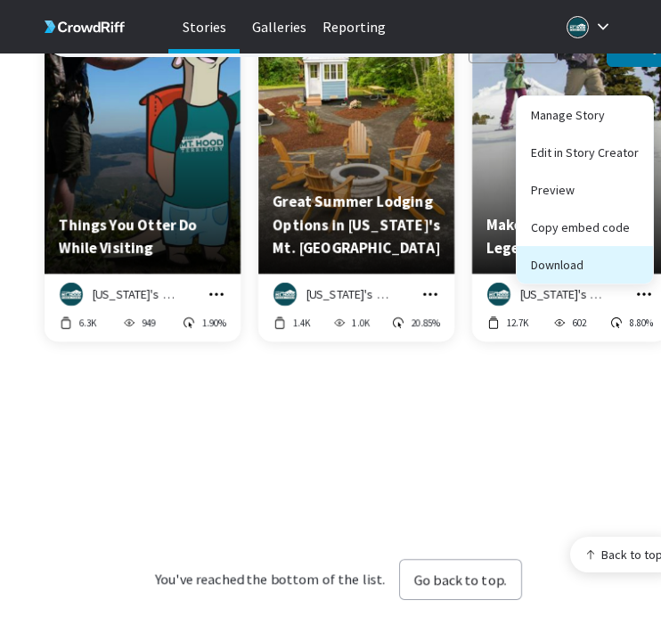
click at [616, 257] on button "Download" at bounding box center [585, 264] width 136 height 37
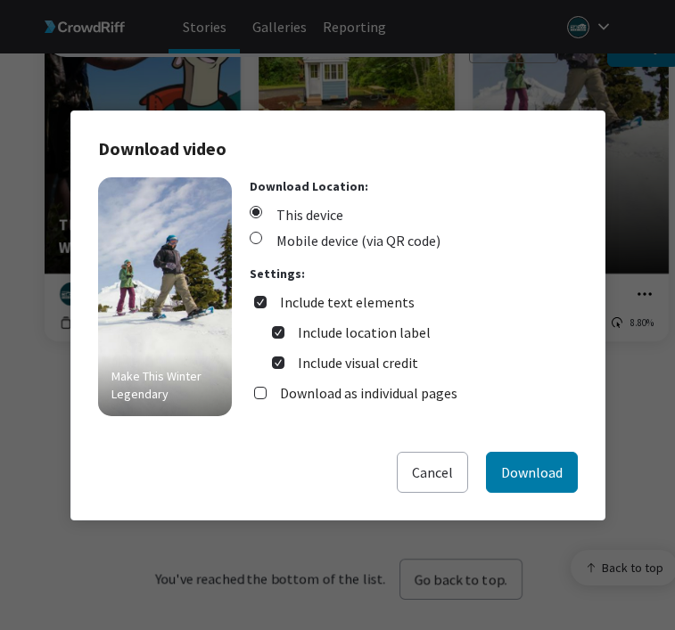
click at [545, 446] on div "Make This Winter Legendary Download Location: This device Mobile device (via QR…" at bounding box center [337, 314] width 479 height 274
click at [544, 455] on button "Download" at bounding box center [532, 472] width 92 height 41
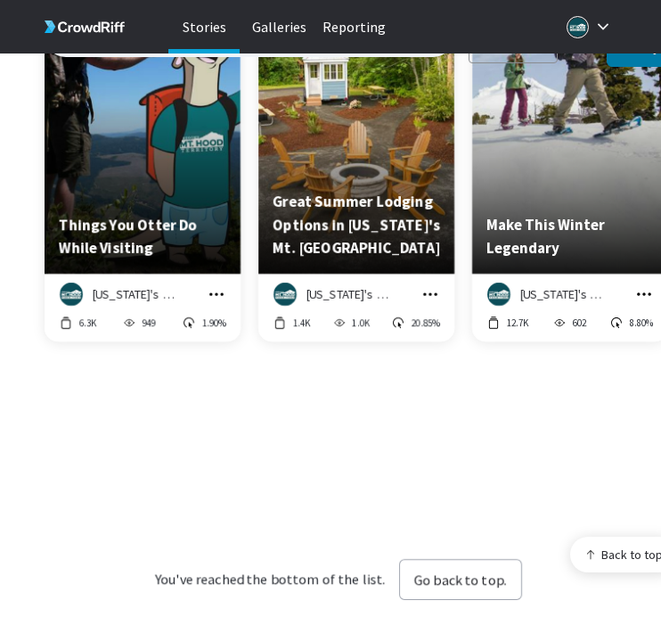
click at [549, 442] on div "You've reached the bottom of the list. Go back to top." at bounding box center [339, 579] width 588 height 432
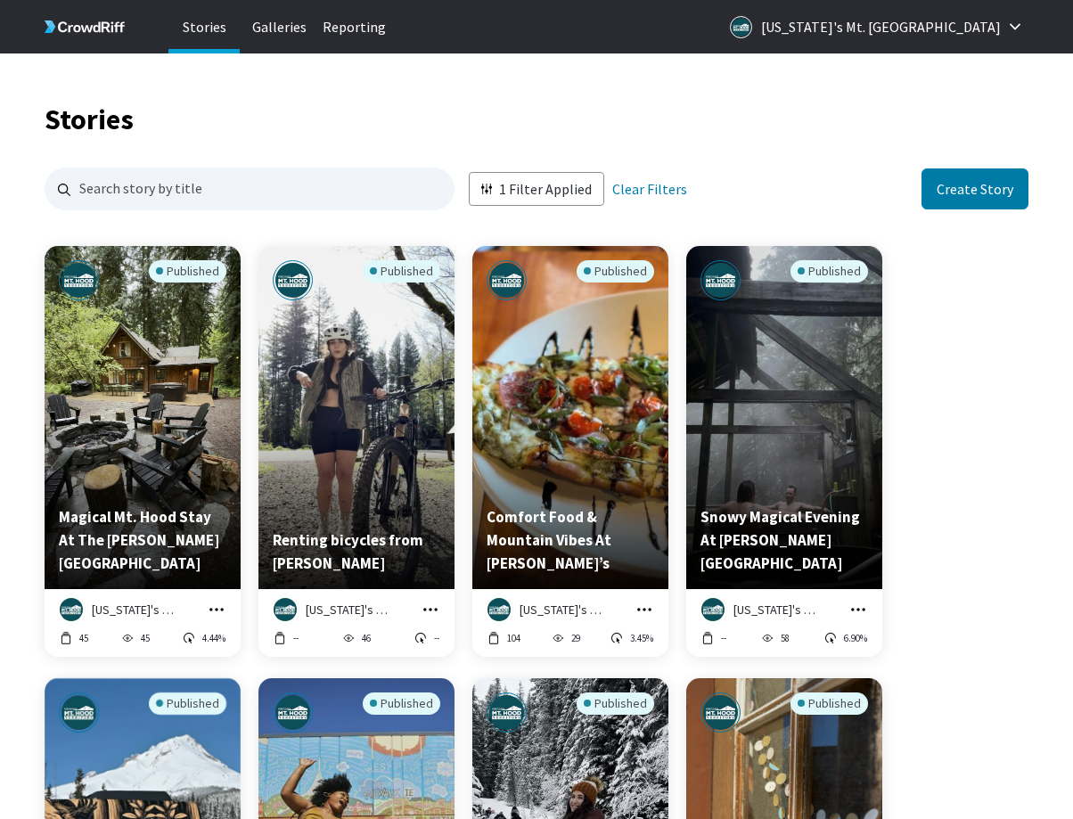
scroll to position [15547, 971]
